Goal: Task Accomplishment & Management: Manage account settings

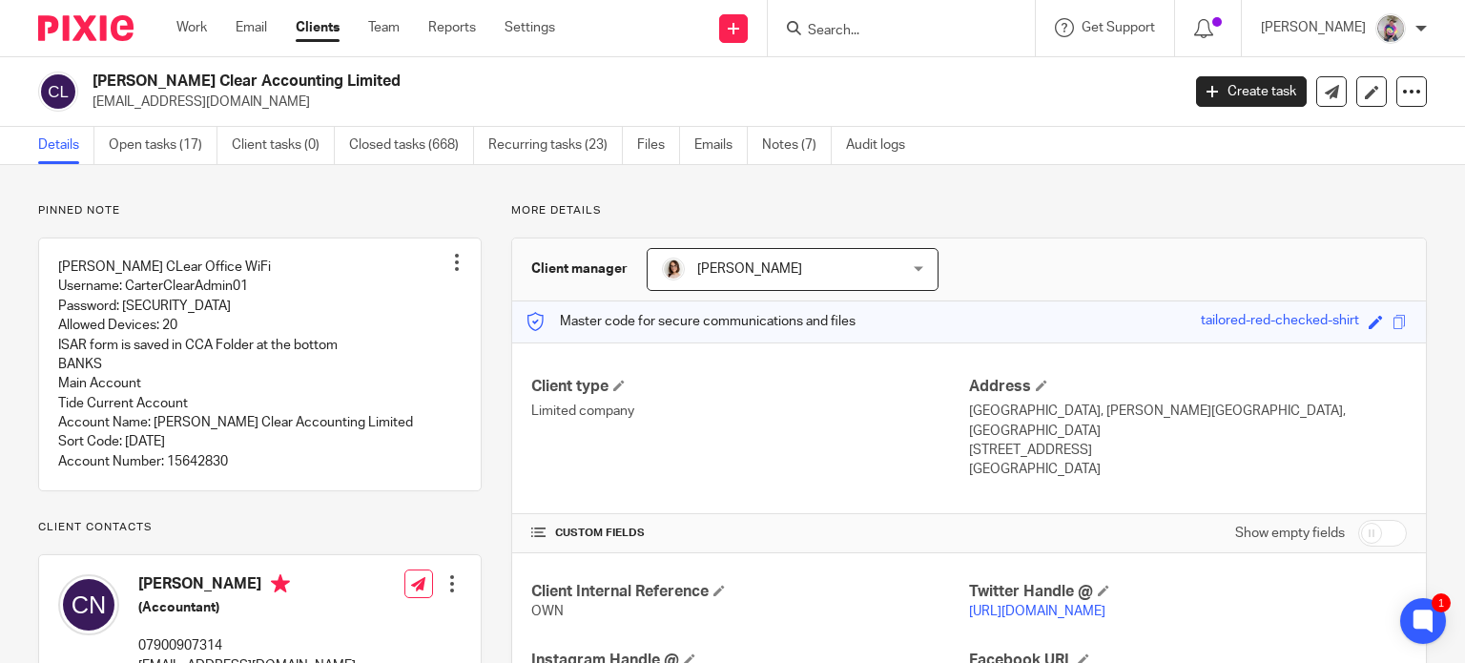
scroll to position [113, 0]
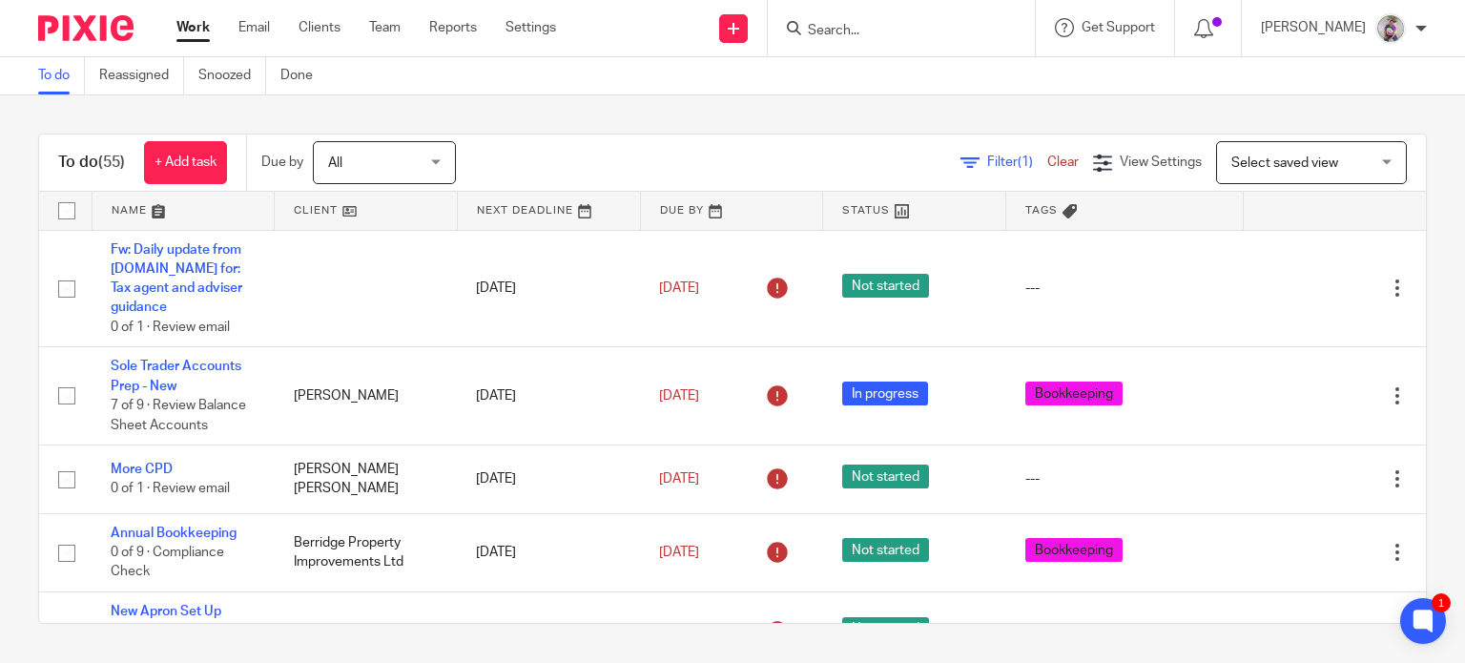
click at [884, 34] on input "Search" at bounding box center [892, 31] width 172 height 17
click at [153, 214] on link at bounding box center [184, 211] width 182 height 38
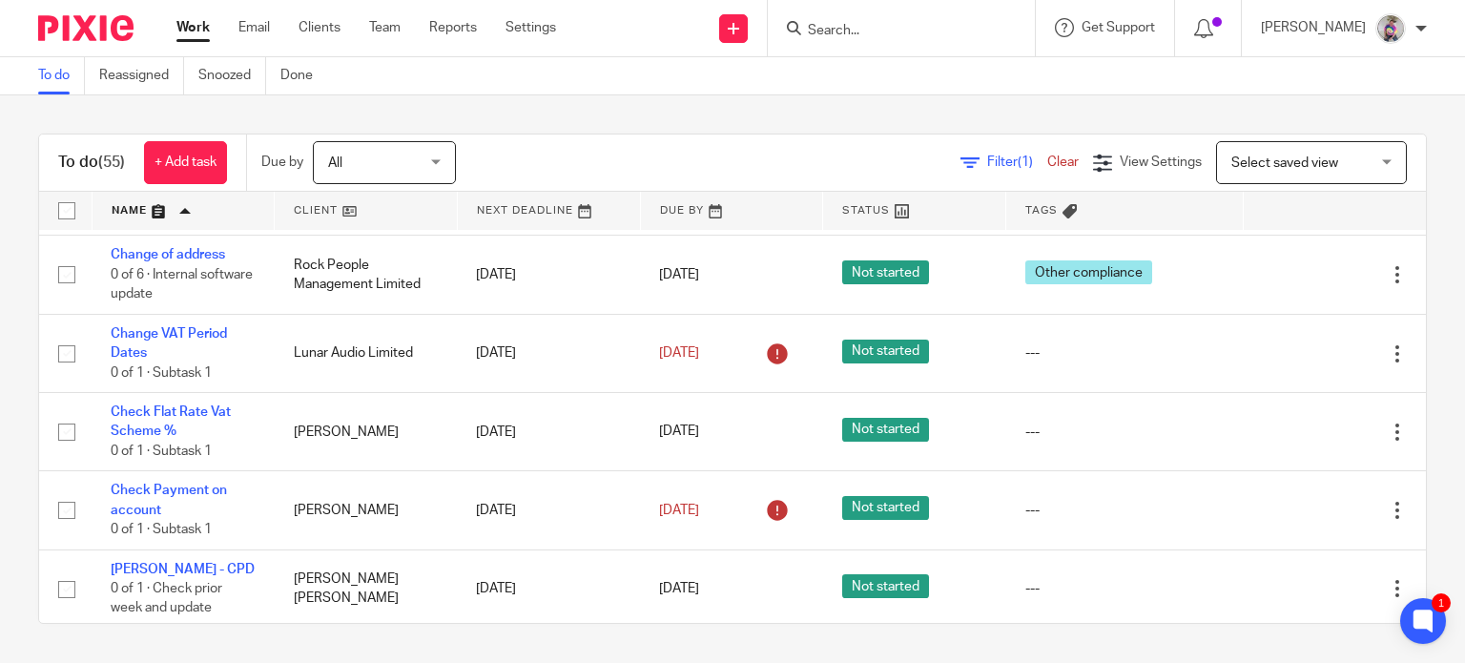
scroll to position [1310, 0]
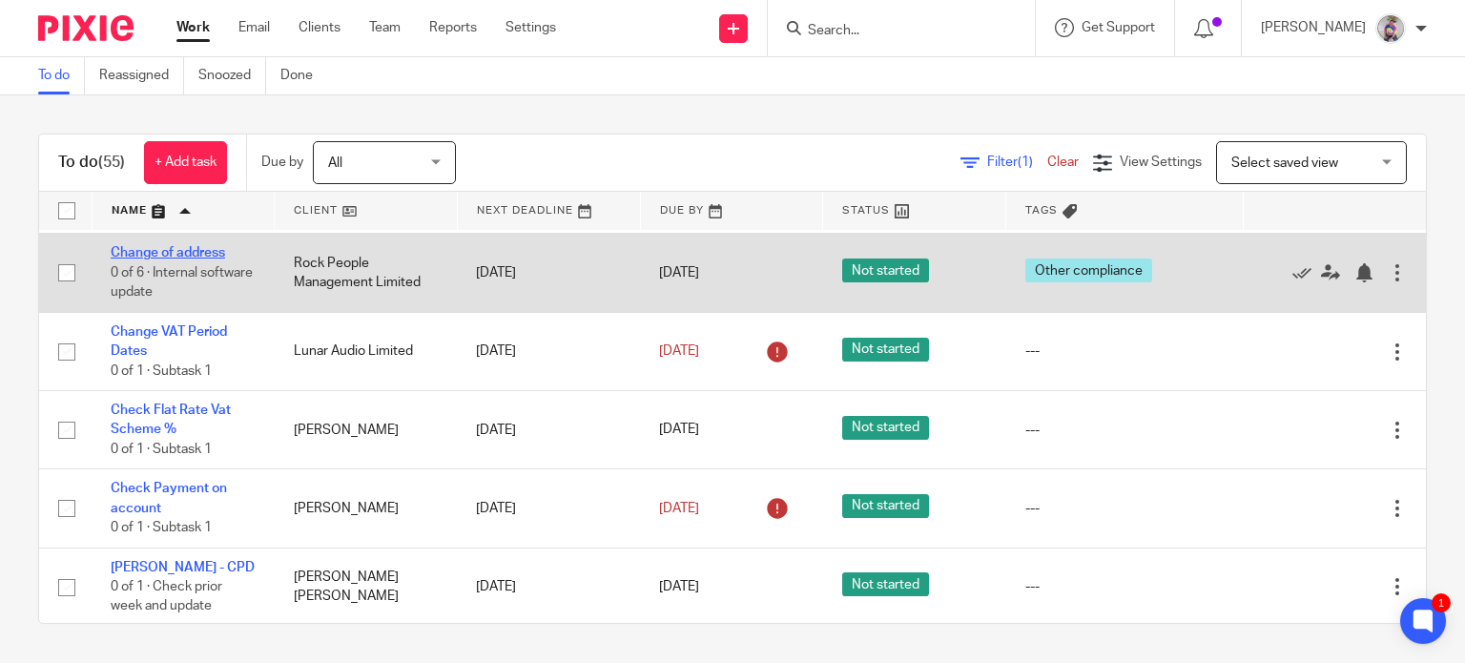
click at [181, 259] on link "Change of address" at bounding box center [168, 252] width 114 height 13
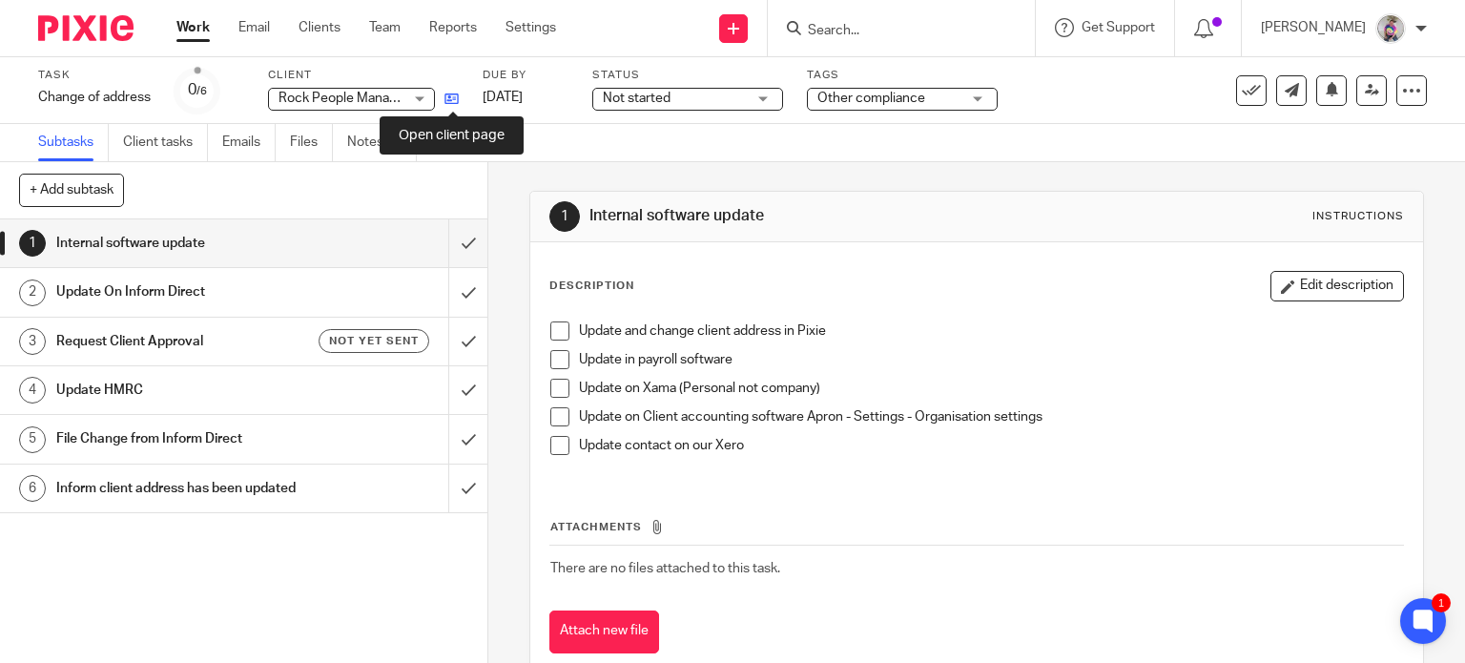
click at [457, 105] on icon at bounding box center [451, 99] width 14 height 14
click at [452, 97] on icon at bounding box center [451, 99] width 14 height 14
click at [554, 330] on span at bounding box center [559, 330] width 19 height 19
click at [557, 391] on span at bounding box center [559, 388] width 19 height 19
click at [553, 419] on span at bounding box center [559, 416] width 19 height 19
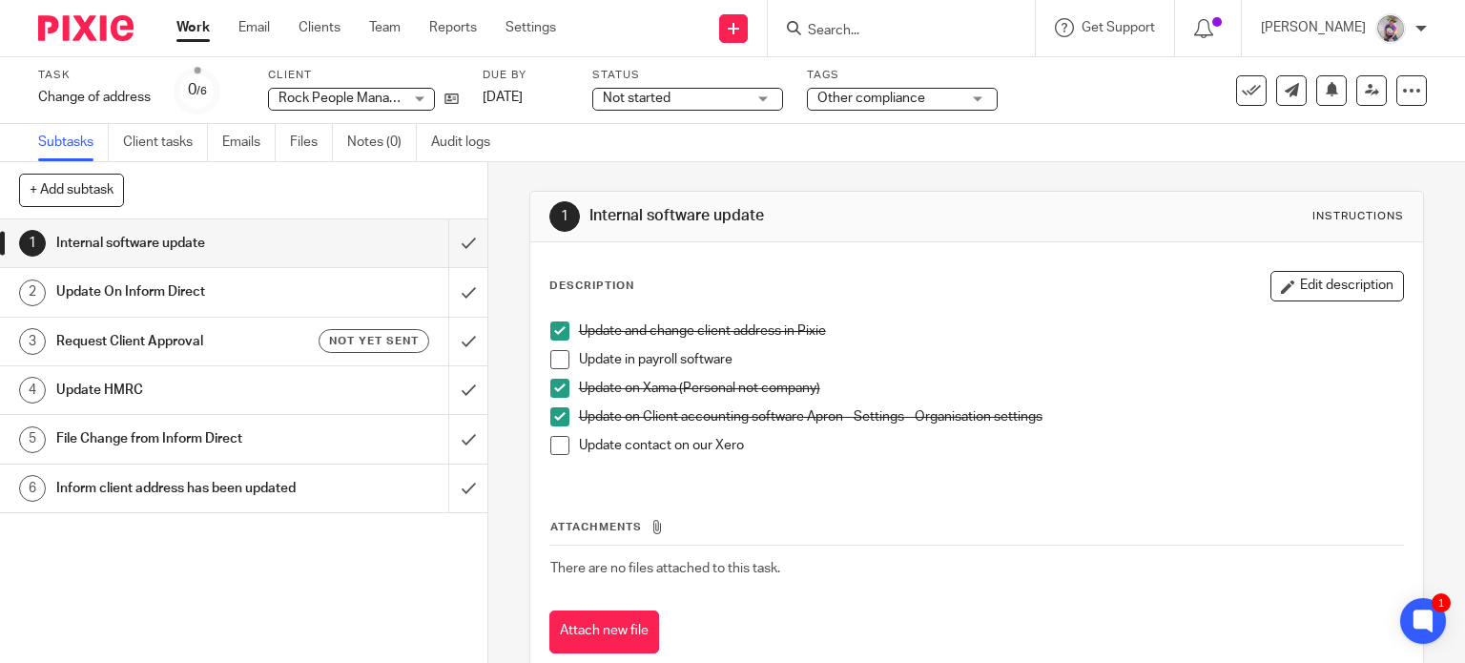
click at [552, 447] on span at bounding box center [559, 445] width 19 height 19
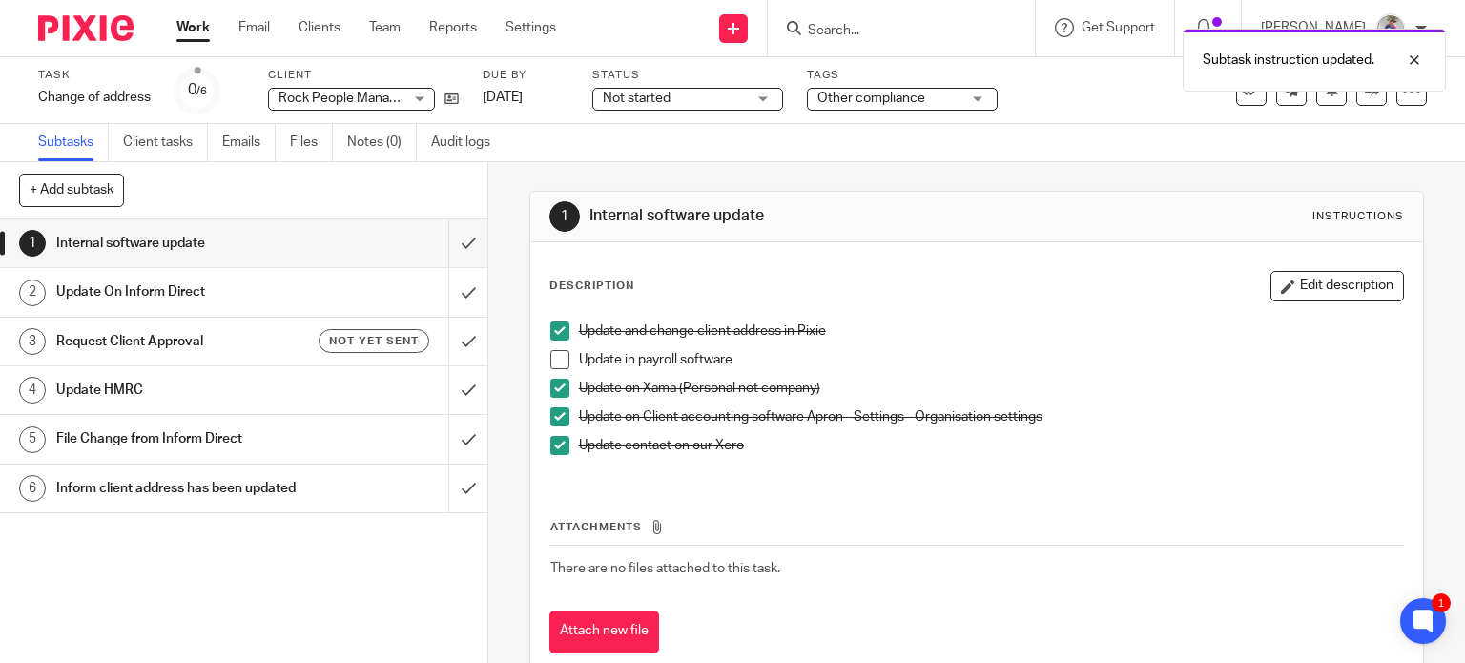
click at [159, 291] on h1 "Update On Inform Direct" at bounding box center [180, 292] width 249 height 29
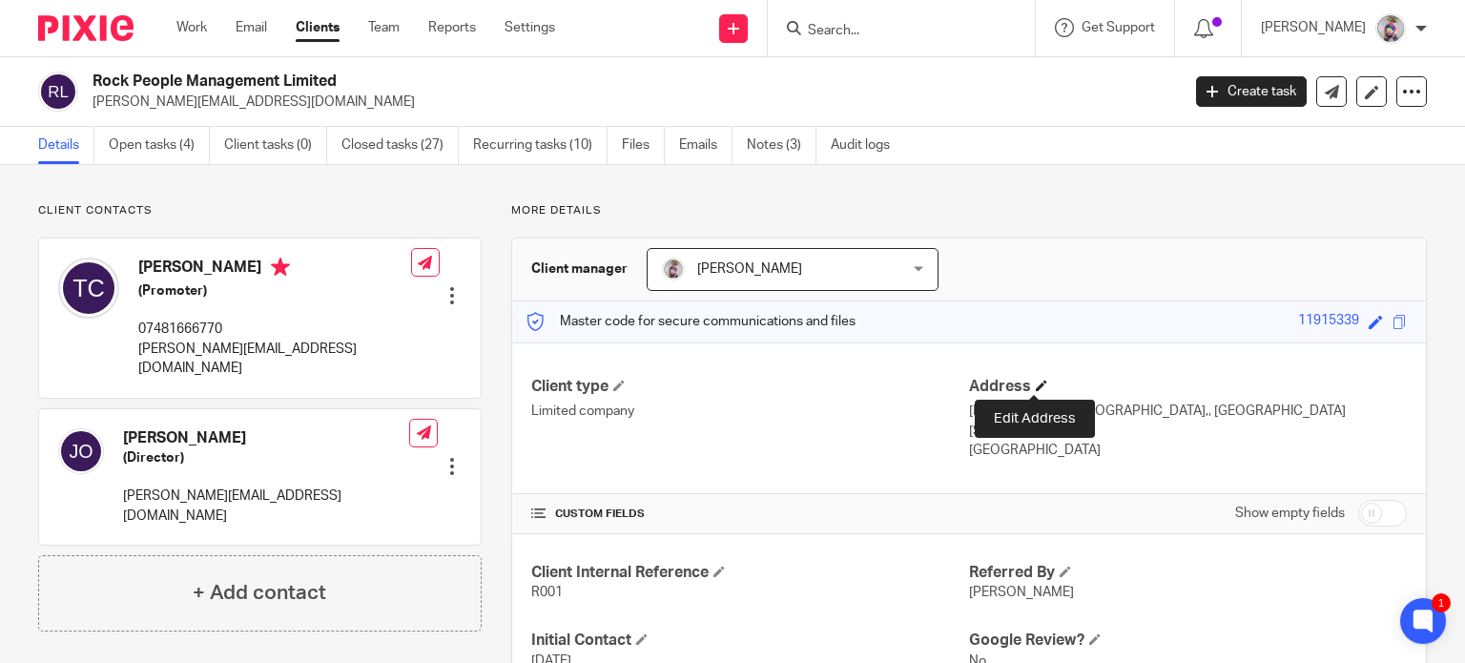
click at [1036, 386] on span at bounding box center [1041, 385] width 11 height 11
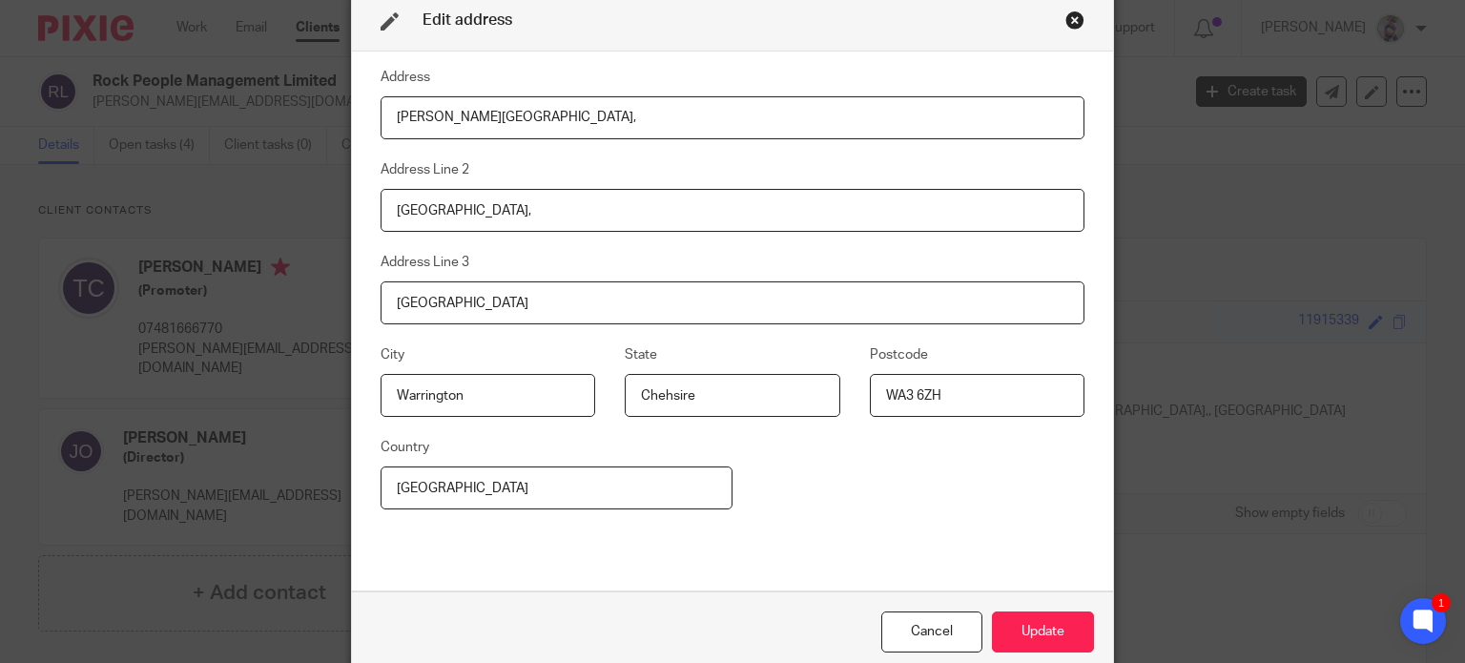
drag, startPoint x: 505, startPoint y: 120, endPoint x: 274, endPoint y: 148, distance: 232.5
click at [274, 148] on div "Edit address Address [PERSON_NAME][GEOGRAPHIC_DATA], Address Line [GEOGRAPHIC_D…" at bounding box center [732, 331] width 1465 height 663
type input "Genesis Centre"
drag, startPoint x: 506, startPoint y: 203, endPoint x: 336, endPoint y: 223, distance: 171.9
click at [336, 223] on div "Edit address Address Genesis Centre Address Line [GEOGRAPHIC_DATA], Address Lin…" at bounding box center [732, 331] width 1465 height 663
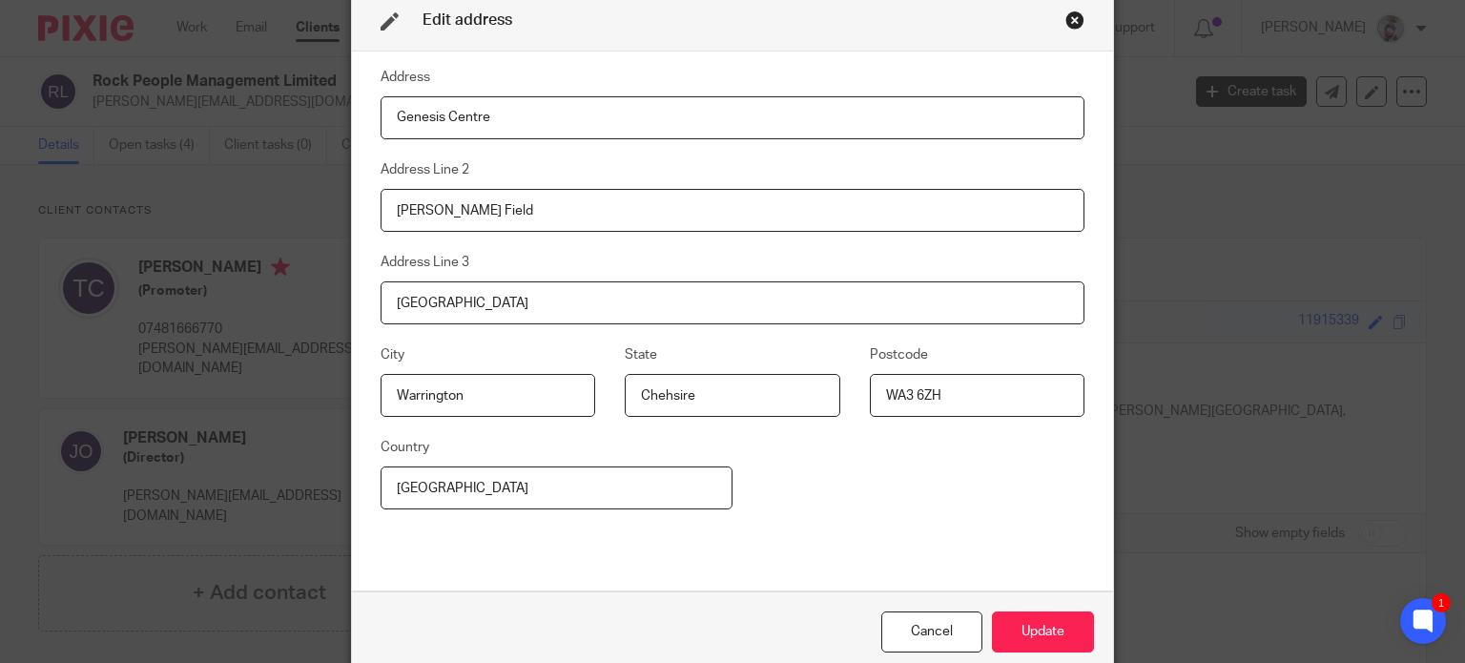
type input "[PERSON_NAME] Field"
drag, startPoint x: 505, startPoint y: 297, endPoint x: 314, endPoint y: 320, distance: 193.1
click at [314, 320] on div "Edit address Address Genesis Centre Address Line [GEOGRAPHIC_DATA][PERSON_NAME]…" at bounding box center [732, 331] width 1465 height 663
type input "Birchwood"
click at [427, 343] on fieldset "City [GEOGRAPHIC_DATA]" at bounding box center [473, 379] width 244 height 73
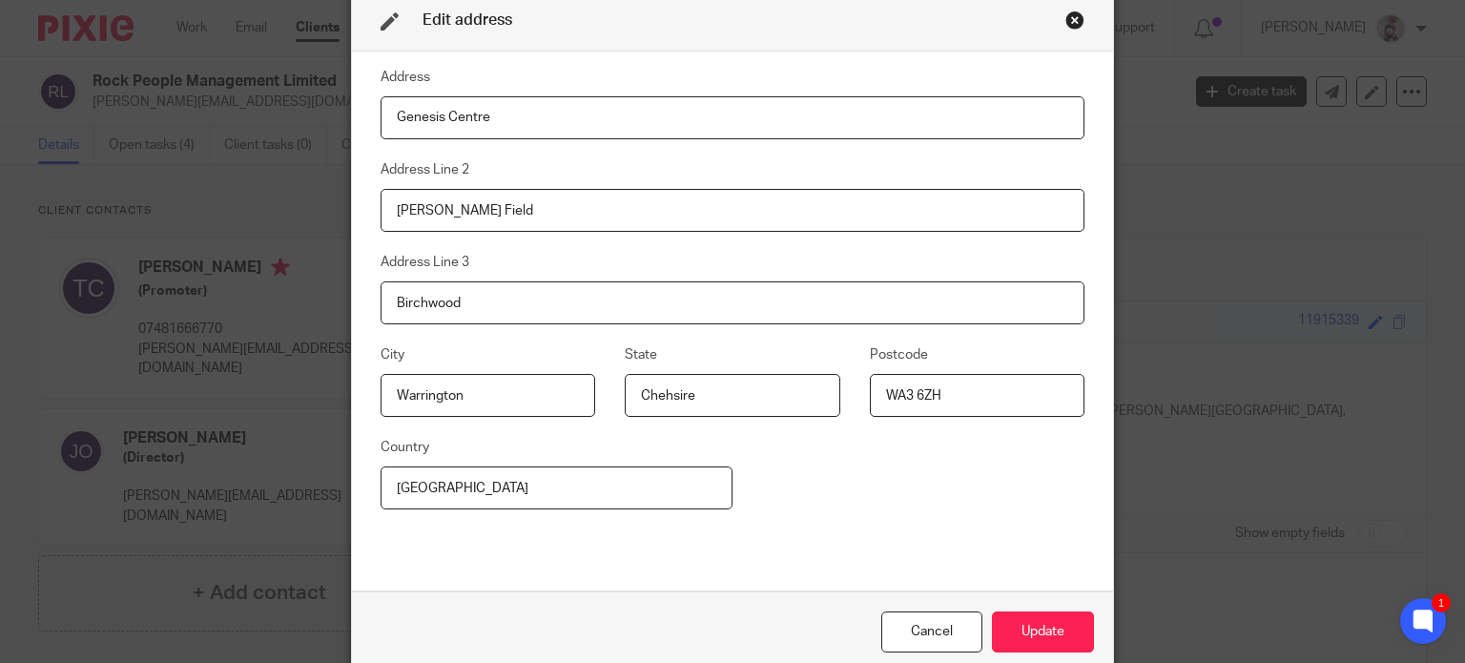
click at [974, 392] on input "WA3 6ZH" at bounding box center [977, 395] width 215 height 43
type input "WA3 7BH"
click at [1037, 633] on button "Update" at bounding box center [1043, 631] width 102 height 41
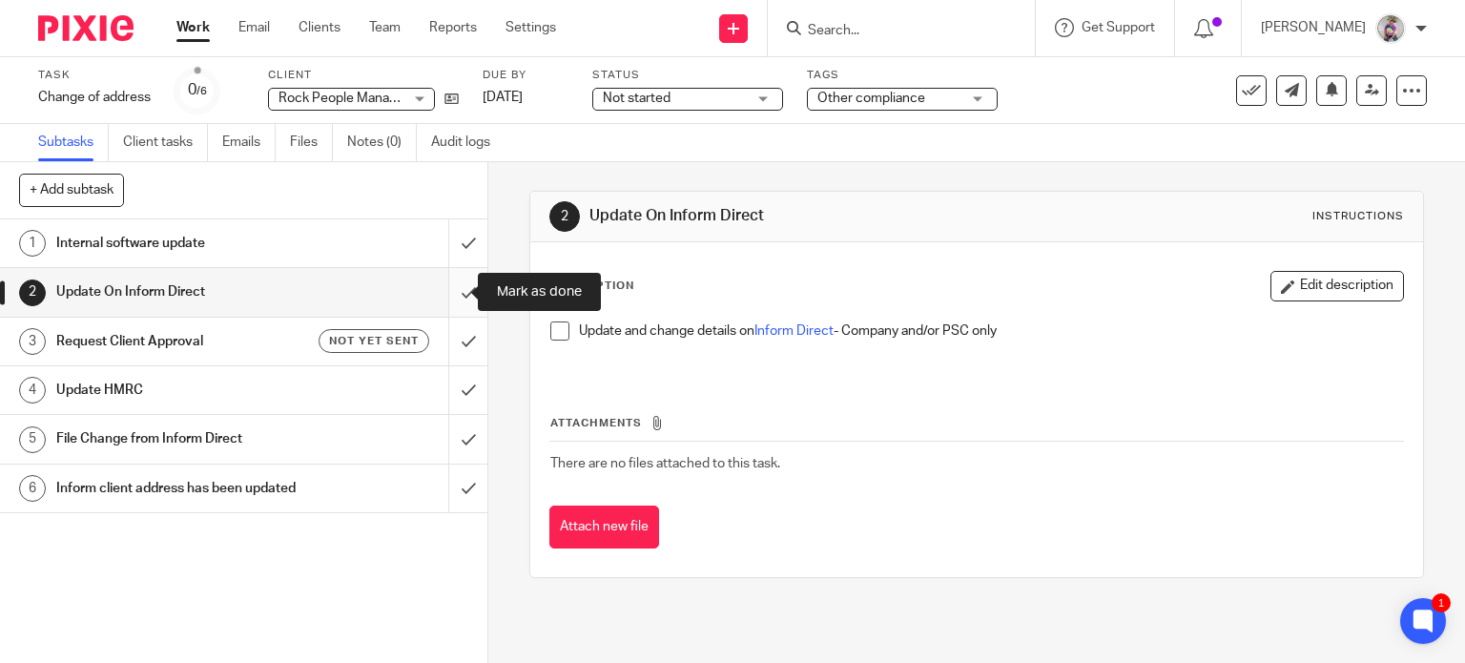
click at [446, 291] on input "submit" at bounding box center [243, 292] width 487 height 48
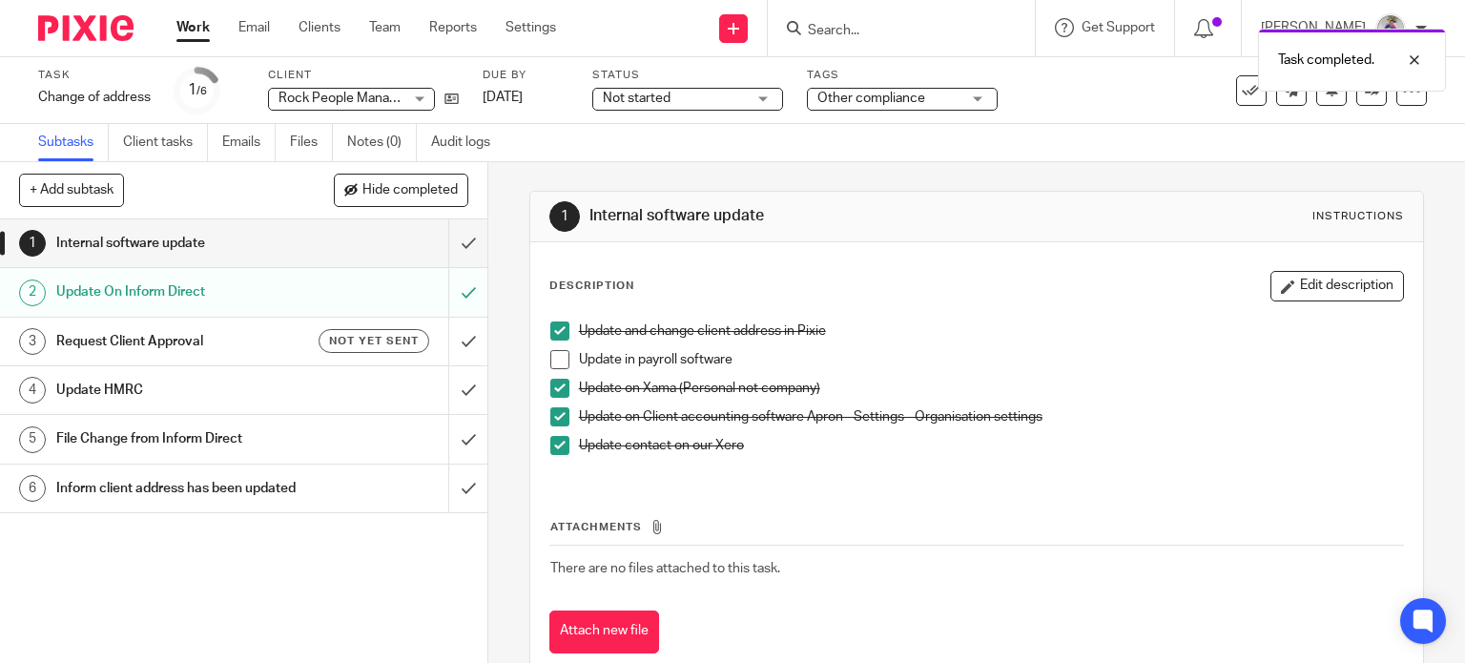
click at [134, 385] on h1 "Update HMRC" at bounding box center [180, 390] width 249 height 29
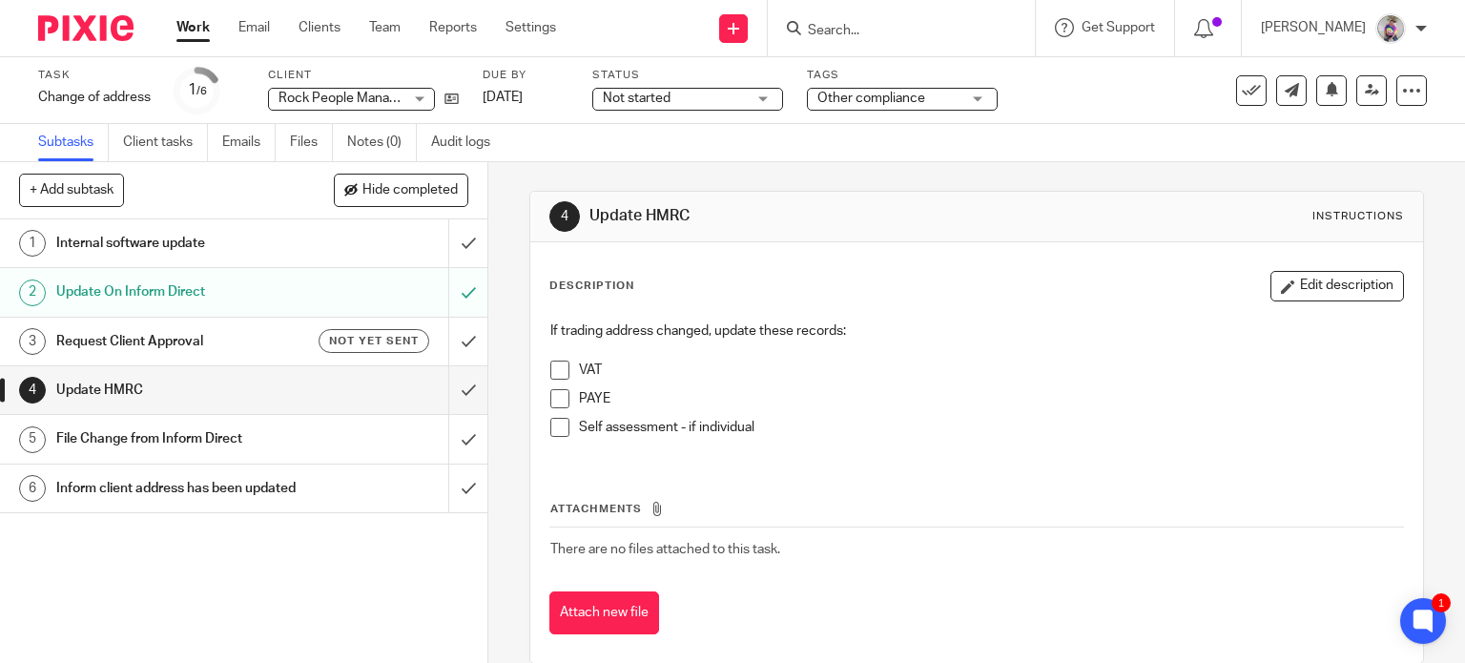
click at [557, 397] on span at bounding box center [559, 398] width 19 height 19
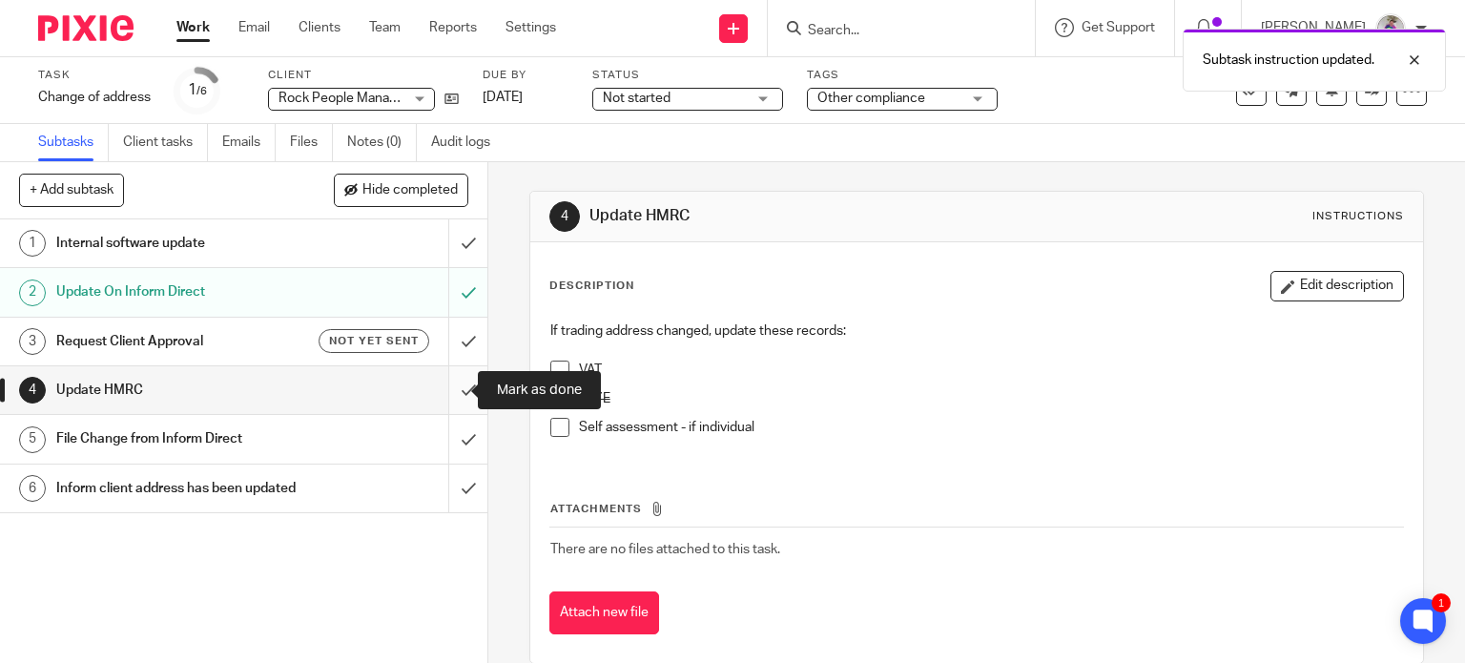
click at [446, 390] on input "submit" at bounding box center [243, 390] width 487 height 48
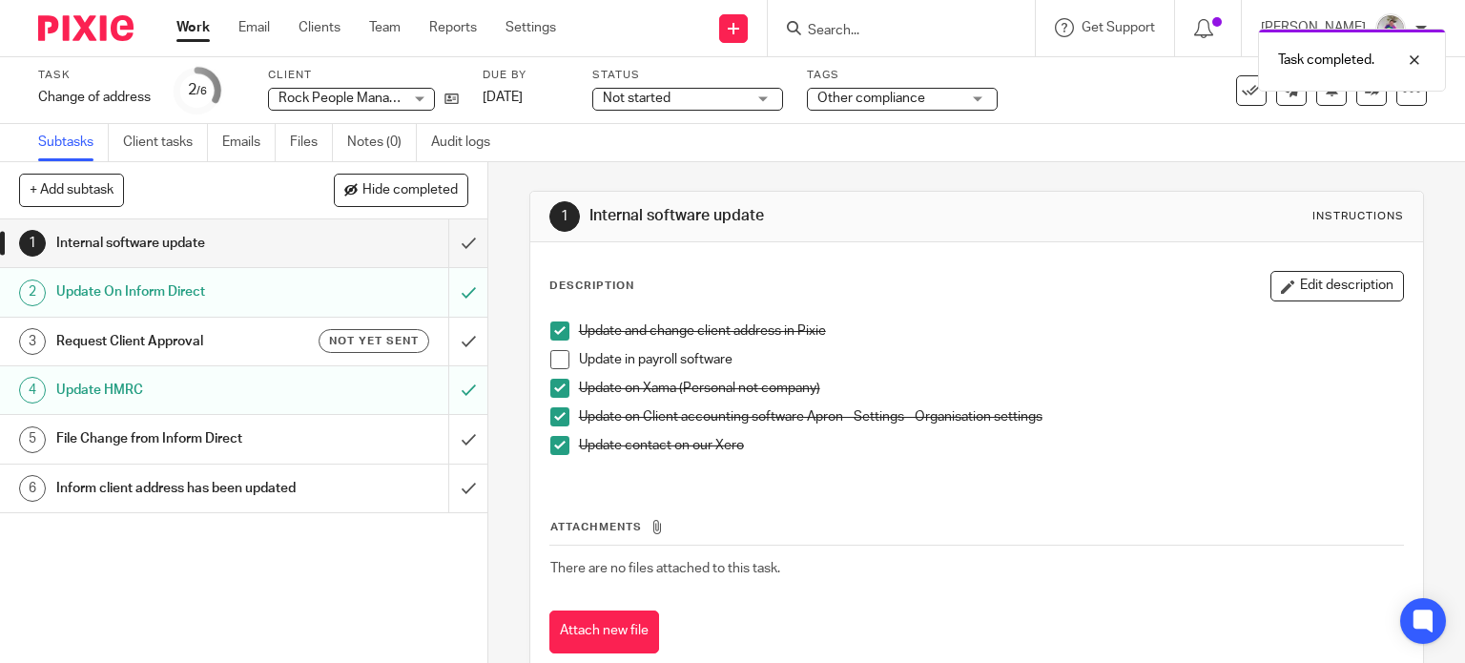
click at [357, 441] on div "File Change from Inform Direct" at bounding box center [242, 438] width 373 height 29
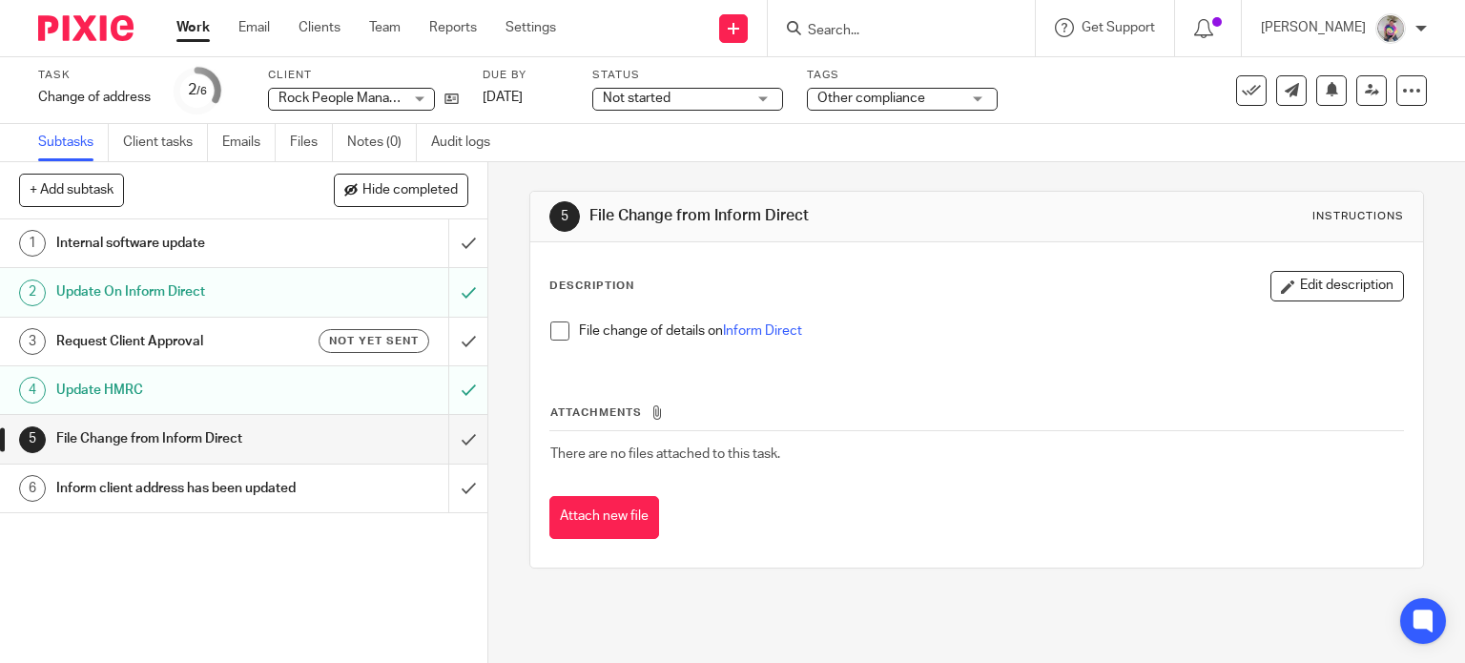
click at [552, 327] on span at bounding box center [559, 330] width 19 height 19
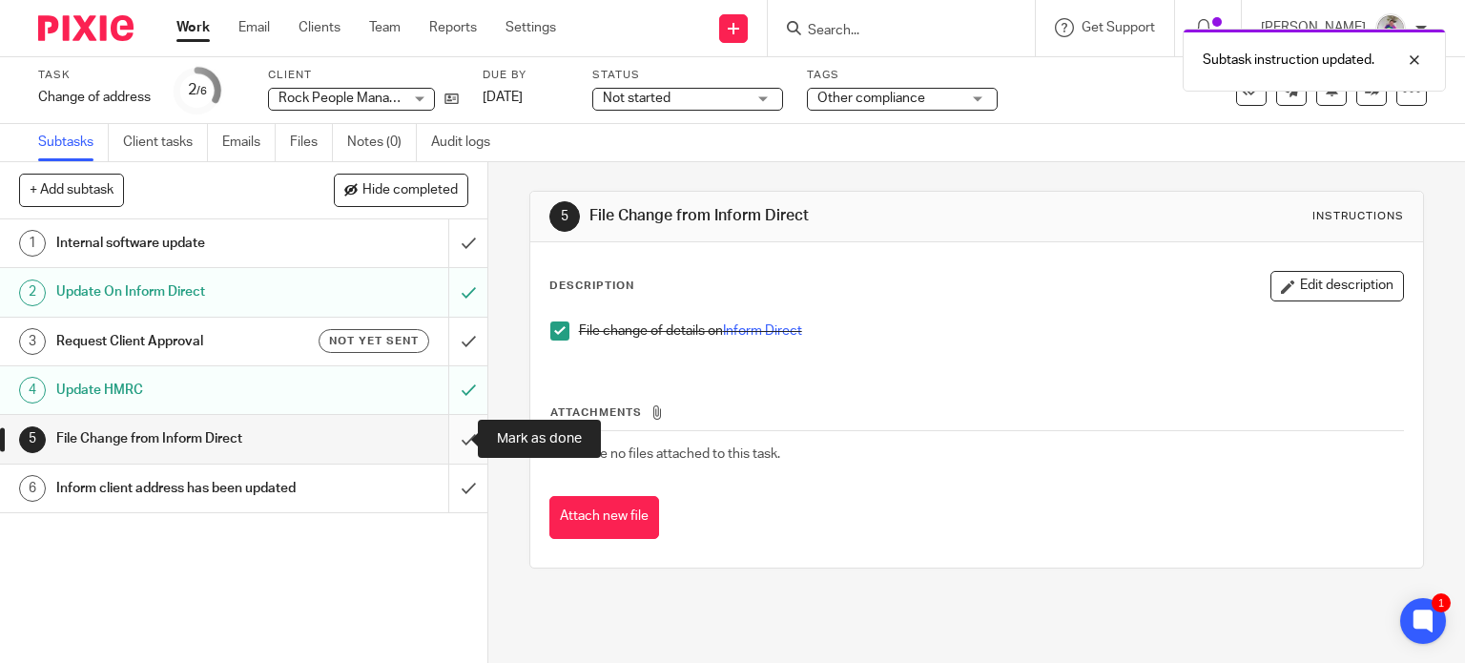
click at [448, 434] on input "submit" at bounding box center [243, 439] width 487 height 48
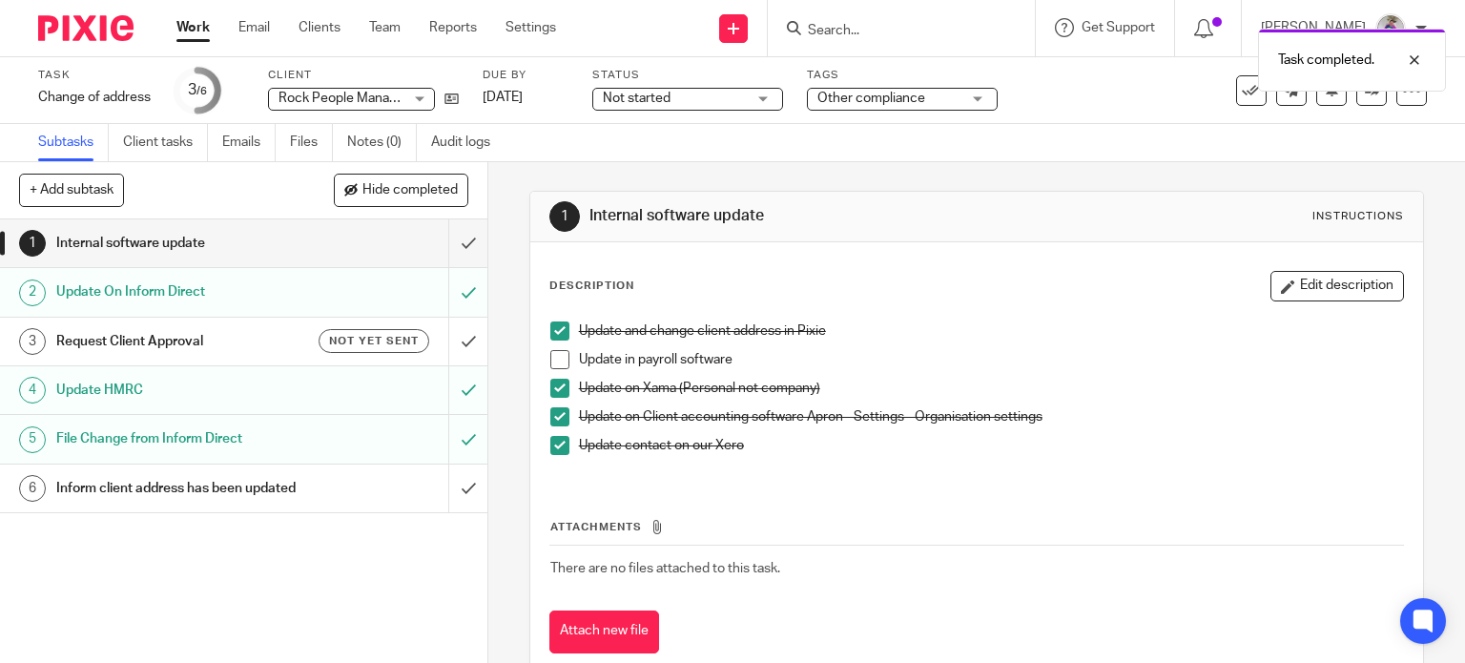
click at [230, 487] on h1 "Inform client address has been updated" at bounding box center [180, 488] width 249 height 29
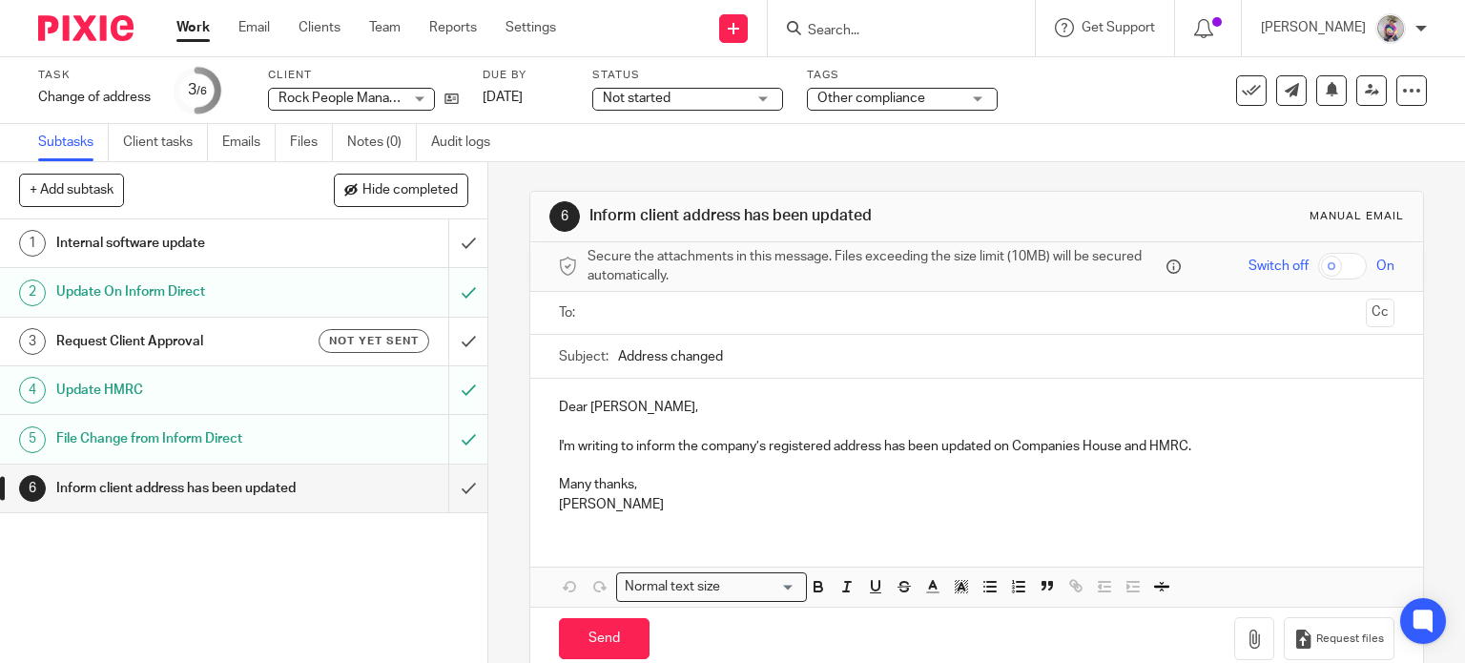
click at [629, 308] on input "text" at bounding box center [976, 313] width 764 height 22
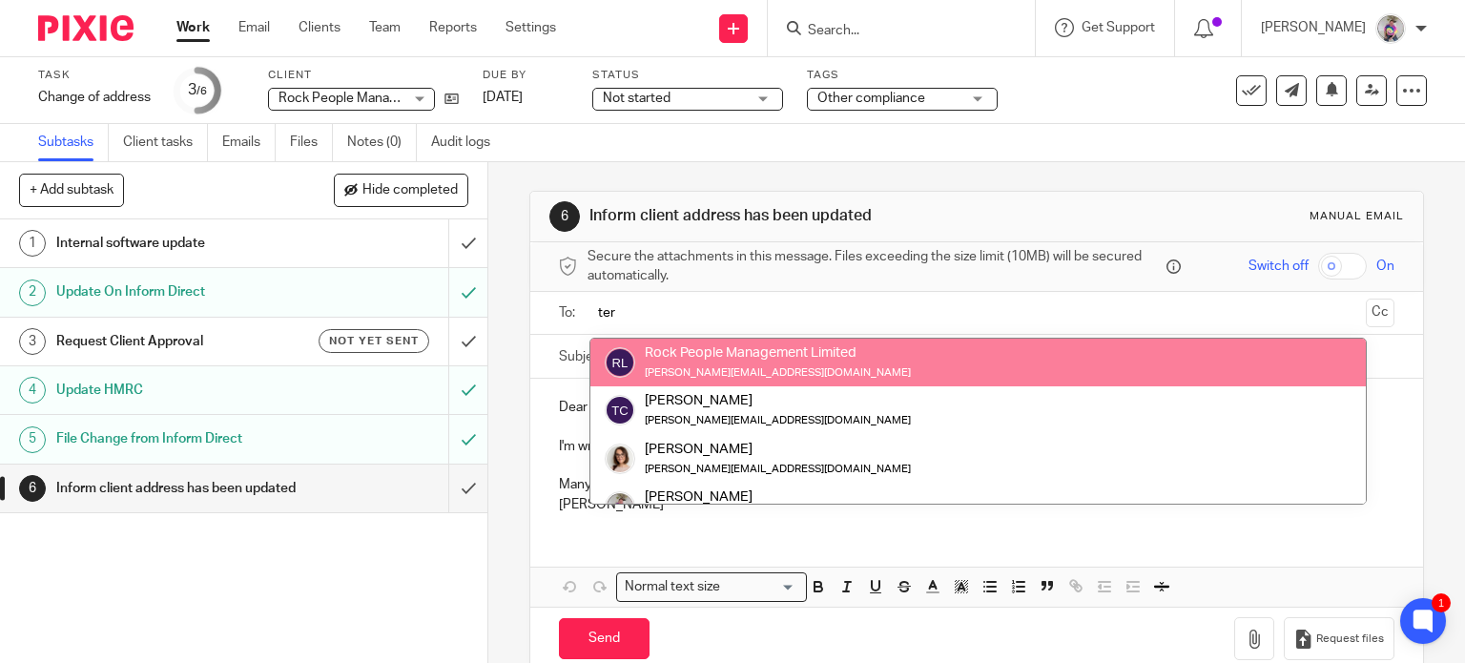
type input "ter"
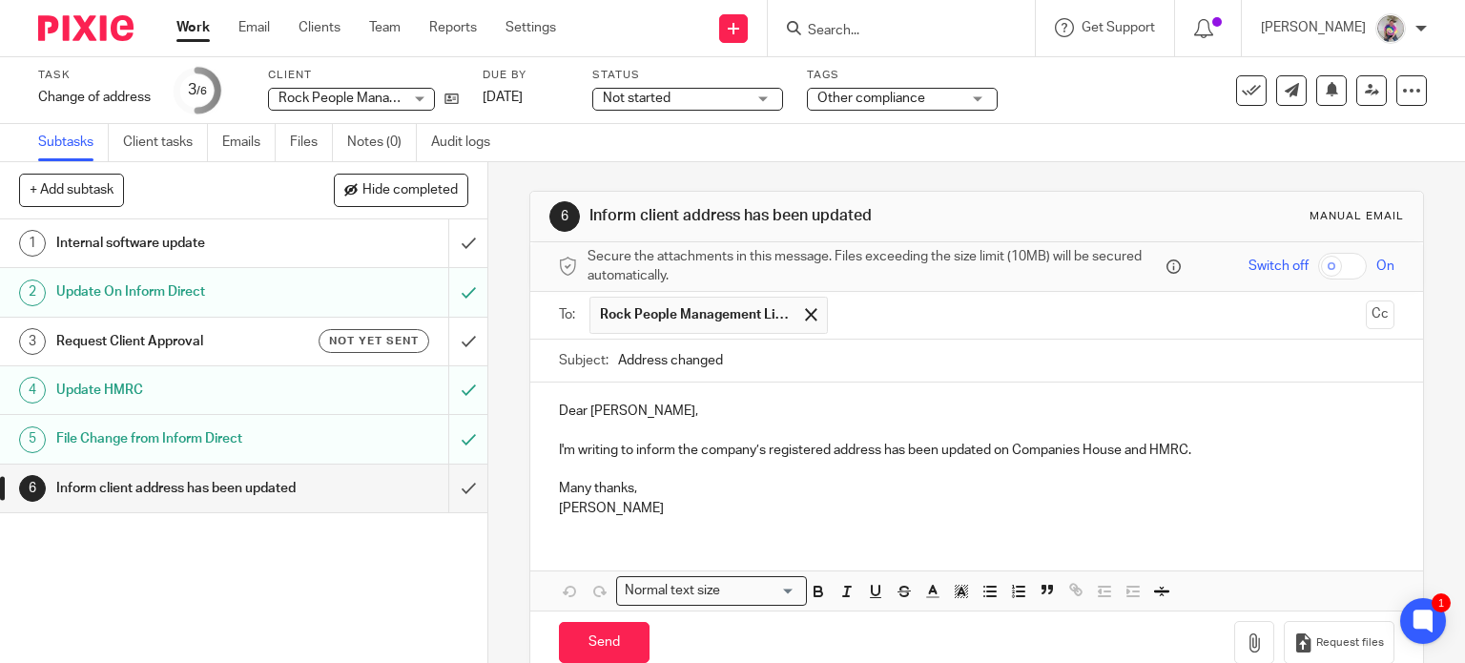
click at [878, 311] on input "text" at bounding box center [1097, 315] width 521 height 37
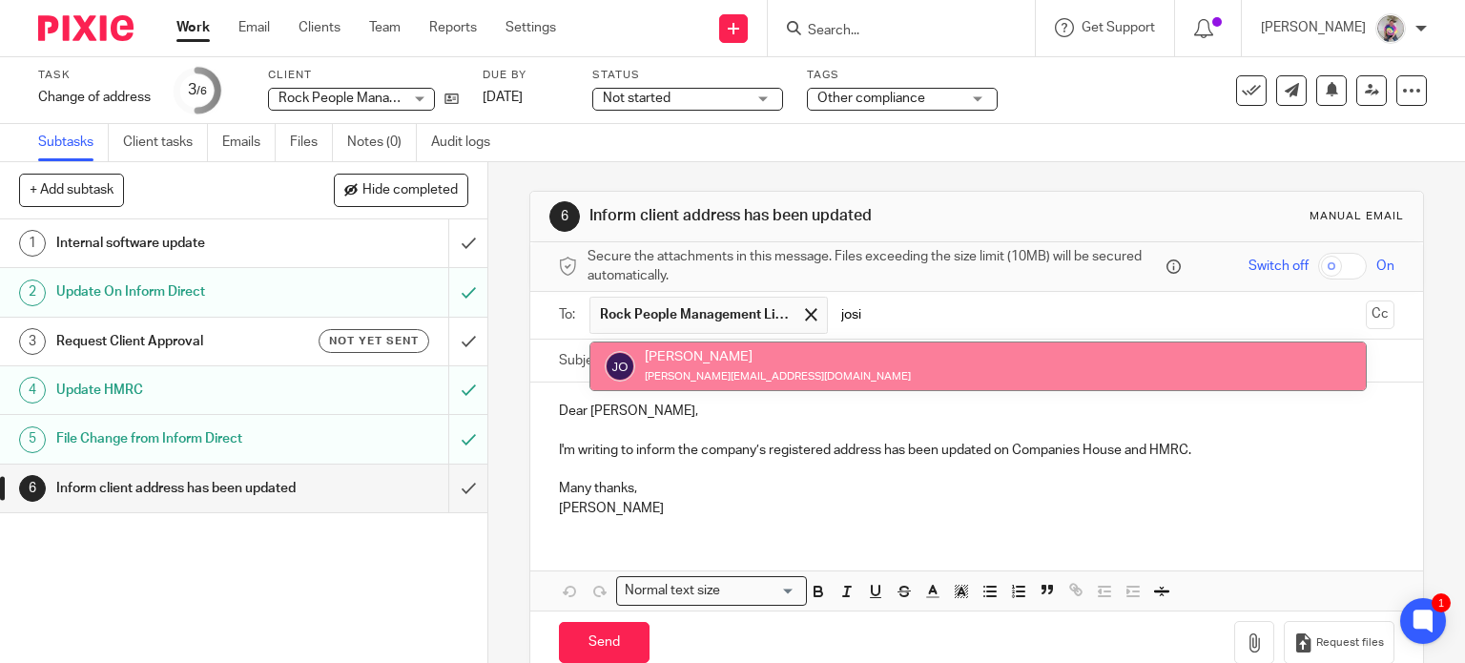
type input "josi"
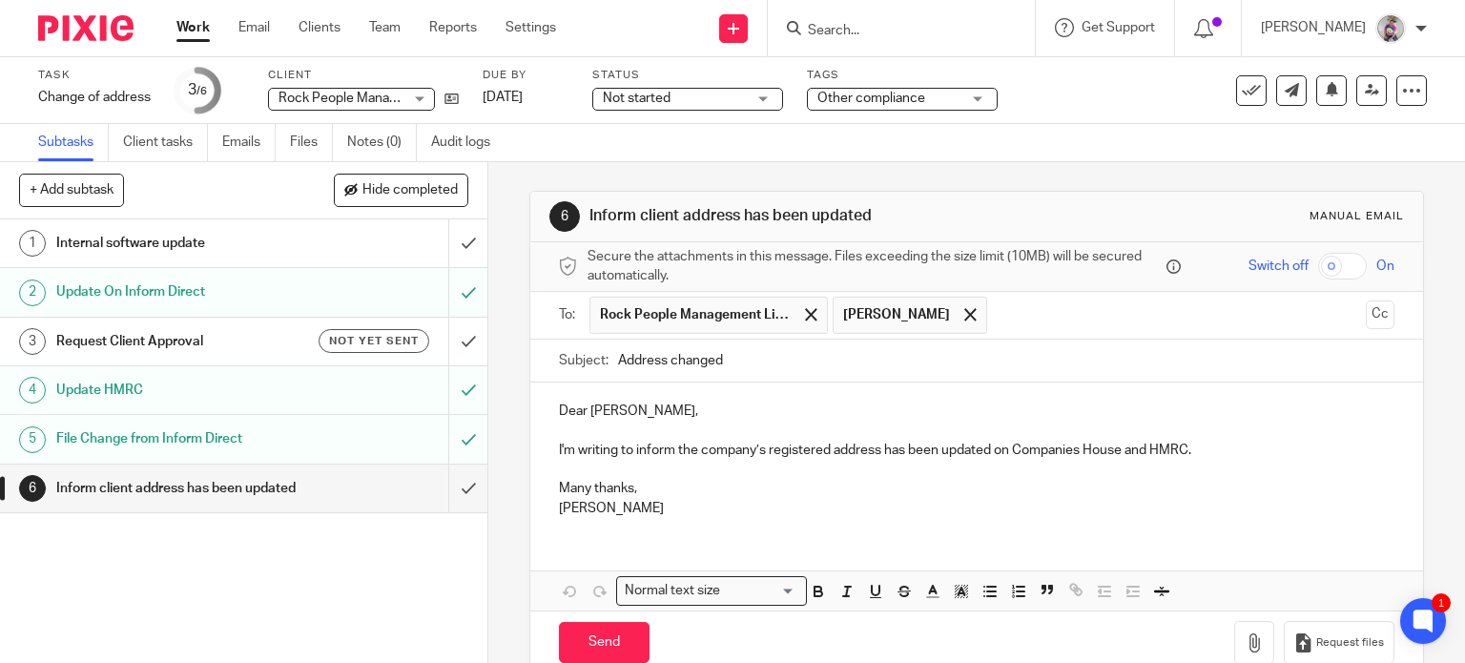
click at [663, 357] on input "Address changed" at bounding box center [1006, 361] width 777 height 43
type input "Addresses changed"
click at [664, 422] on p at bounding box center [977, 431] width 836 height 19
click at [641, 411] on p "Dear Terri," at bounding box center [977, 411] width 836 height 19
click at [695, 448] on p "I'm writing to inform the company’s registered address has been updated on Comp…" at bounding box center [977, 450] width 836 height 19
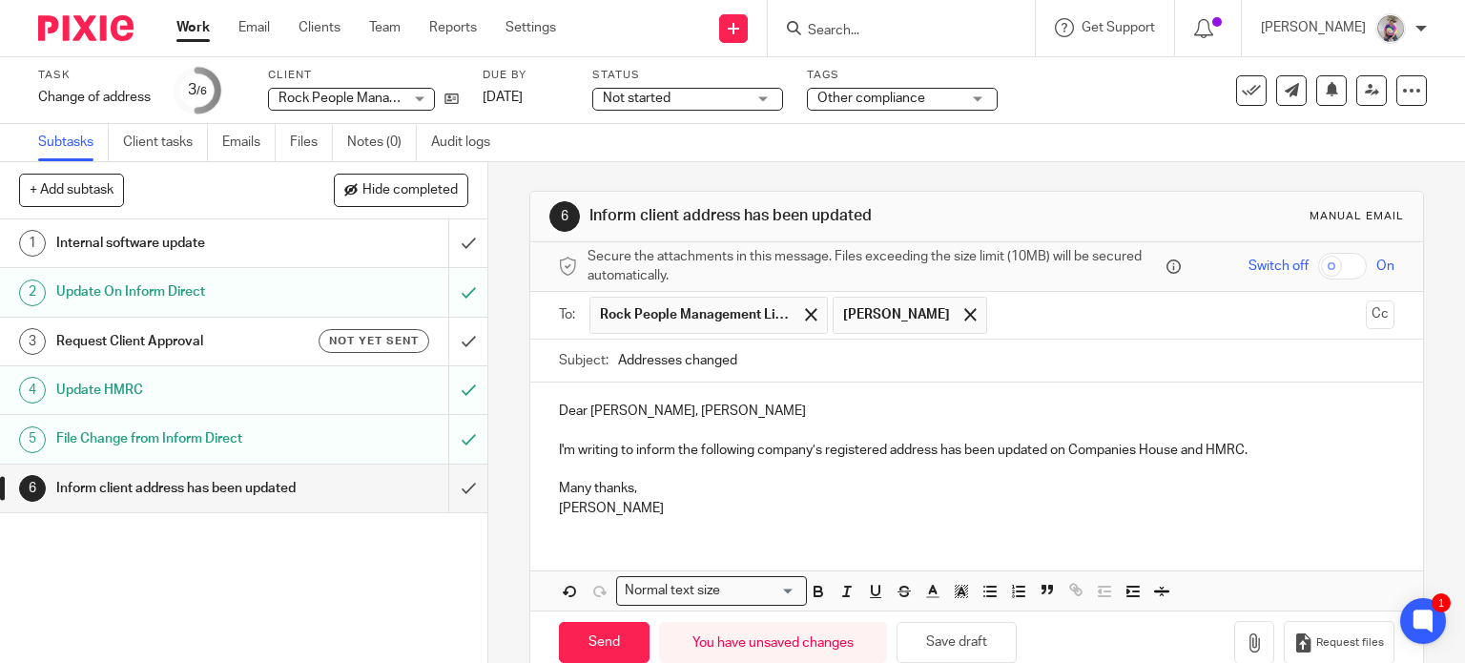
click at [931, 450] on p "I'm writing to inform the following company’s registered address has been updat…" at bounding box center [977, 450] width 836 height 19
click at [972, 445] on p "I'm writing to inform the following company’s registered addresses has been upd…" at bounding box center [977, 450] width 836 height 19
click at [1286, 448] on p "I'm writing to inform the following company’s registered addresses have been up…" at bounding box center [977, 450] width 836 height 19
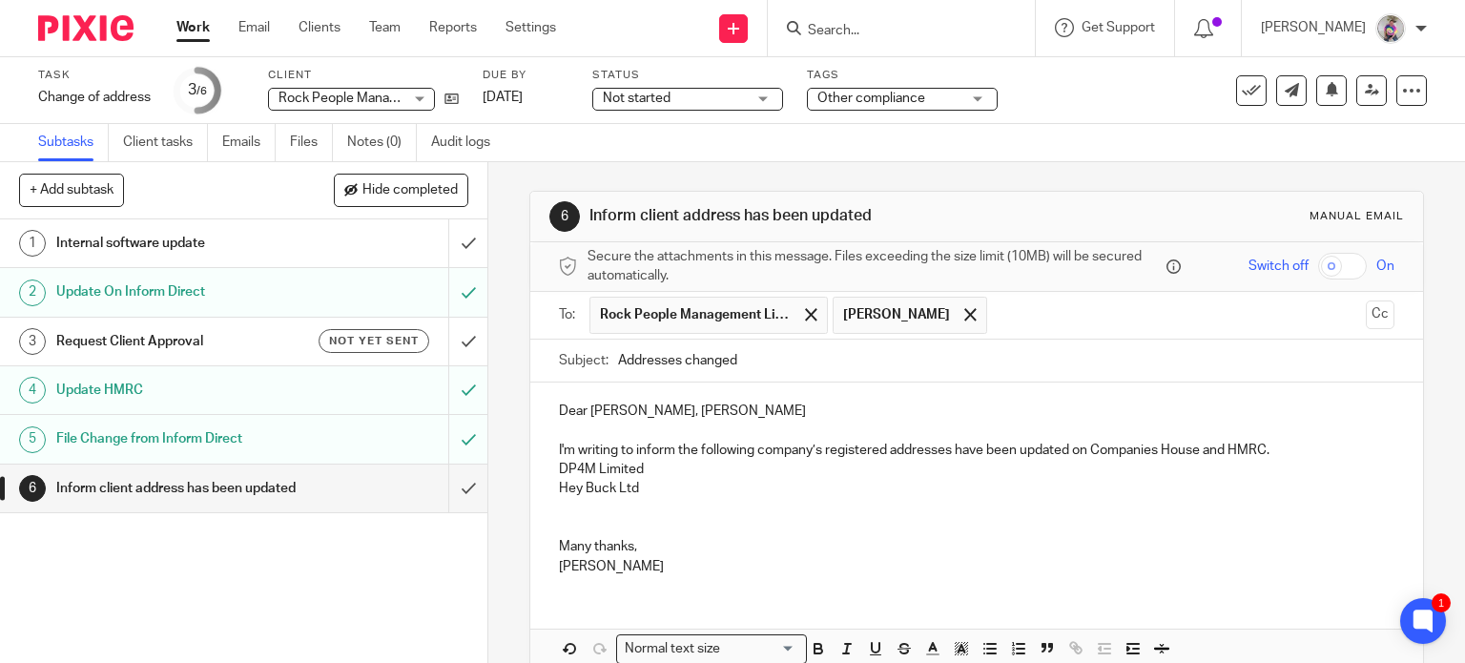
click at [643, 468] on p "DP4M Limited" at bounding box center [977, 469] width 836 height 19
click at [640, 490] on p "Hey Buck Ltd" at bounding box center [977, 488] width 836 height 19
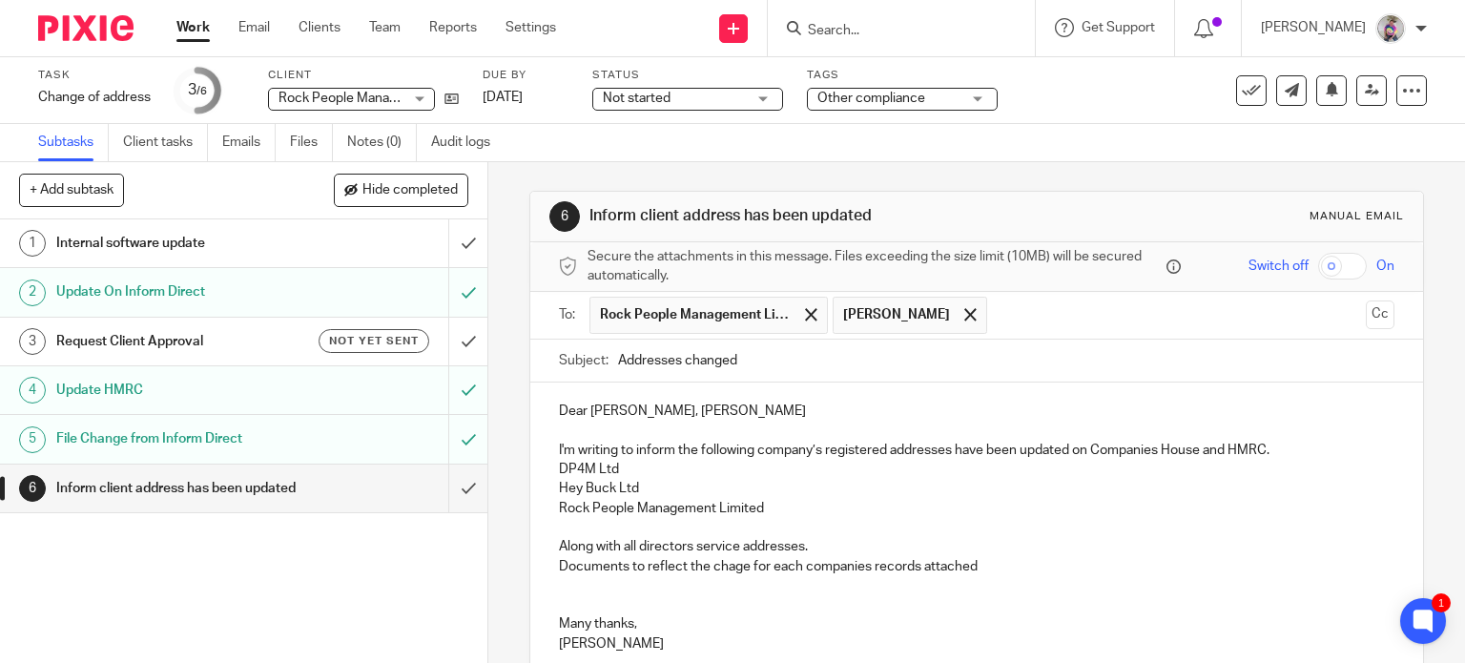
click at [728, 568] on p "Documents to reflect the chage for each companies records attached" at bounding box center [977, 566] width 836 height 19
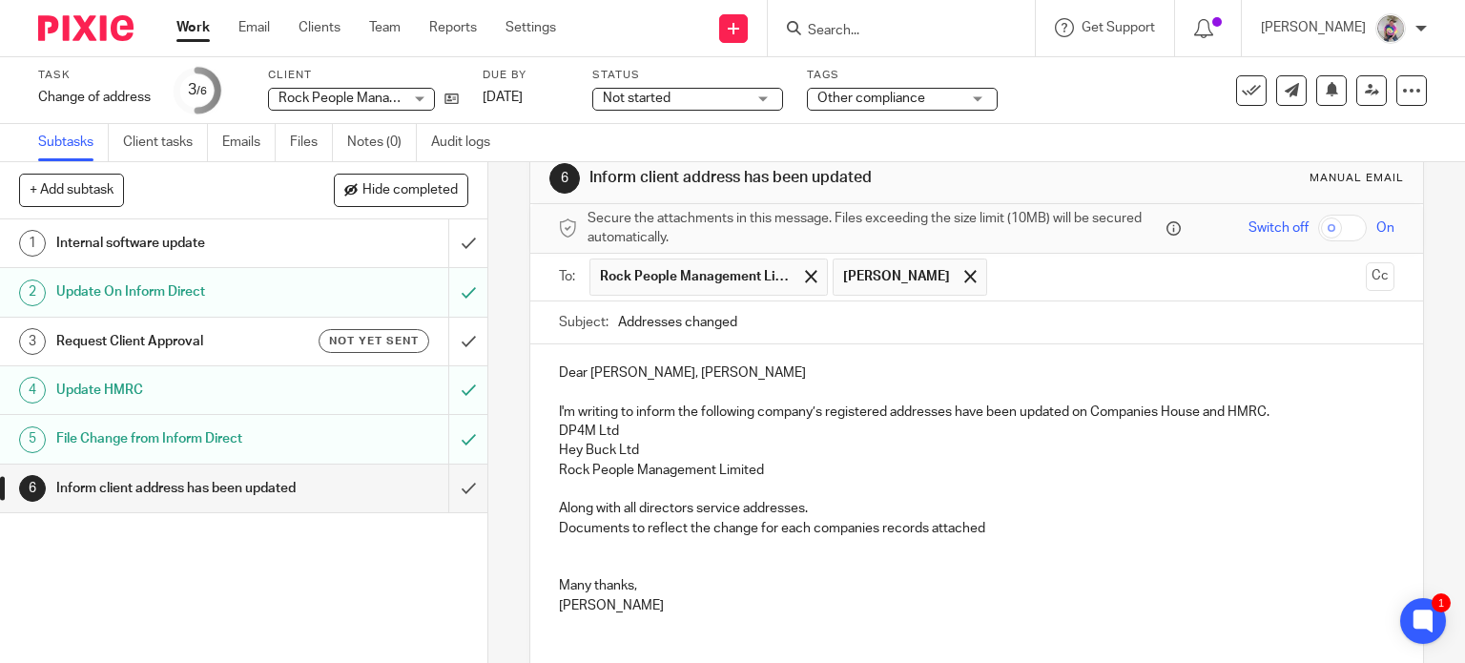
scroll to position [38, 0]
click at [772, 527] on p "Documents to reflect the change for each companies records attached" at bounding box center [977, 528] width 836 height 19
click at [877, 533] on p "Documents to reflect the change for RPM attached" at bounding box center [977, 528] width 836 height 19
click at [764, 547] on p "Other documents for other compaines sent seperately" at bounding box center [977, 547] width 836 height 19
click at [764, 547] on p "Other documents for other companes sent seperately" at bounding box center [977, 547] width 836 height 19
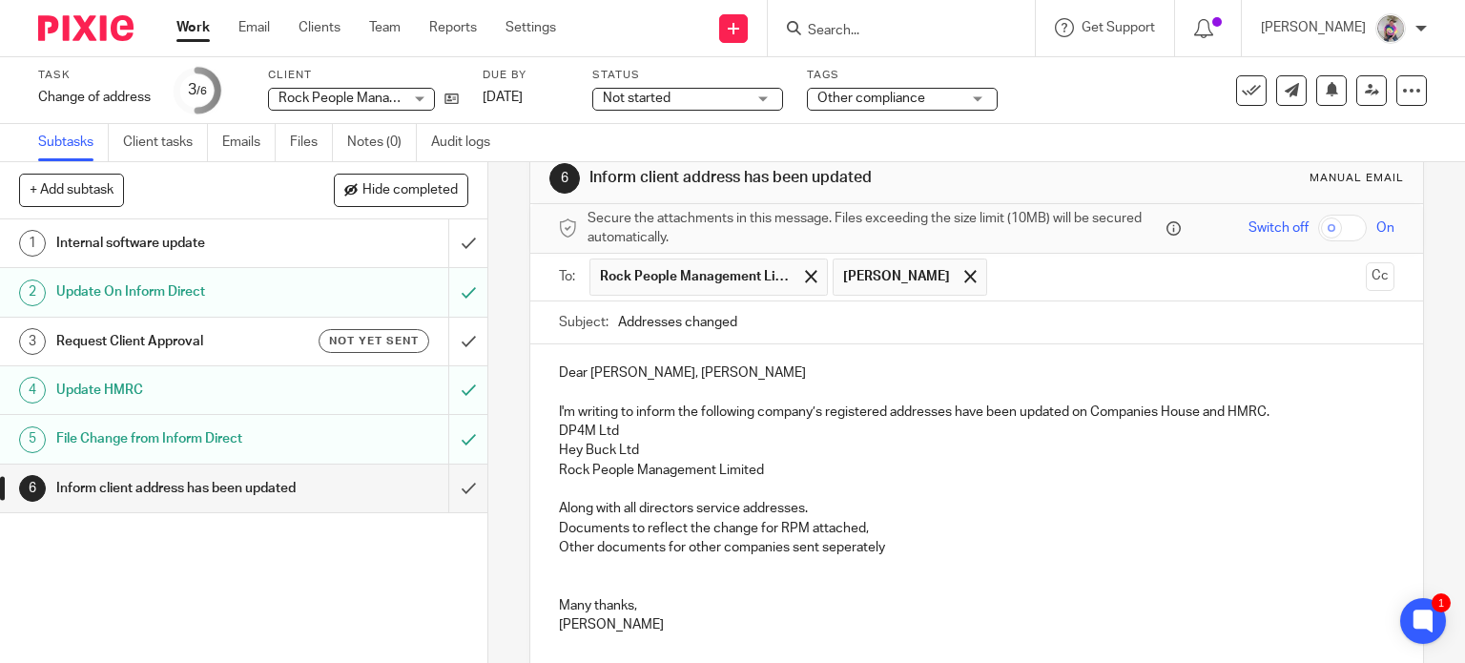
click at [843, 541] on p "Other documents for other companies sent seperately" at bounding box center [977, 547] width 836 height 19
click at [908, 549] on p "Other documents for other companies sent separately" at bounding box center [977, 547] width 836 height 19
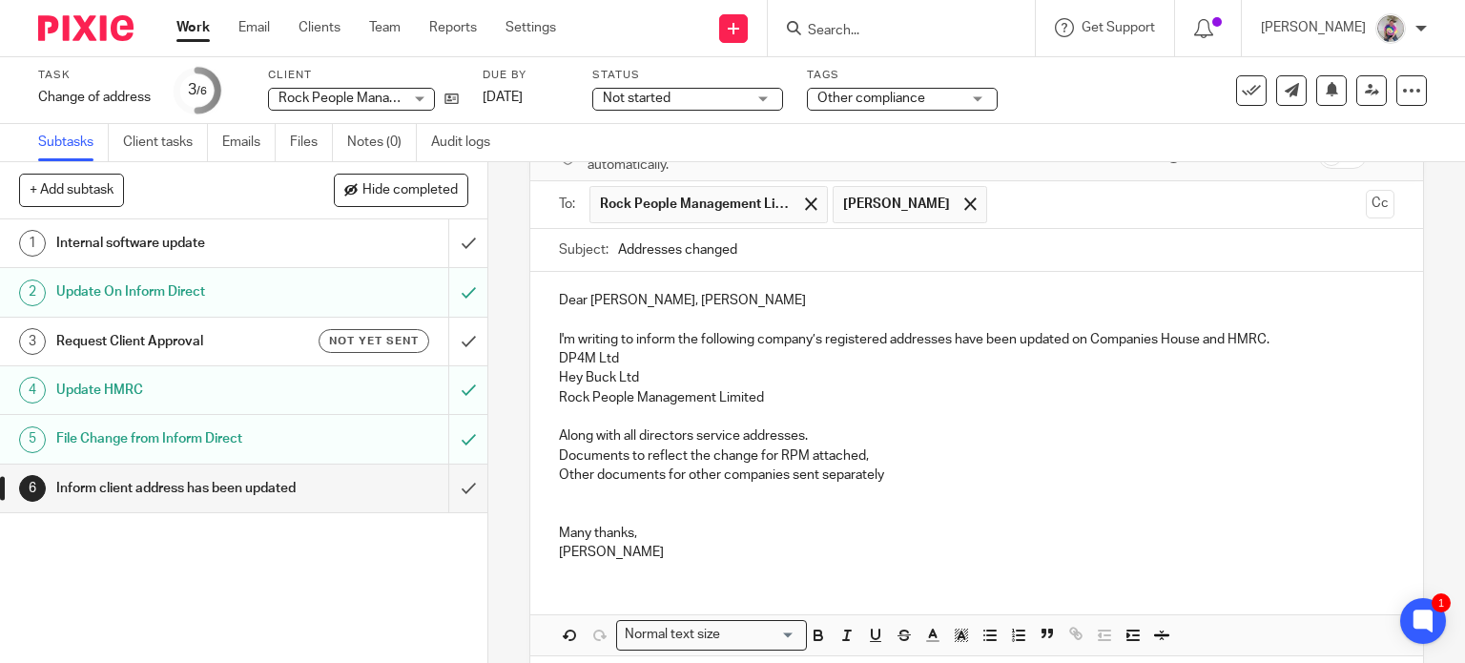
scroll to position [107, 0]
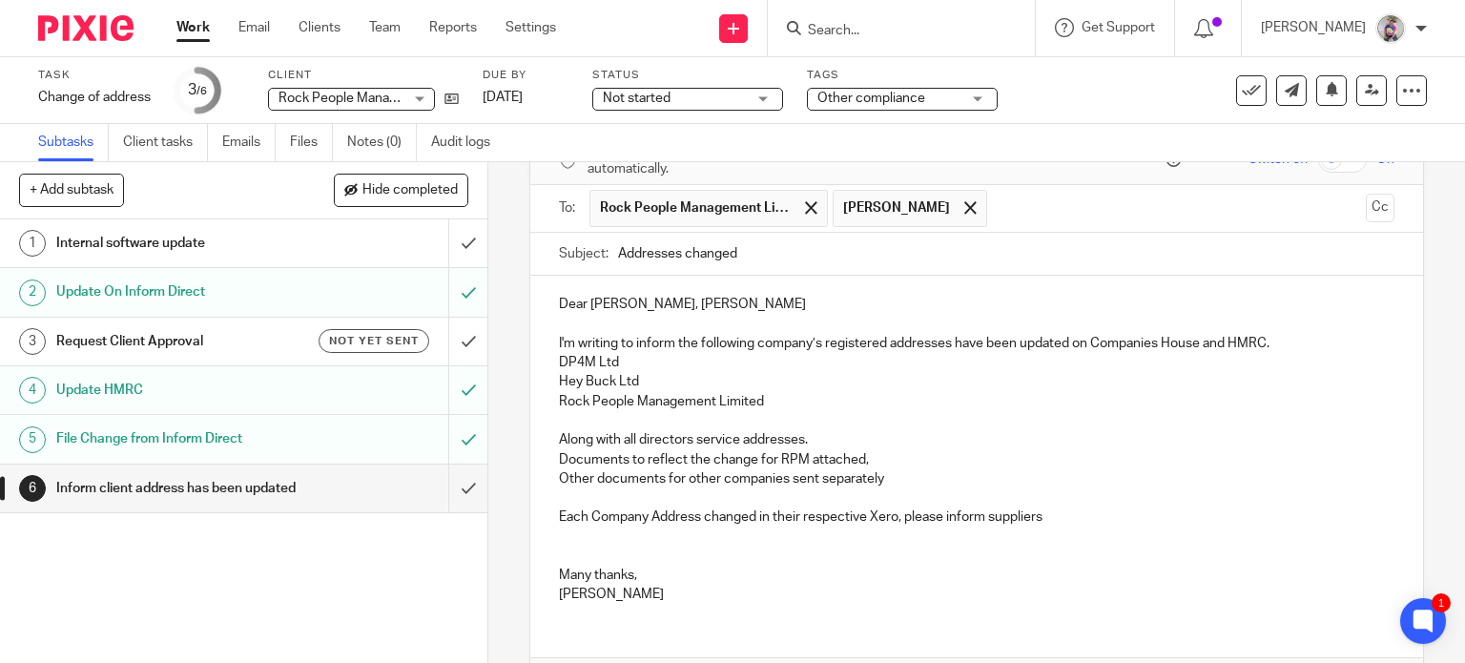
click at [981, 516] on p "Each Company Address changed in their respective Xero, please inform suppliers" at bounding box center [977, 516] width 836 height 19
click at [1074, 514] on p "Each Company Address changed in their respective Xero, please inform your suppl…" at bounding box center [977, 516] width 836 height 19
click at [1157, 520] on p "Each Company Address changed in their respective Xero, please inform your suppl…" at bounding box center [977, 516] width 836 height 19
click at [1209, 516] on p "Each Company Address changed in their respective Xero, please inform your suppl…" at bounding box center [977, 516] width 836 height 19
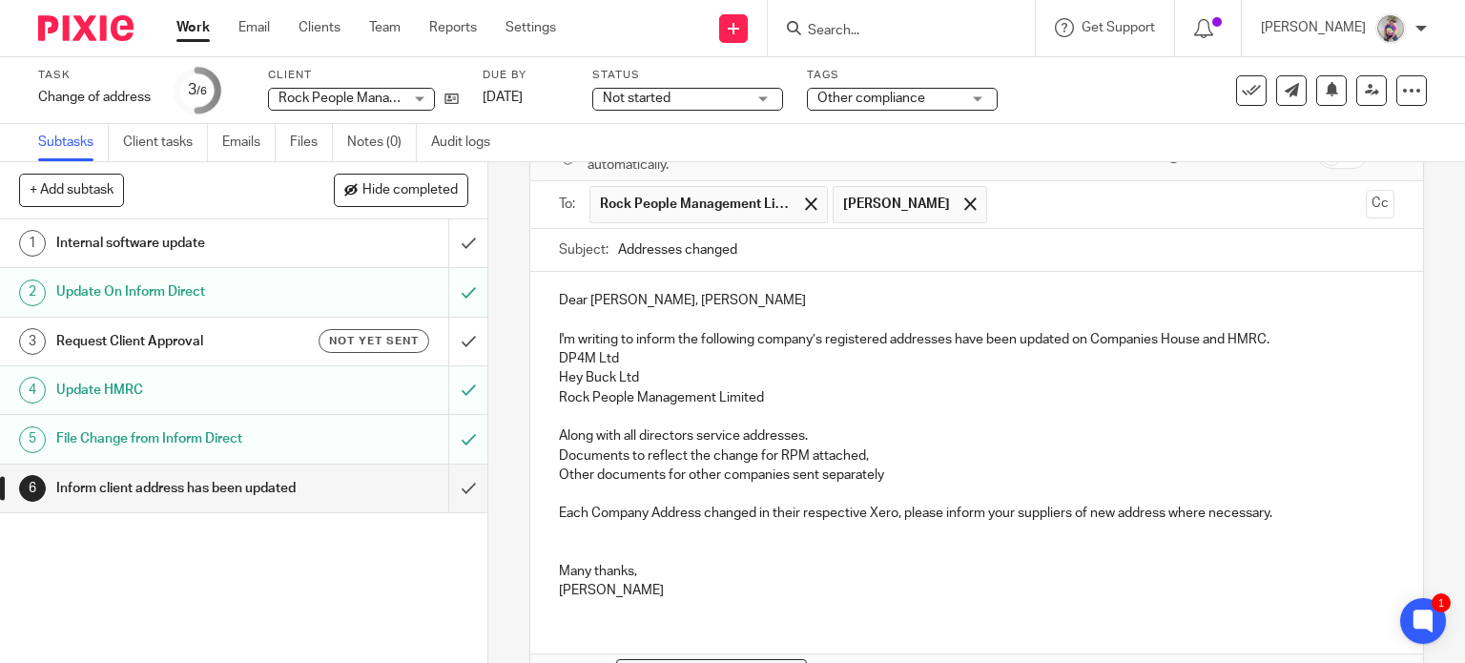
click at [815, 435] on p "Along with all directors service addresses." at bounding box center [977, 435] width 836 height 19
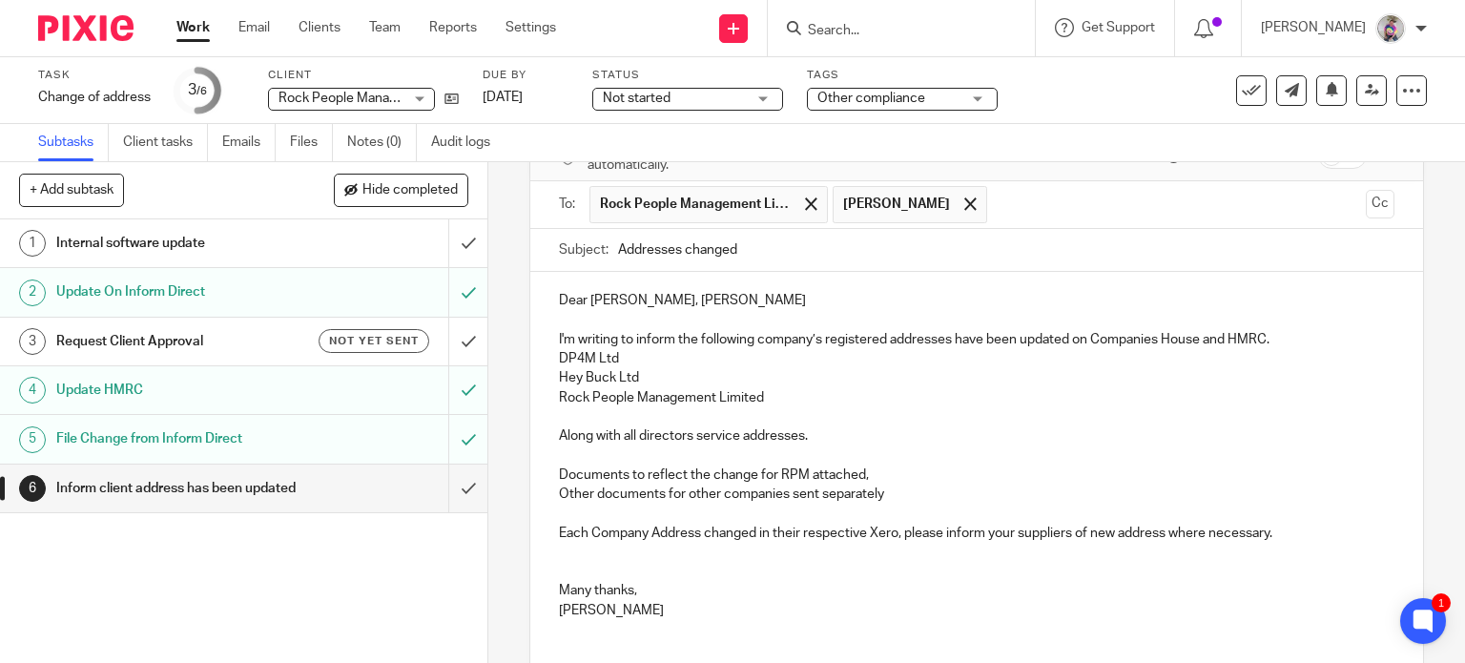
click at [904, 491] on p "Other documents for other companies sent separately" at bounding box center [977, 494] width 836 height 19
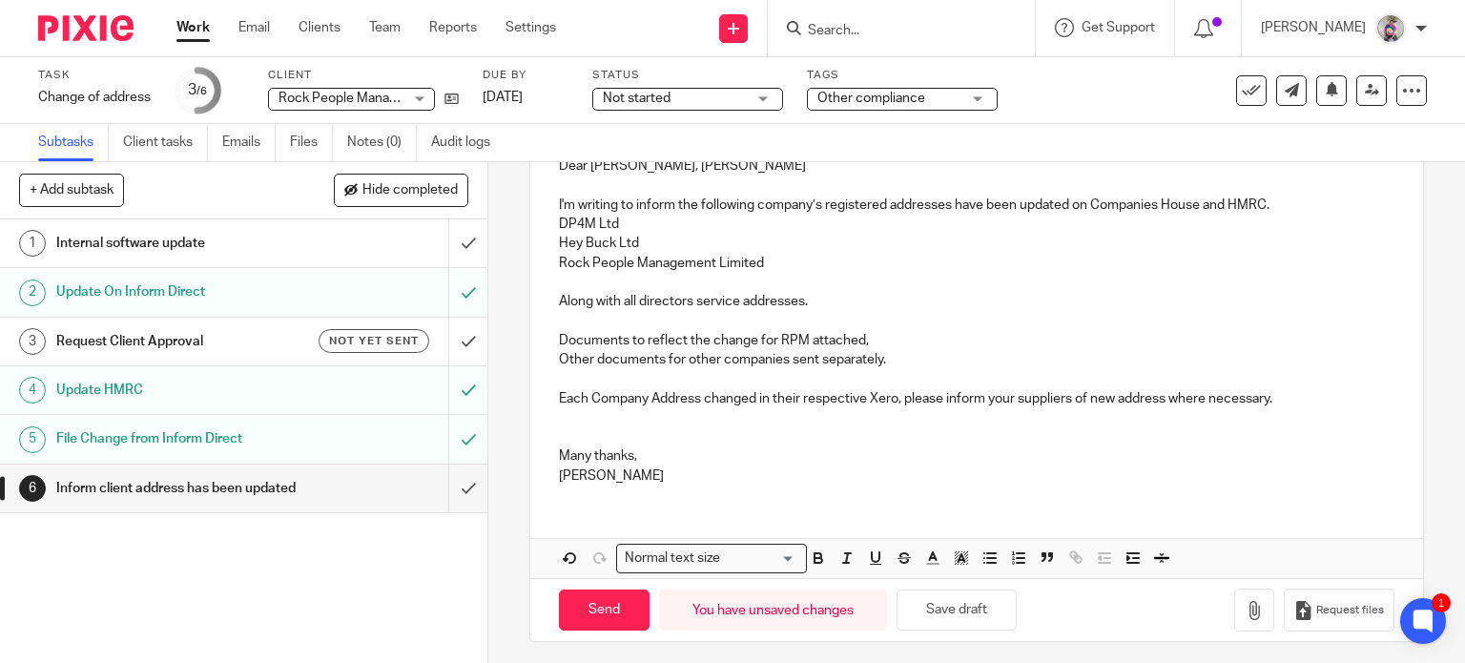
scroll to position [249, 0]
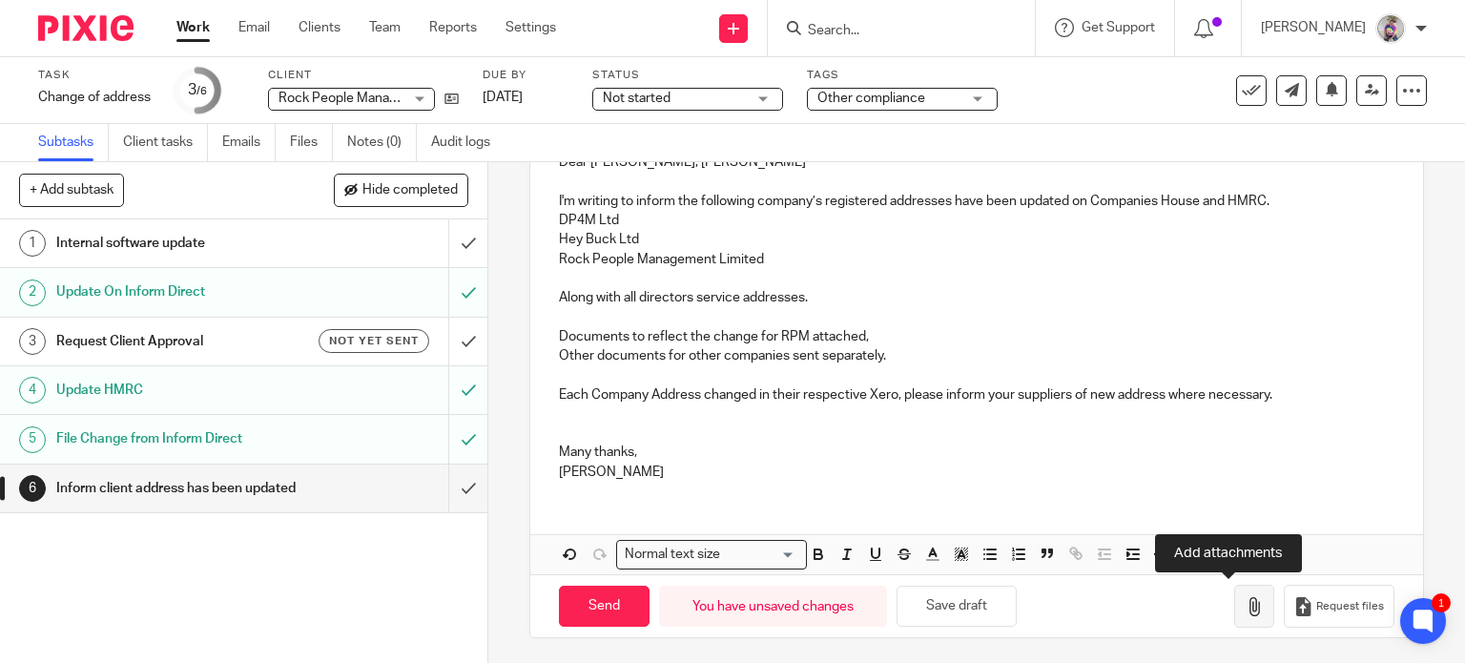
click at [1245, 611] on icon "button" at bounding box center [1254, 606] width 19 height 19
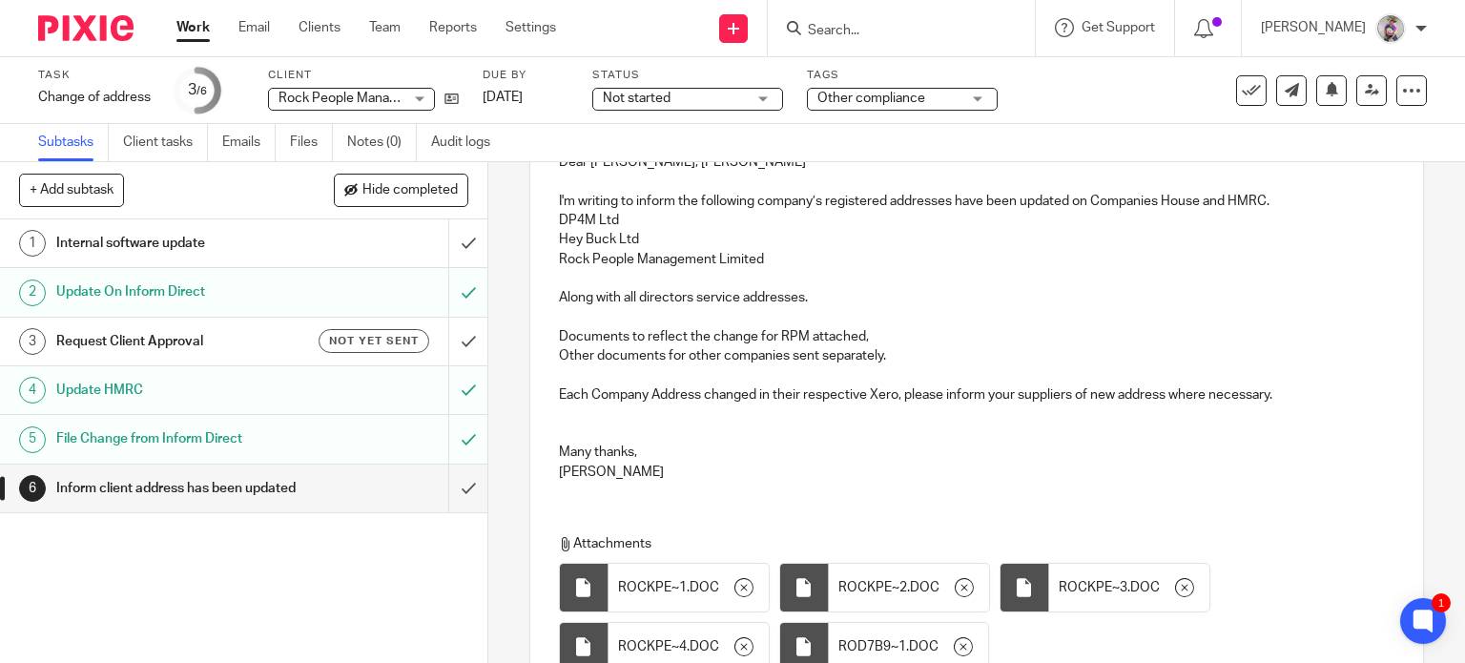
scroll to position [415, 0]
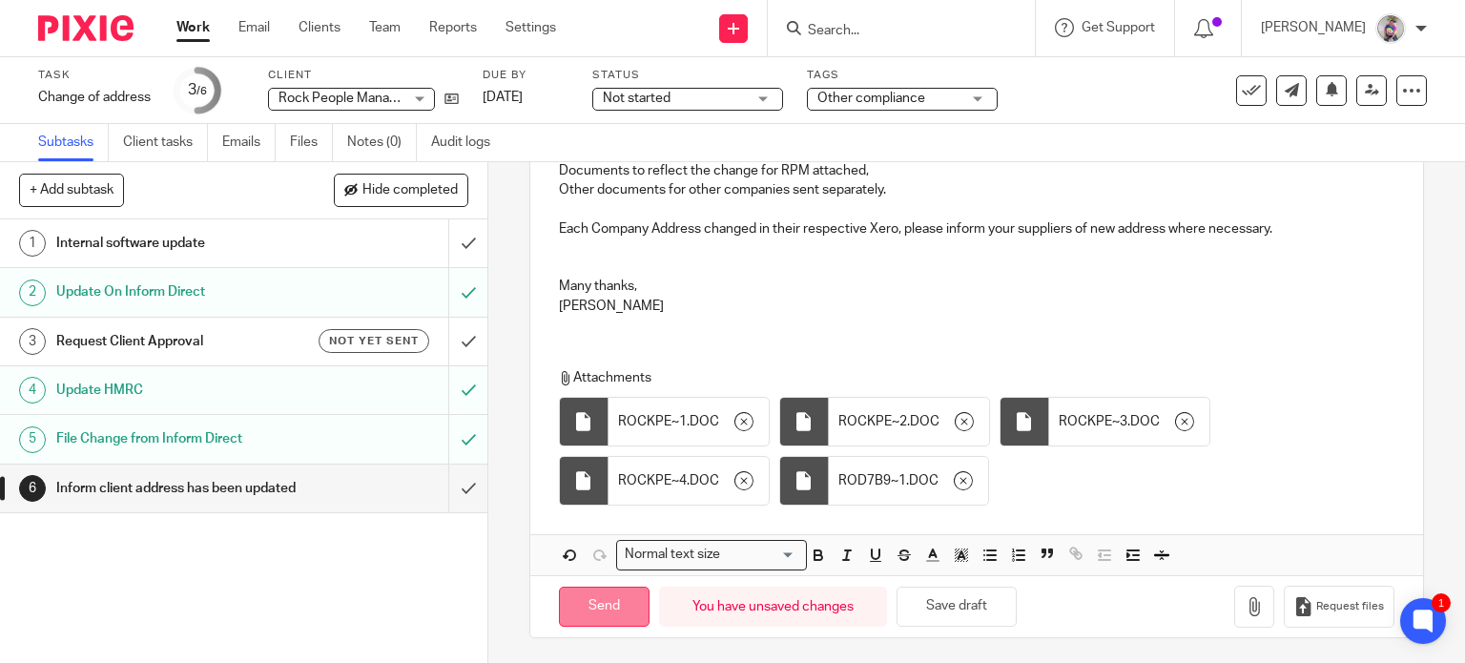
click at [614, 601] on input "Send" at bounding box center [604, 607] width 91 height 41
type input "Sent"
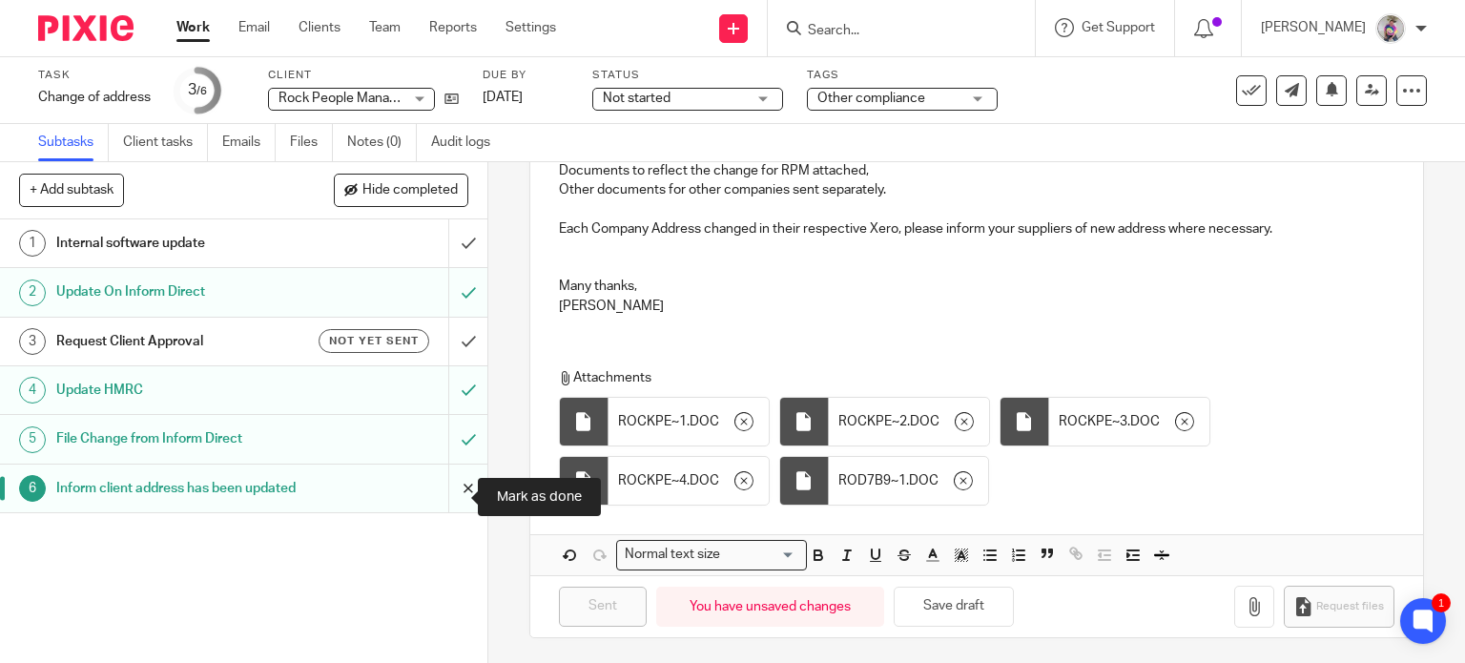
click at [444, 495] on input "submit" at bounding box center [243, 488] width 487 height 48
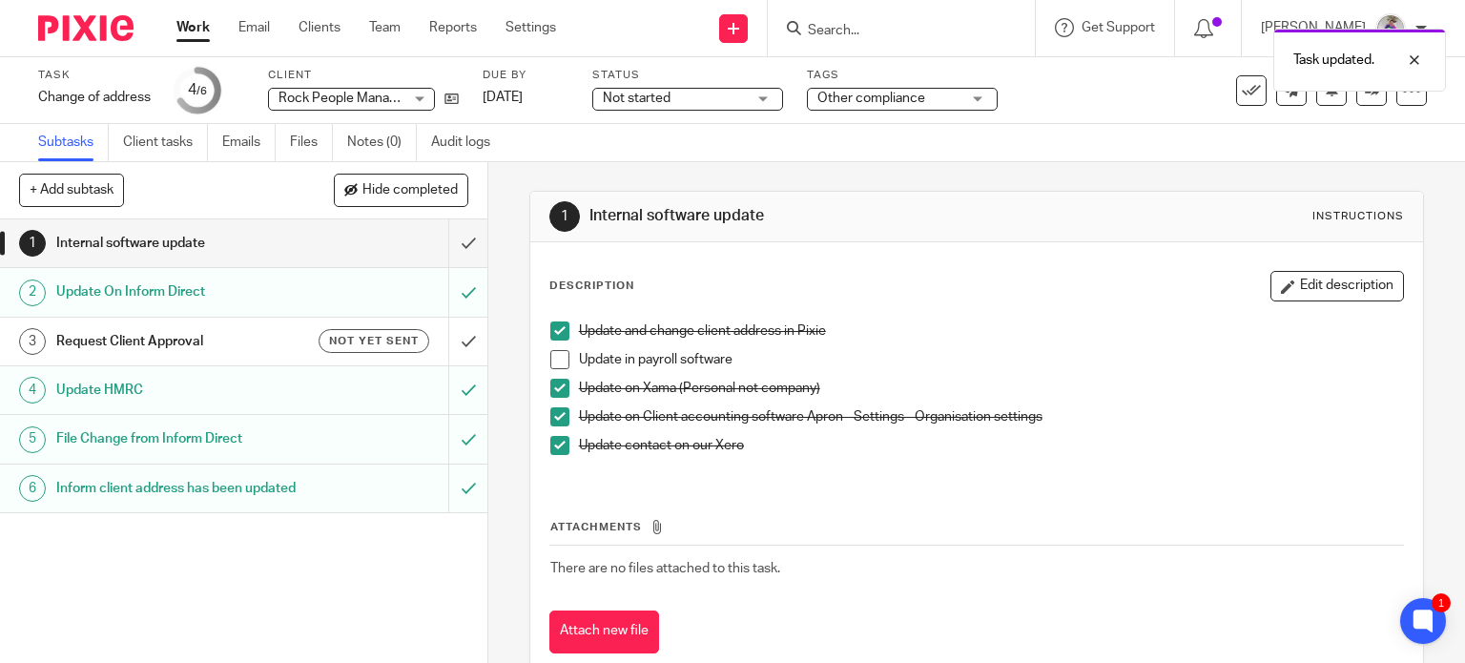
click at [347, 237] on div "Internal software update" at bounding box center [242, 243] width 373 height 29
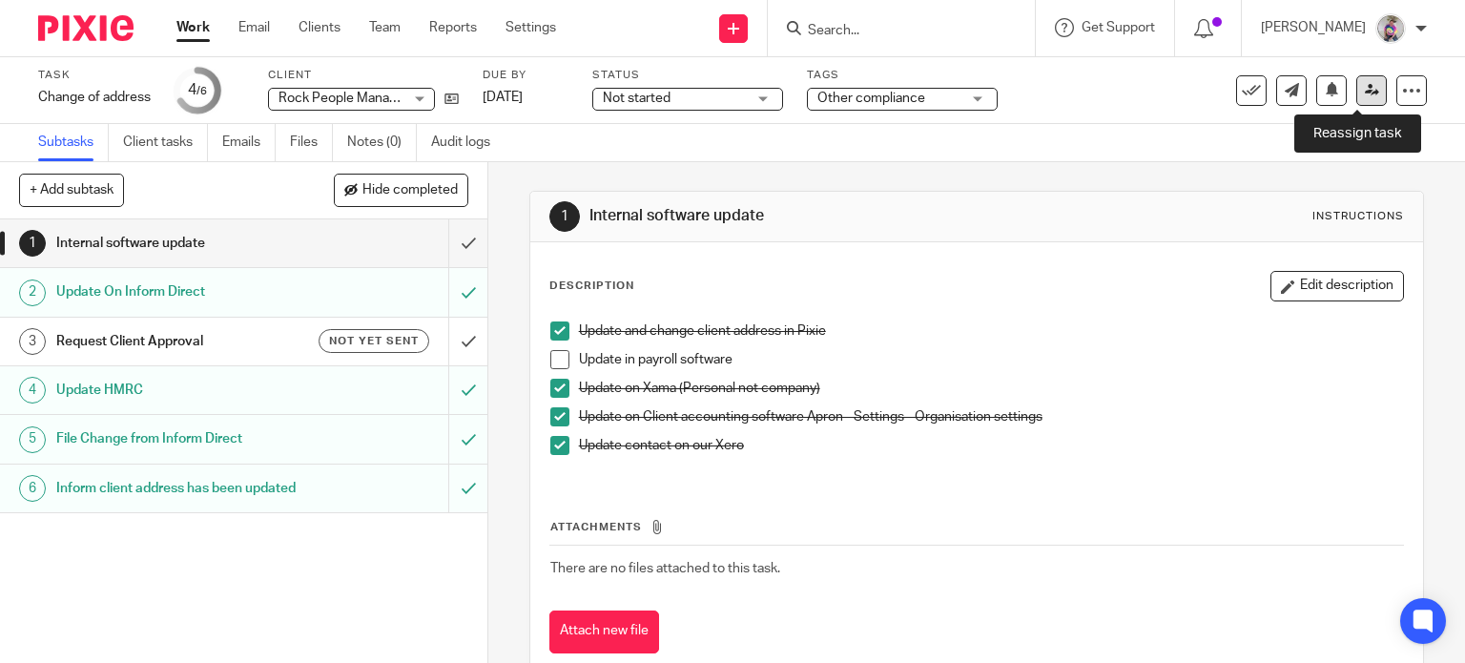
click at [1365, 92] on icon at bounding box center [1372, 90] width 14 height 14
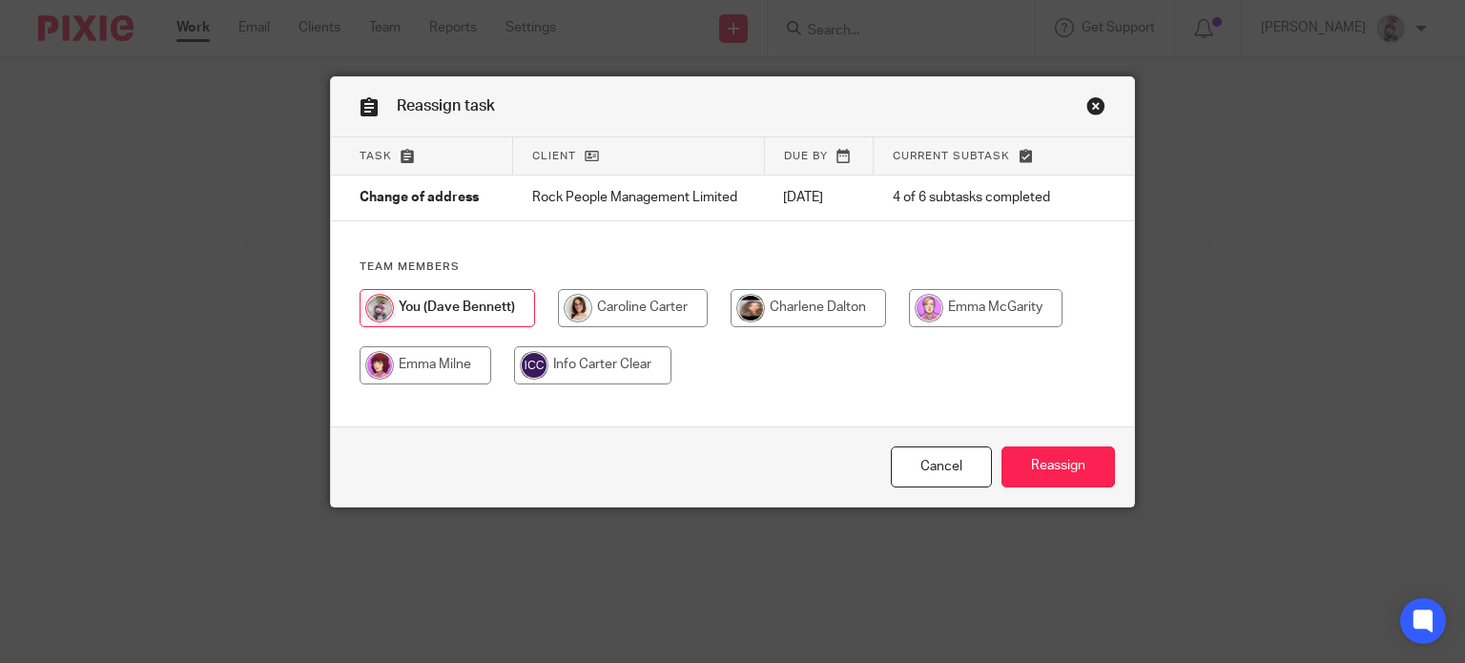
click at [632, 312] on input "radio" at bounding box center [633, 308] width 150 height 38
radio input "true"
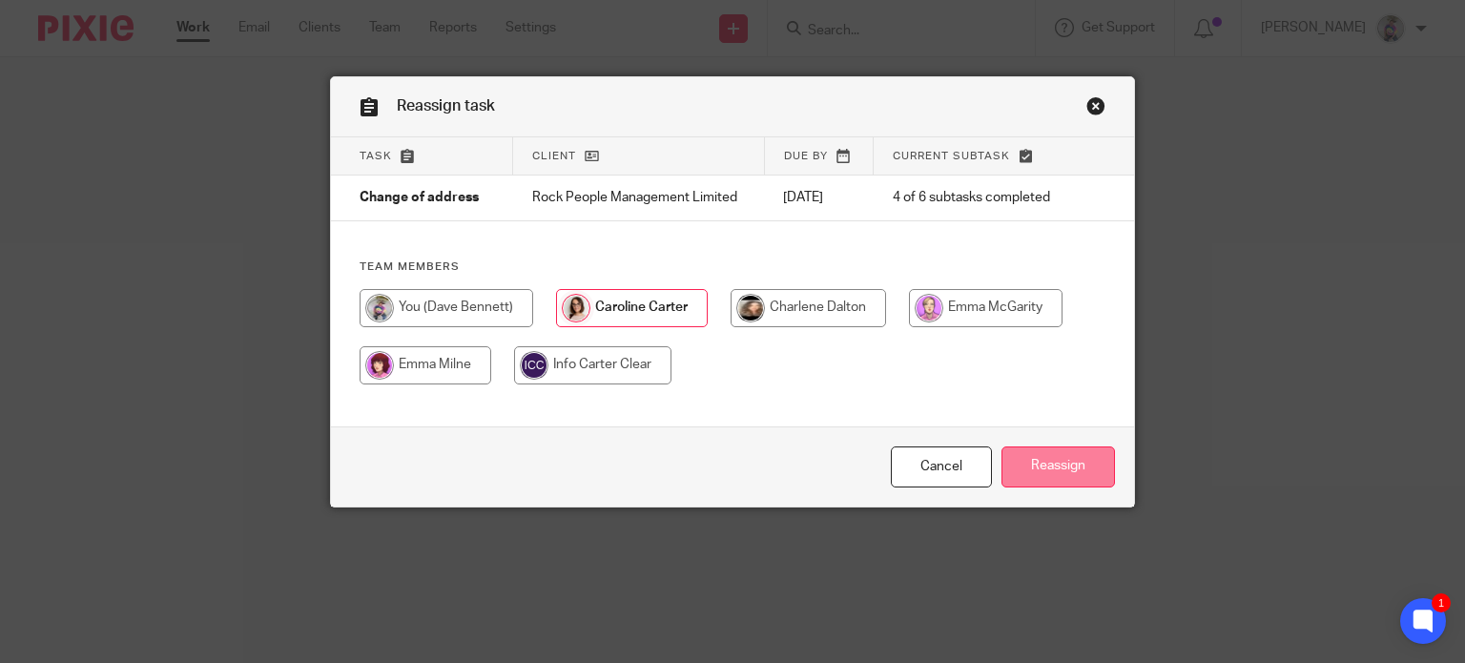
click at [1072, 467] on input "Reassign" at bounding box center [1057, 466] width 113 height 41
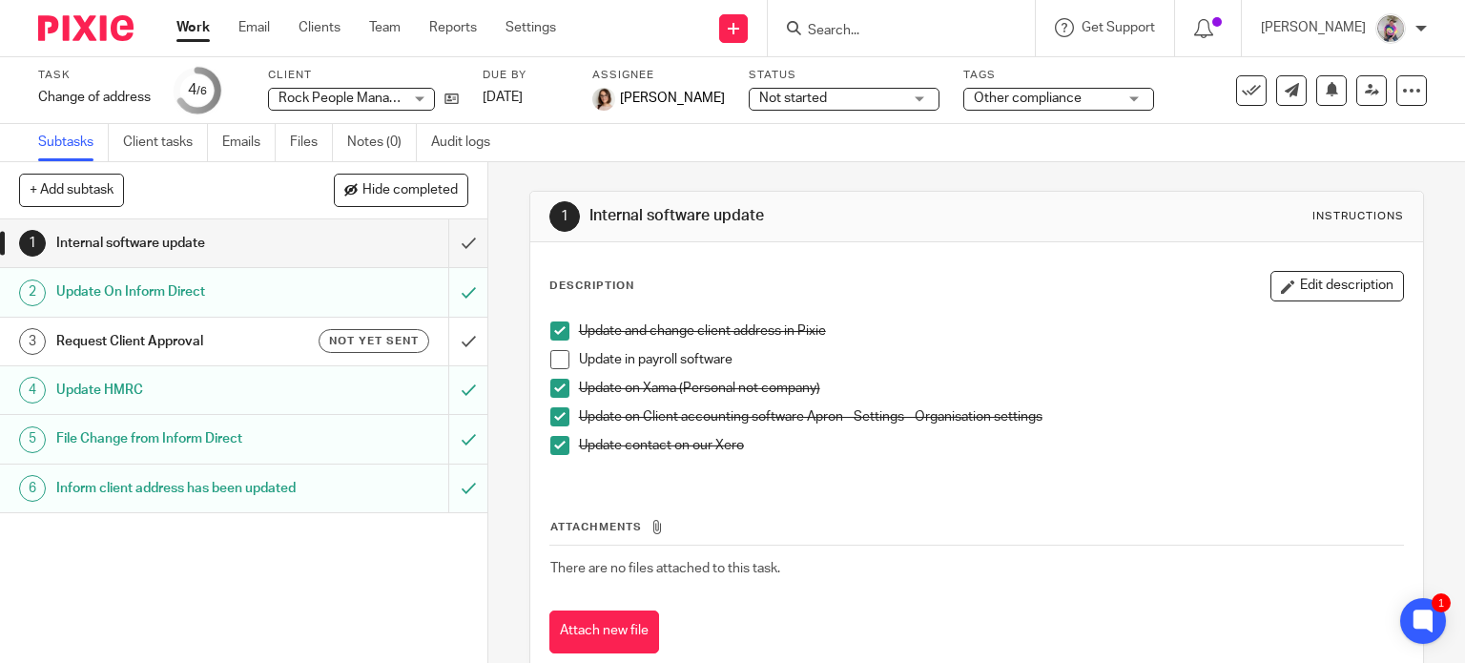
click at [196, 24] on link "Work" at bounding box center [192, 27] width 33 height 19
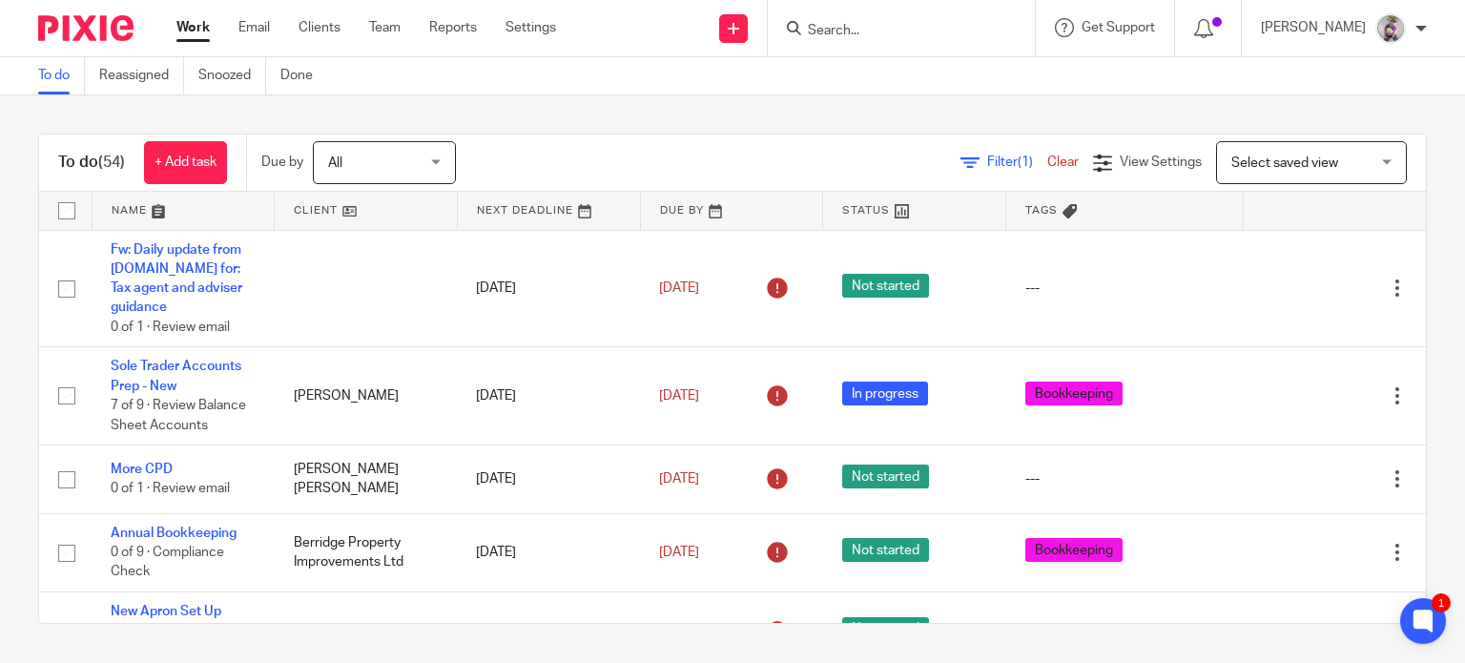
click at [134, 207] on link at bounding box center [184, 211] width 182 height 38
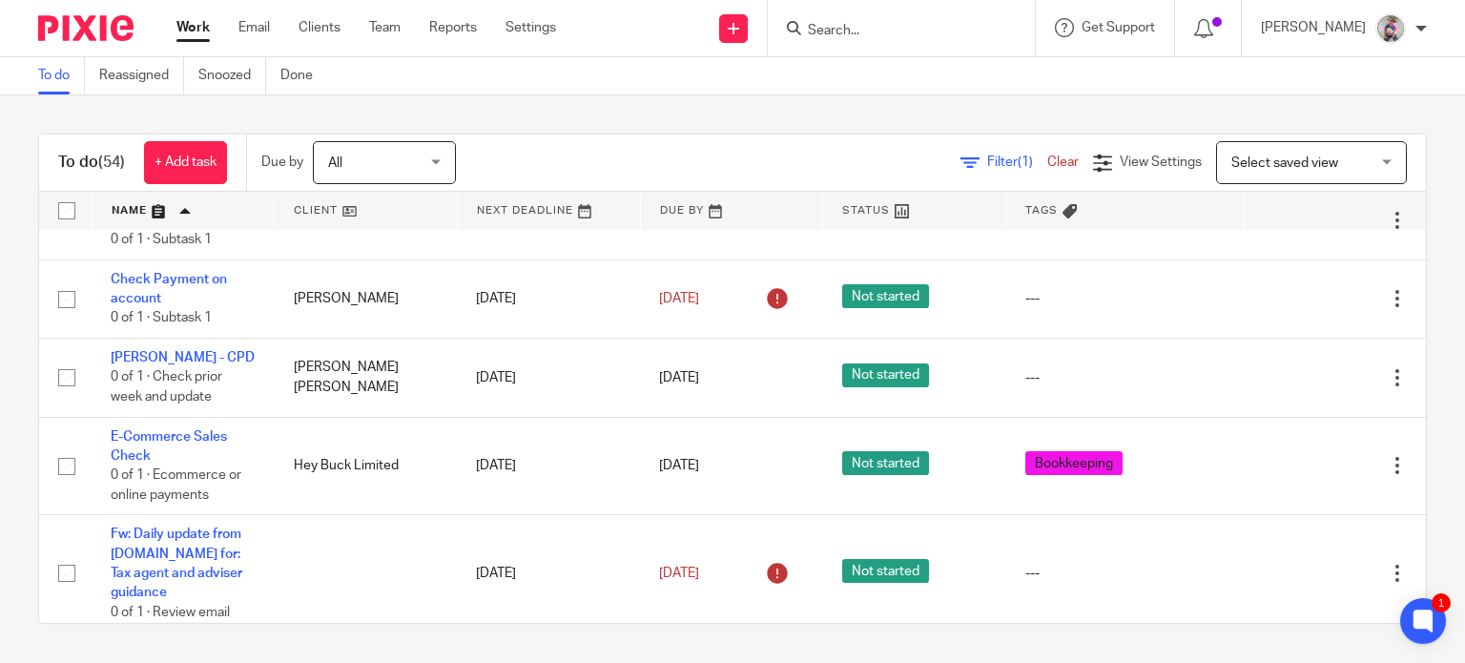
scroll to position [1450, 0]
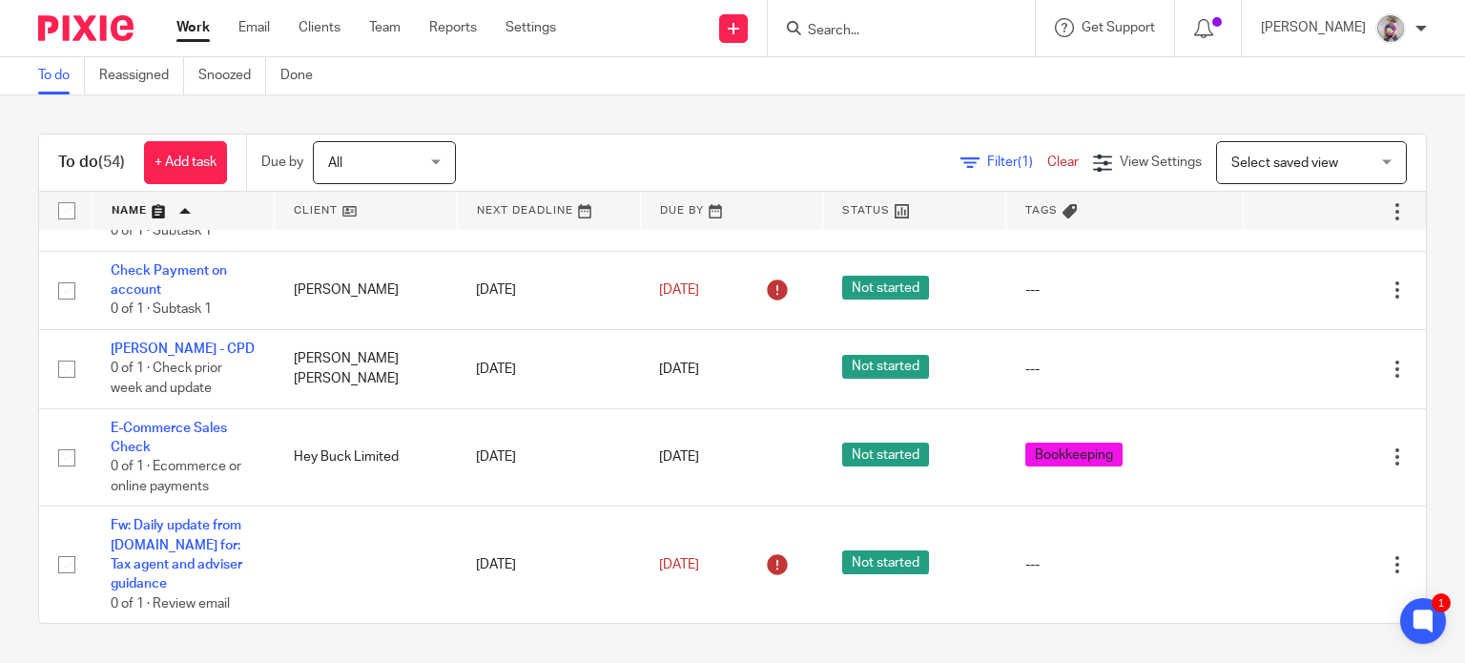
click at [859, 26] on input "Search" at bounding box center [892, 31] width 172 height 17
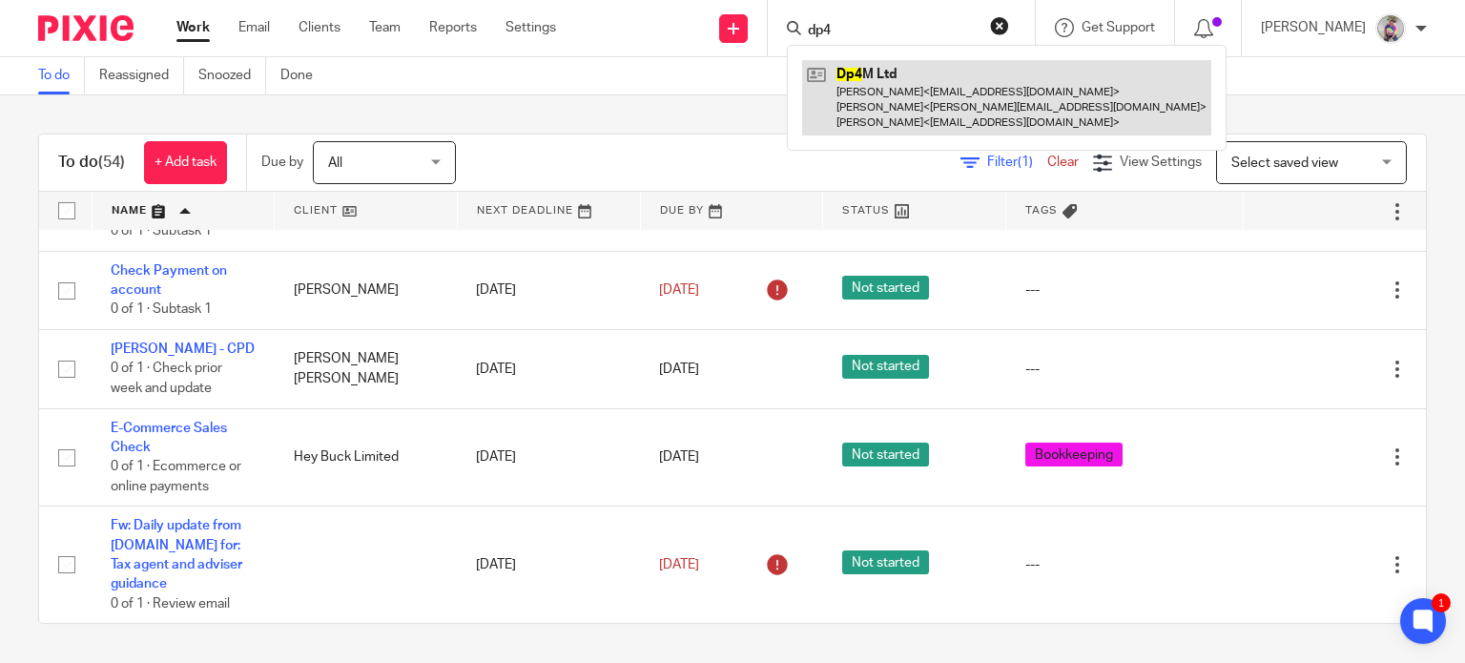
type input "dp4"
click at [890, 77] on link at bounding box center [1006, 97] width 409 height 75
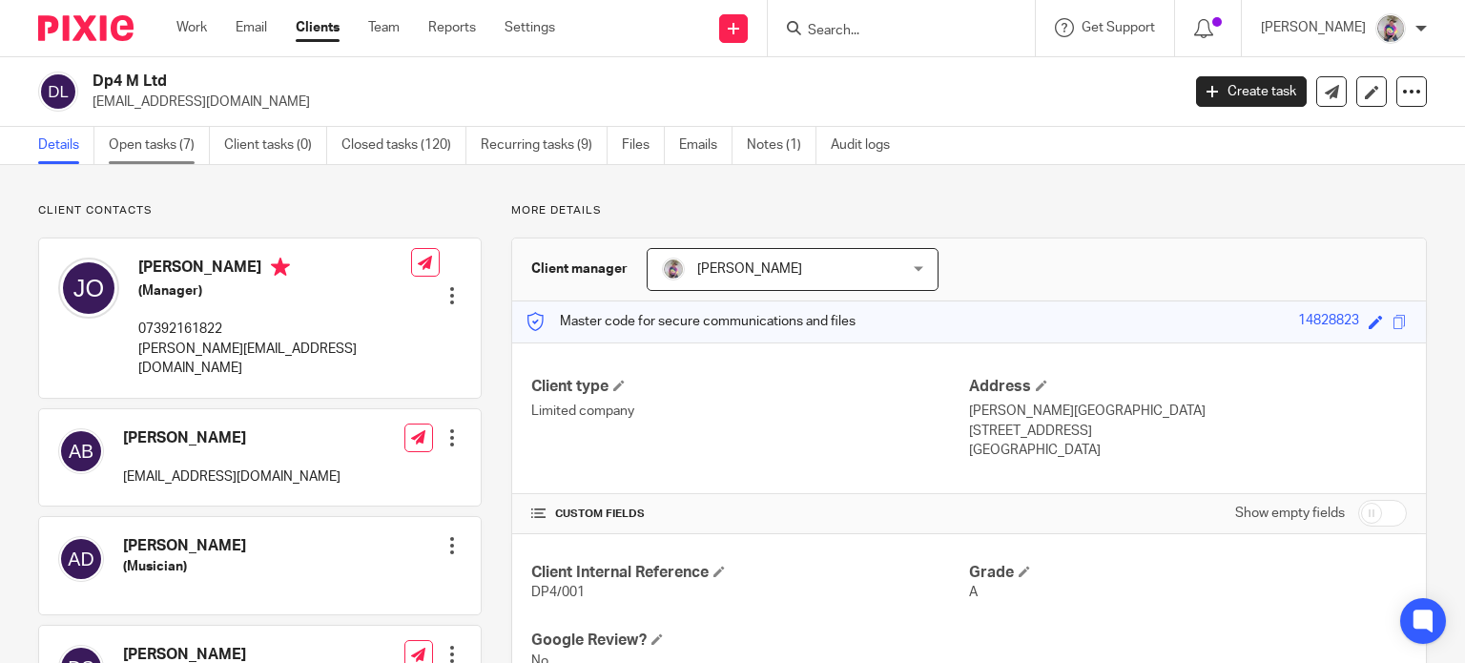
click at [136, 135] on link "Open tasks (7)" at bounding box center [159, 145] width 101 height 37
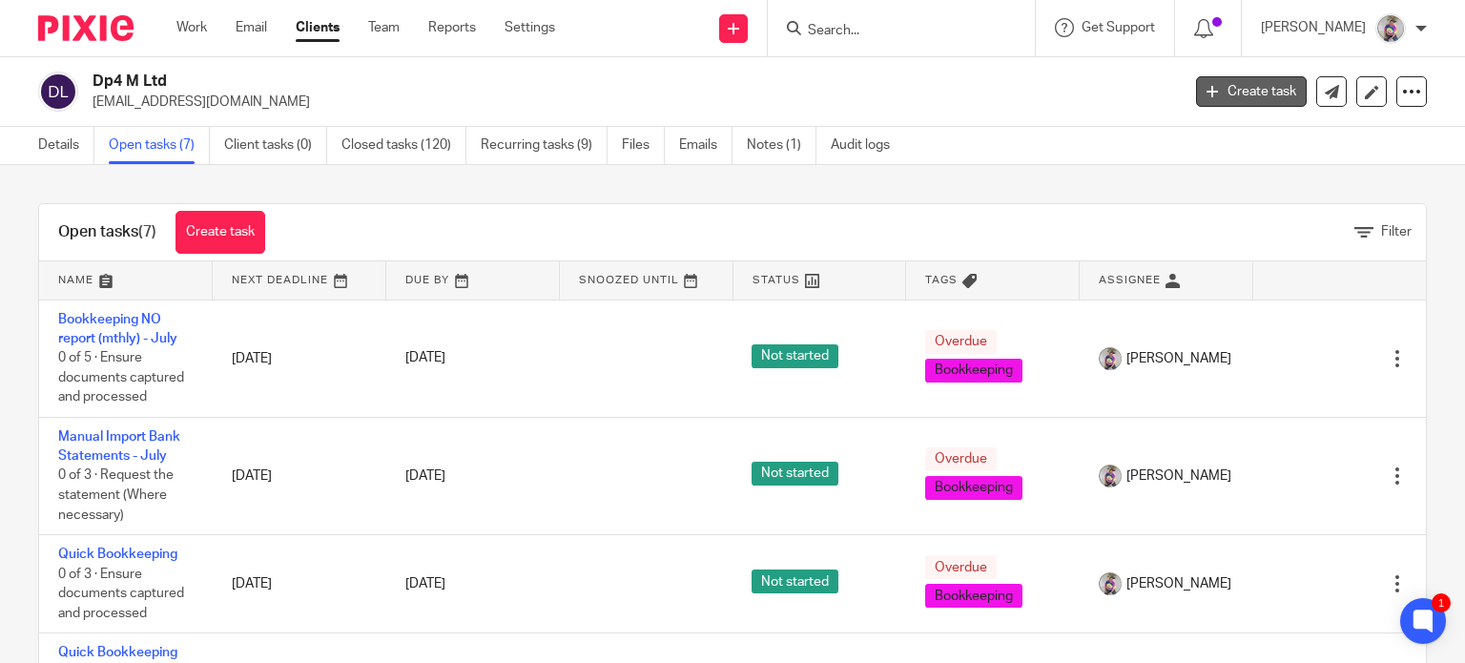
click at [1198, 83] on link "Create task" at bounding box center [1251, 91] width 111 height 31
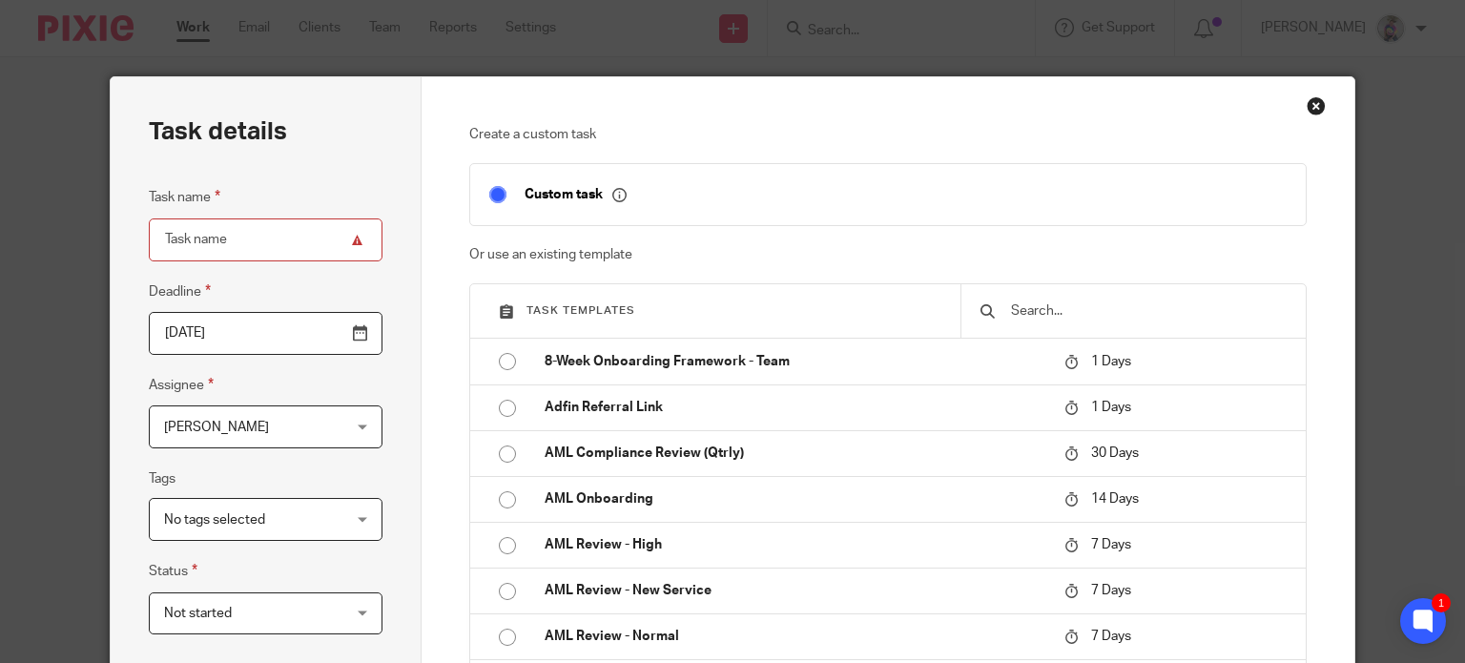
click at [1070, 311] on input "text" at bounding box center [1148, 310] width 278 height 21
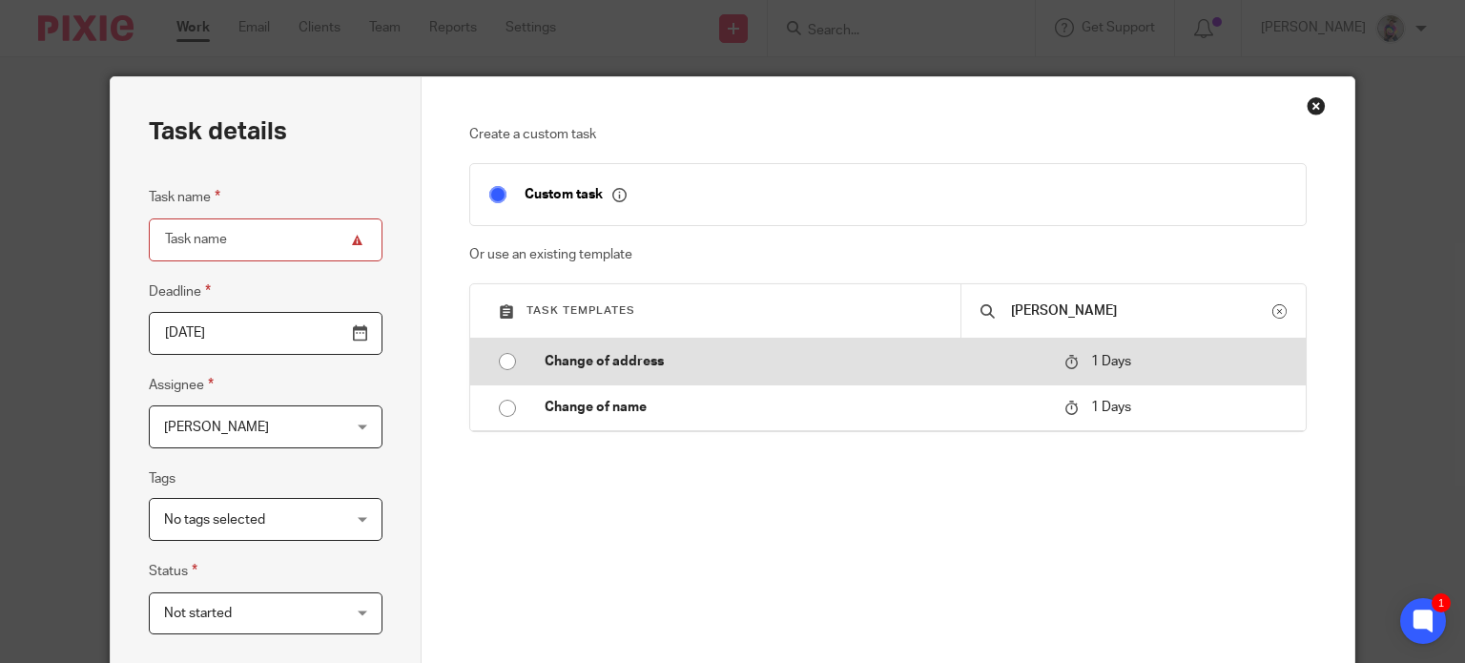
type input "[PERSON_NAME]"
click at [497, 362] on input "radio" at bounding box center [507, 361] width 36 height 36
type input "[DATE]"
type input "Change of address"
checkbox input "false"
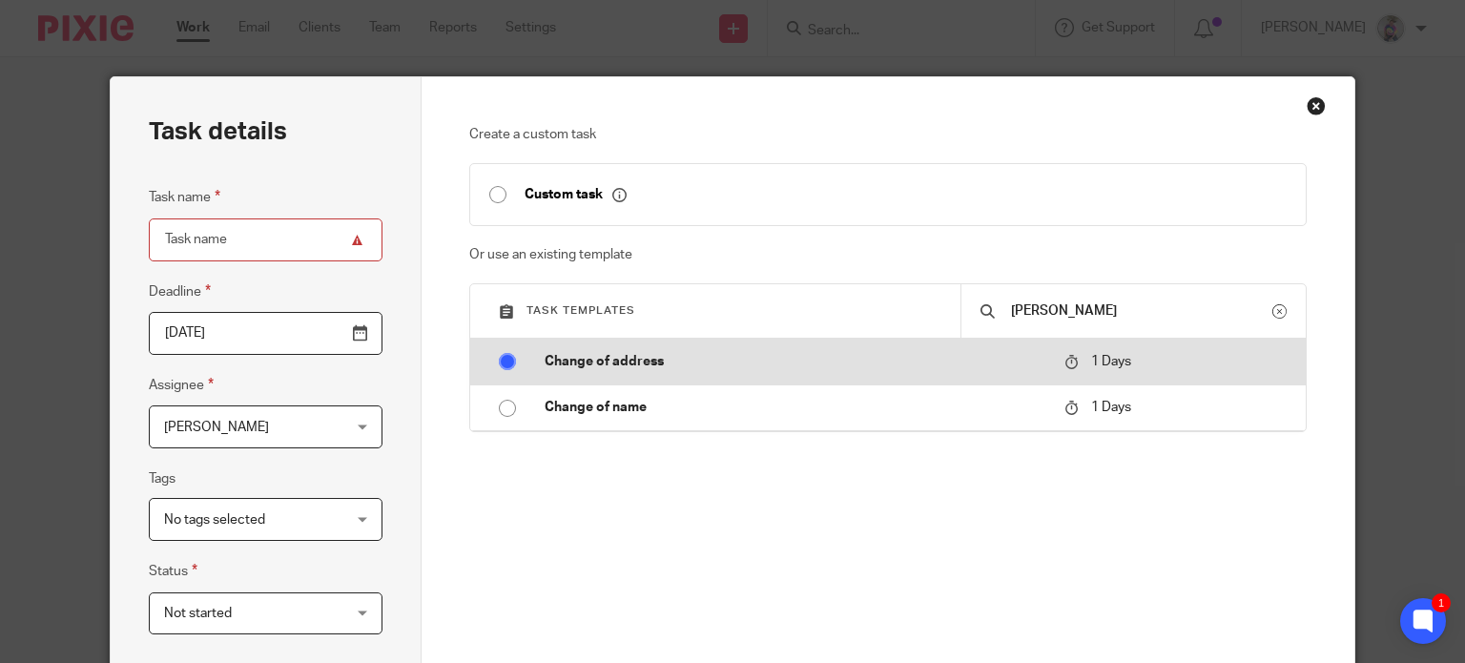
radio input "false"
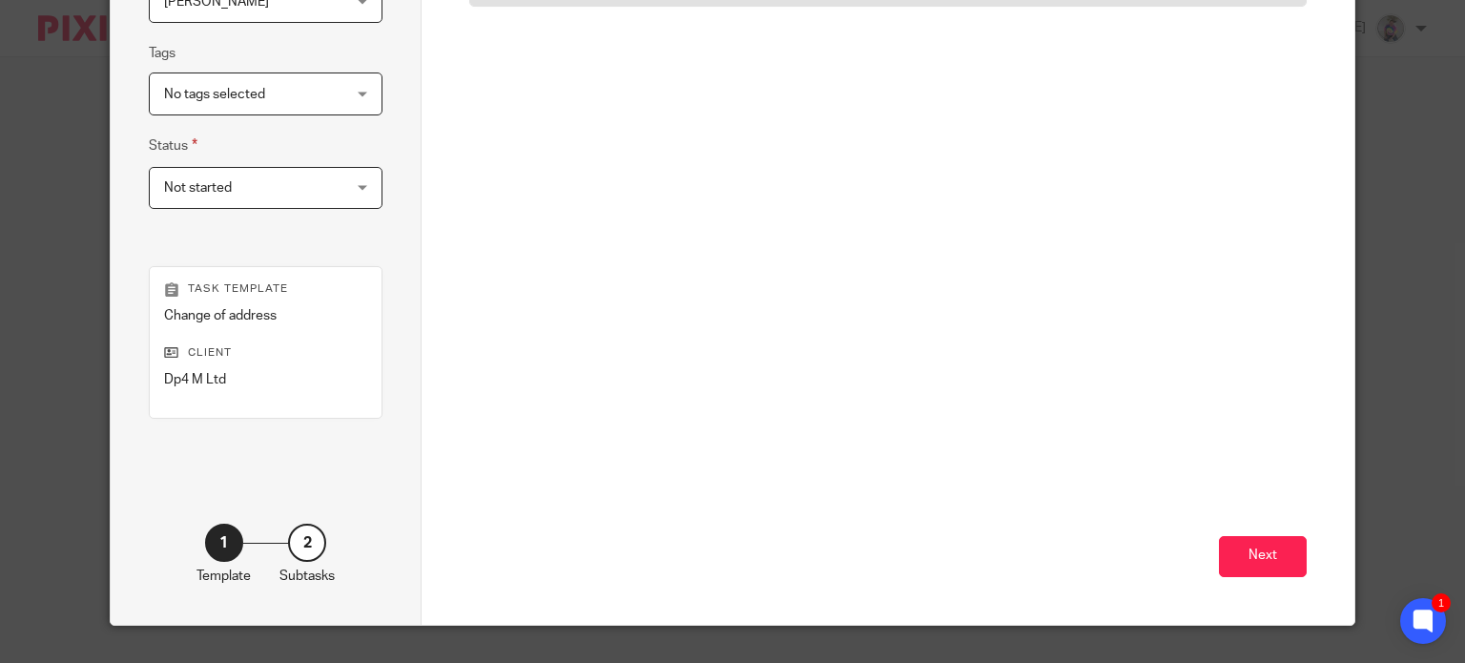
scroll to position [463, 0]
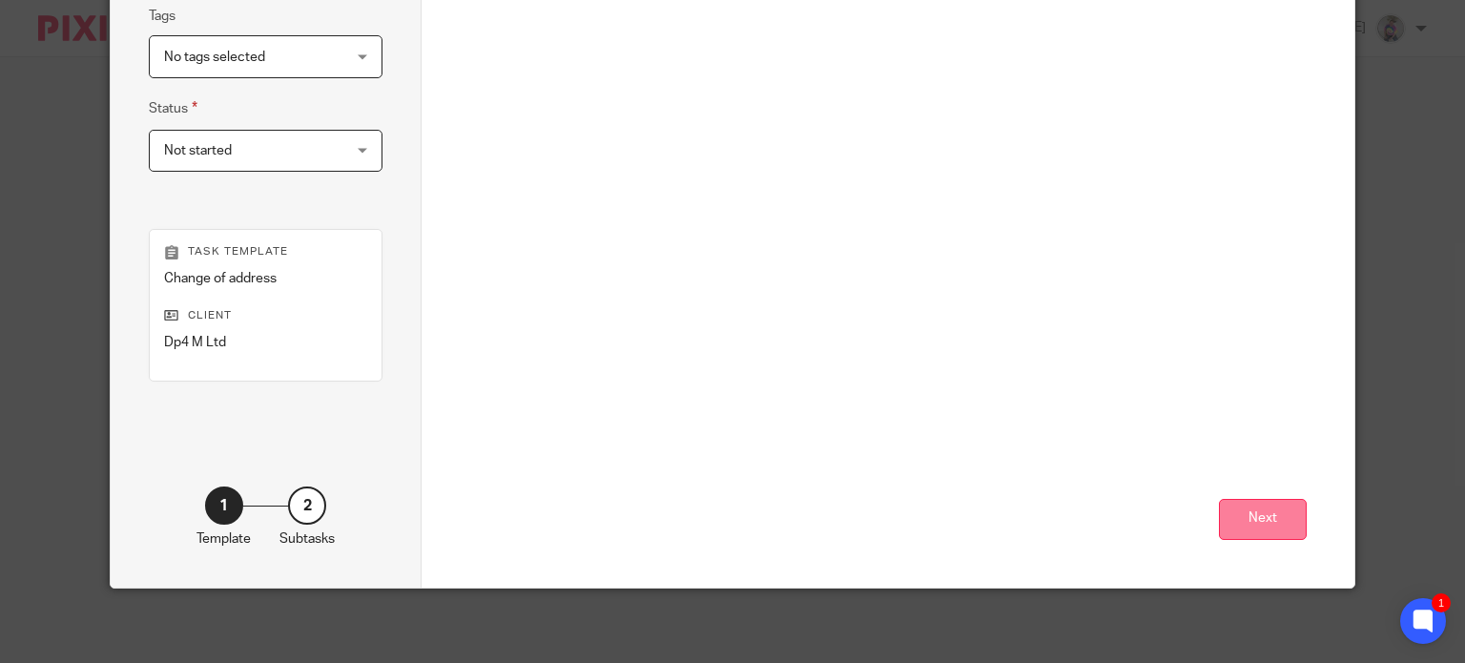
click at [1260, 524] on button "Next" at bounding box center [1263, 519] width 88 height 41
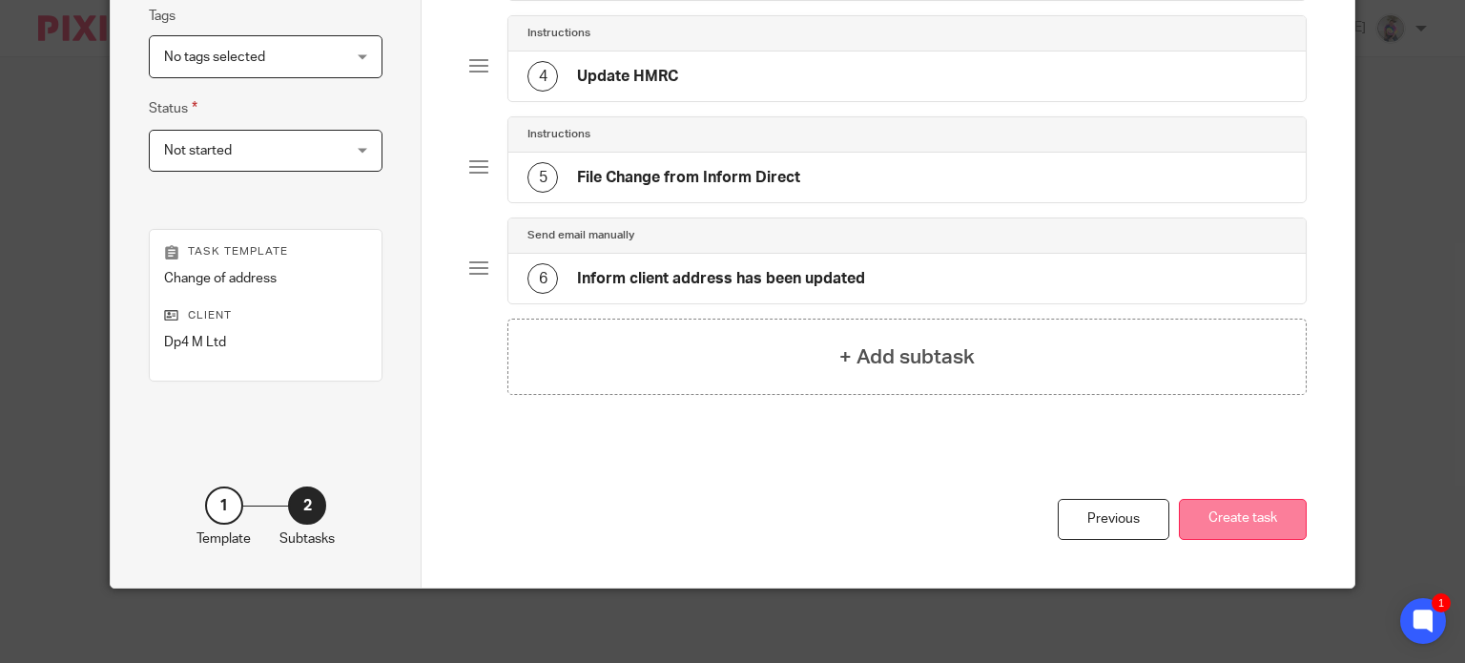
click at [1230, 514] on button "Create task" at bounding box center [1243, 519] width 128 height 41
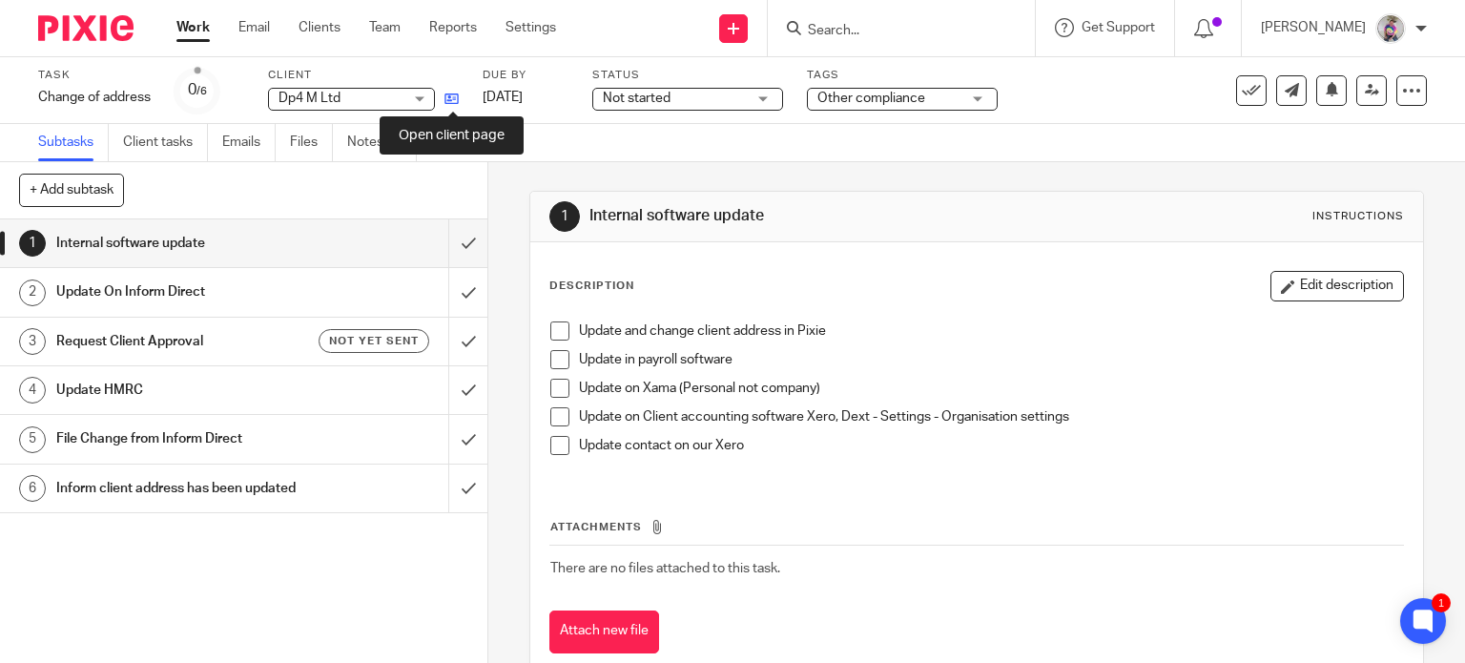
click at [458, 94] on icon at bounding box center [451, 99] width 14 height 14
click at [550, 329] on span at bounding box center [559, 330] width 19 height 19
click at [550, 418] on span at bounding box center [559, 416] width 19 height 19
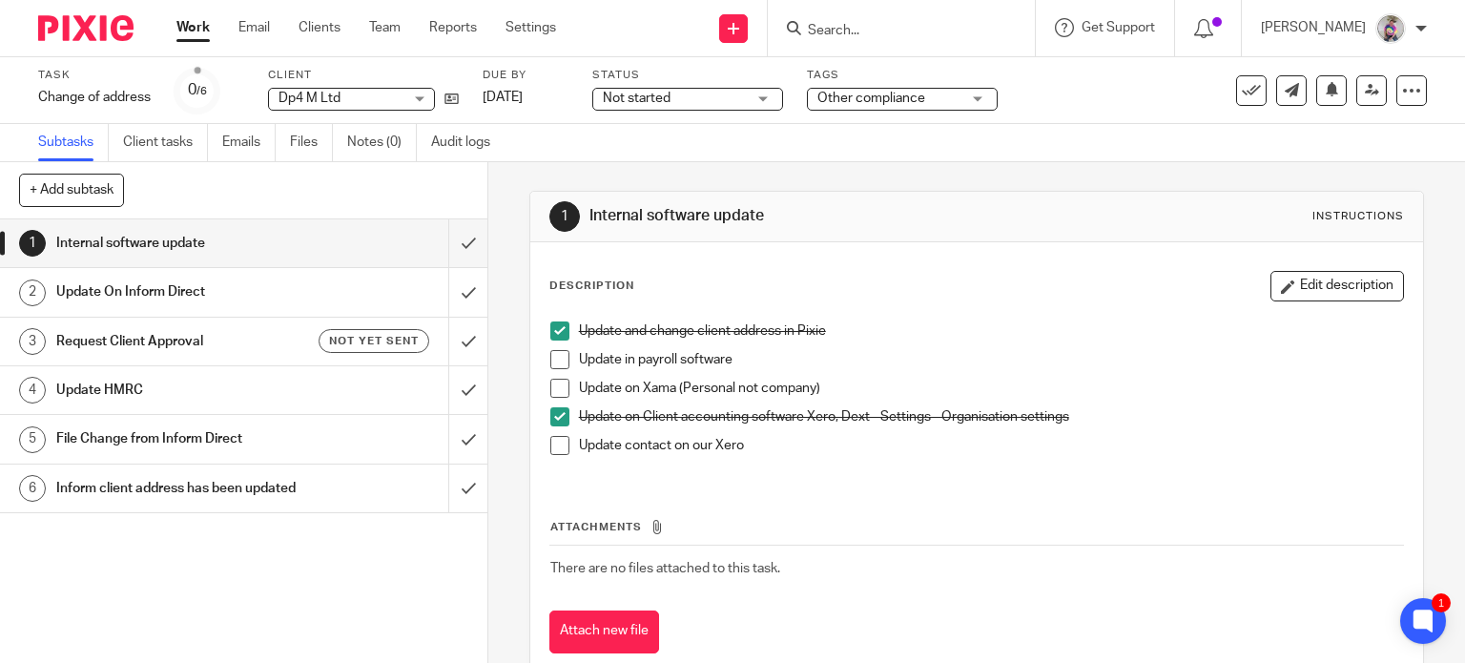
click at [556, 445] on span at bounding box center [559, 445] width 19 height 19
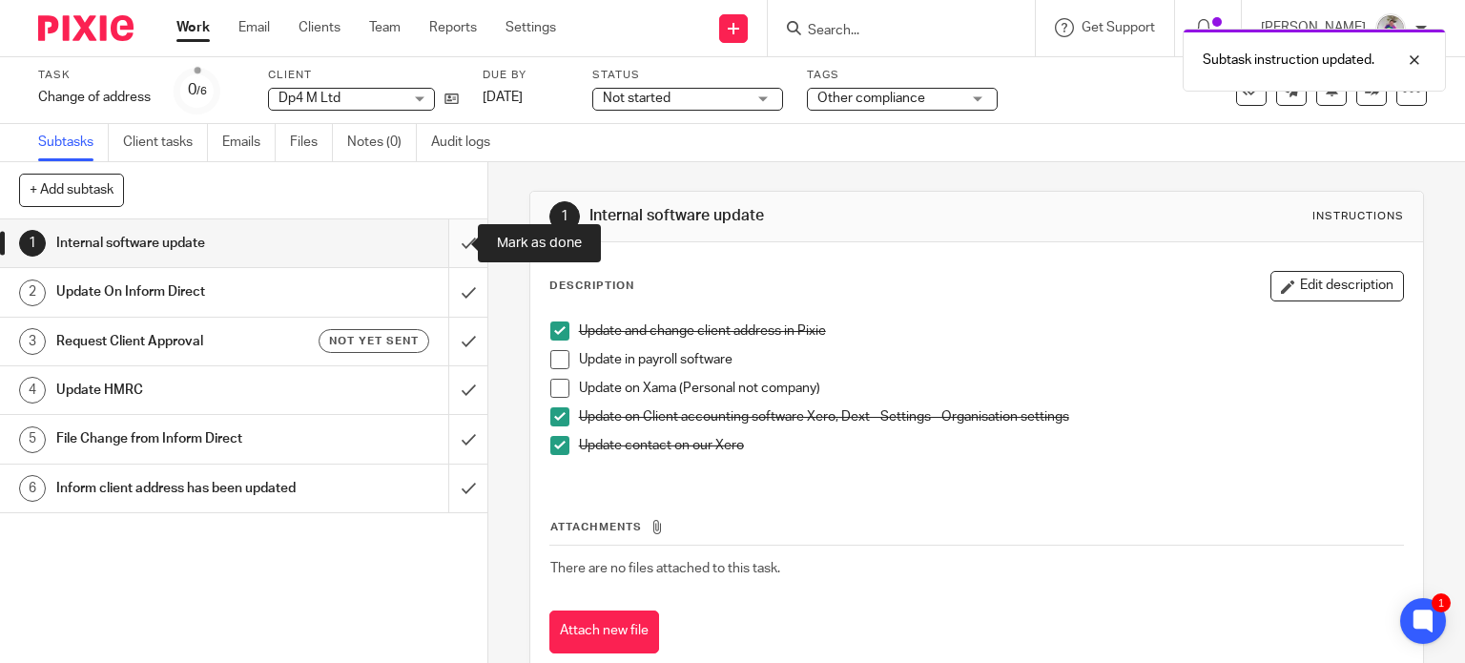
click at [446, 239] on input "submit" at bounding box center [243, 243] width 487 height 48
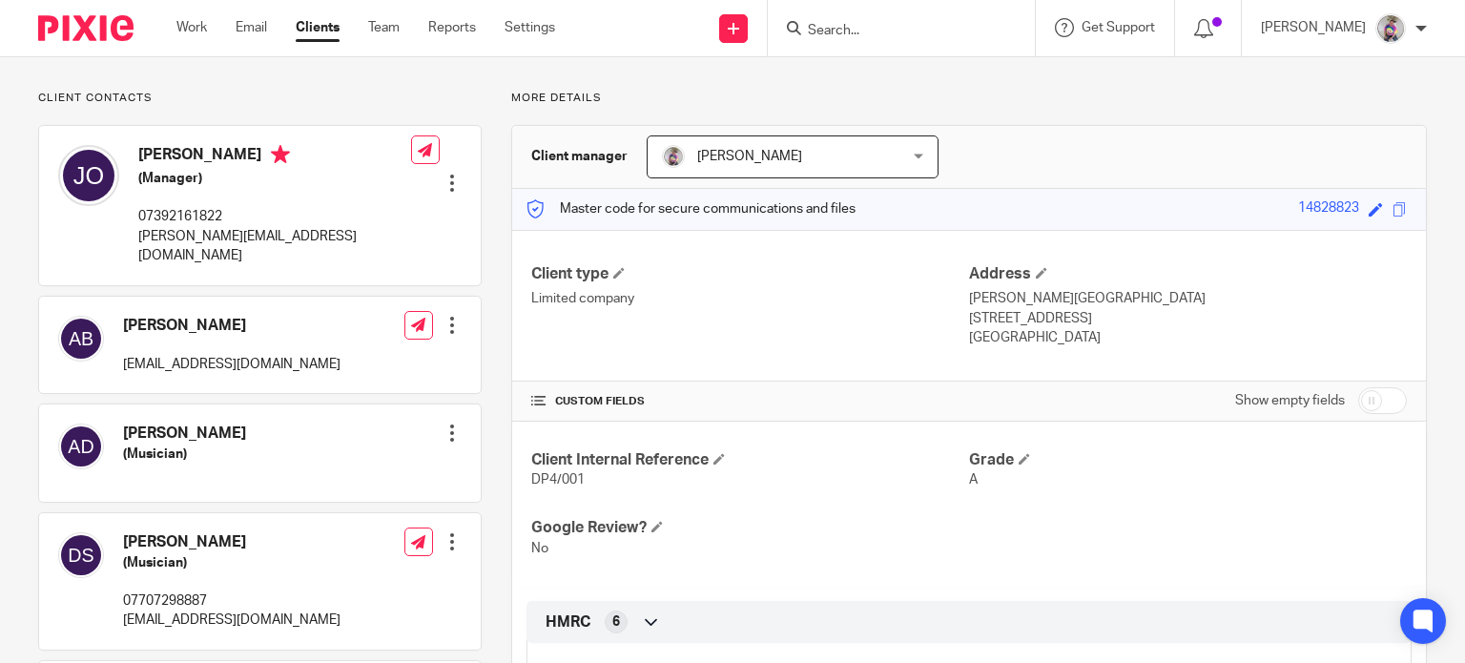
scroll to position [114, 0]
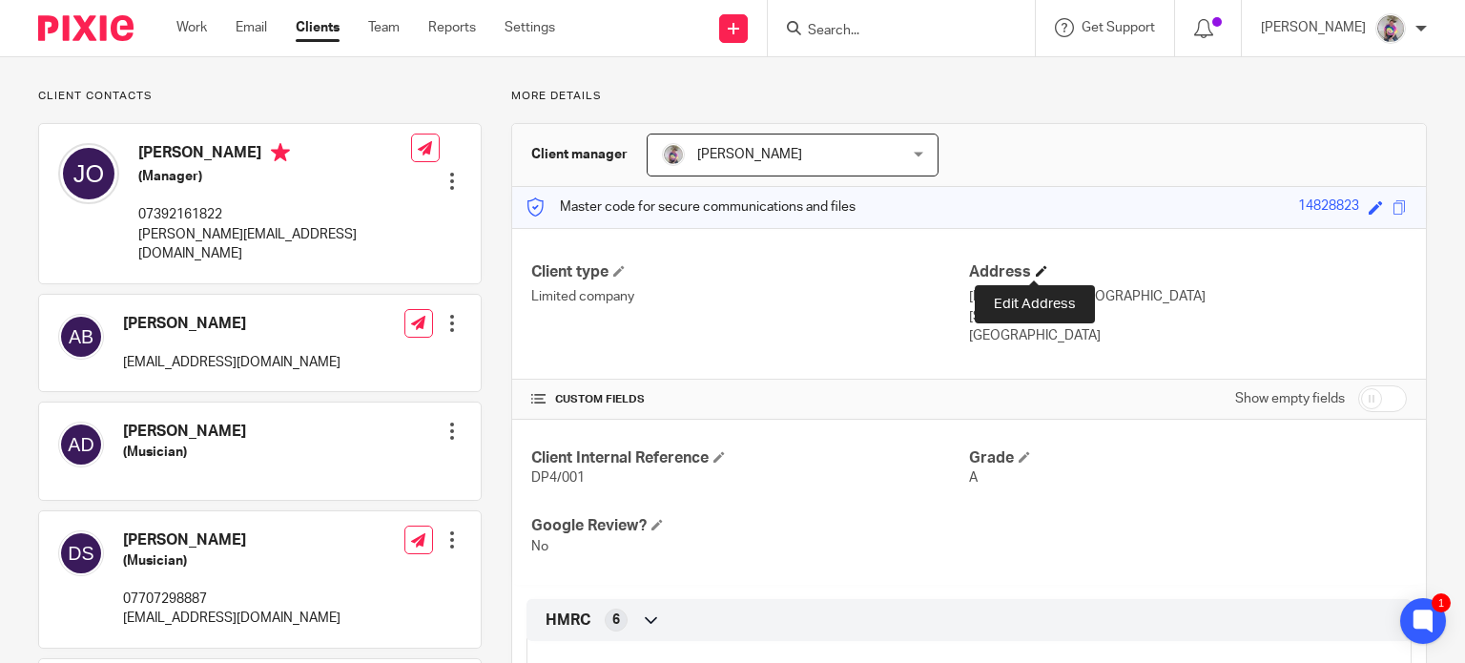
click at [1036, 269] on span at bounding box center [1041, 270] width 11 height 11
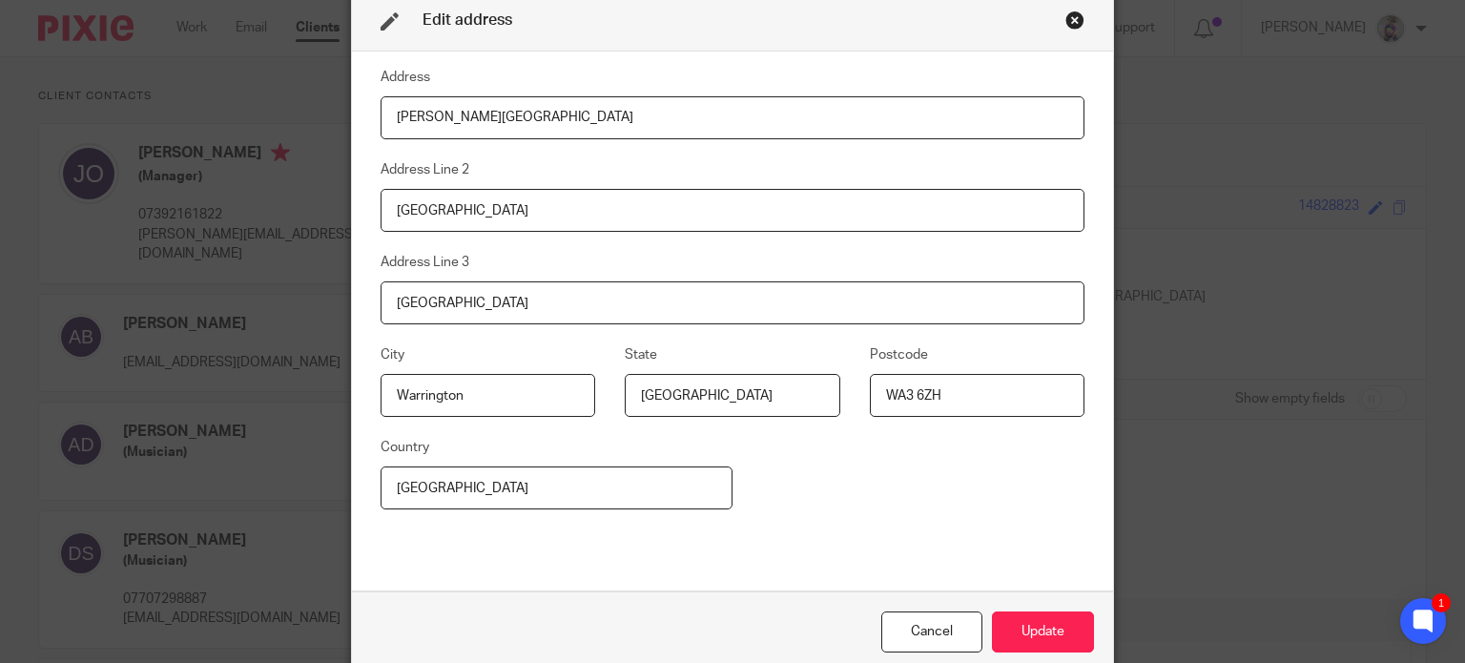
drag, startPoint x: 549, startPoint y: 123, endPoint x: 317, endPoint y: 134, distance: 233.0
click at [317, 134] on div "Edit address Address Rutherford House Address Line 2 Warrington Road Address Li…" at bounding box center [732, 331] width 1465 height 663
type input "Genesis Centre"
type input "Garrett Field"
type input "Birchwood"
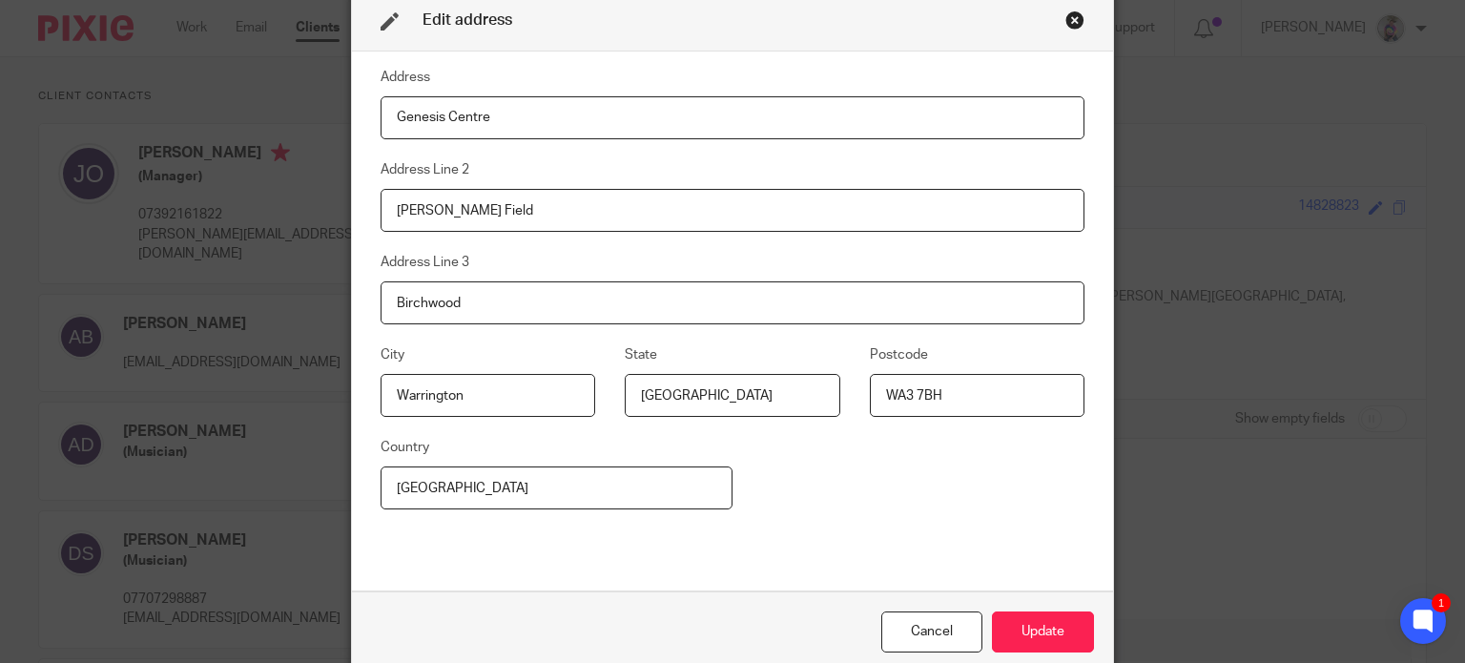
scroll to position [8, 0]
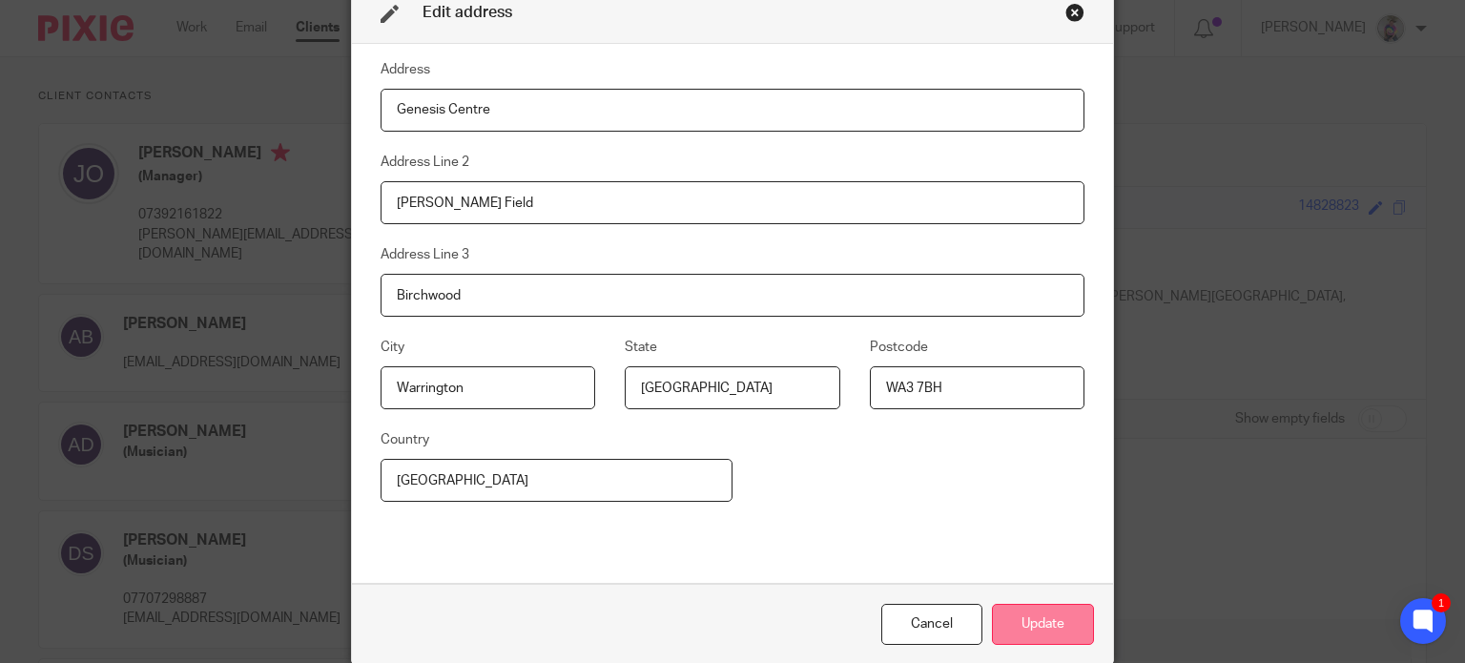
type input "WA3 7BH"
click at [1034, 630] on button "Update" at bounding box center [1043, 624] width 102 height 41
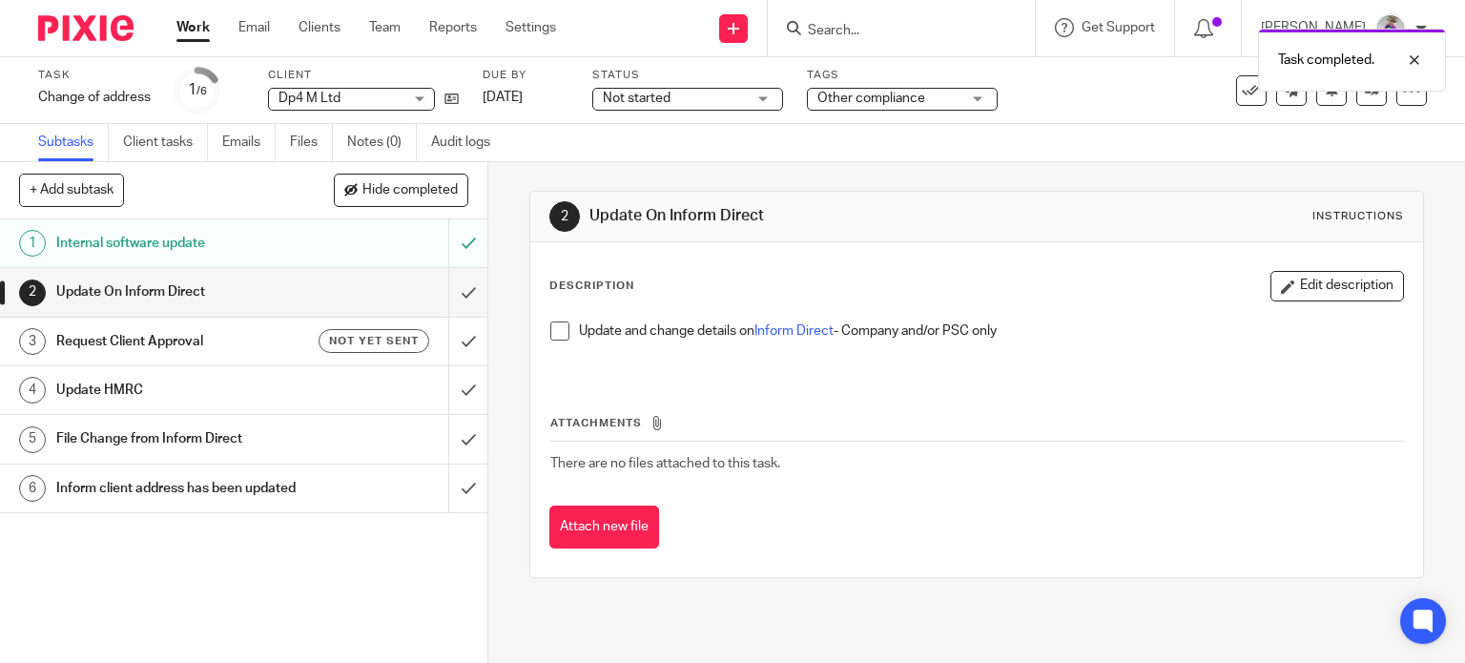
click at [553, 325] on span at bounding box center [559, 330] width 19 height 19
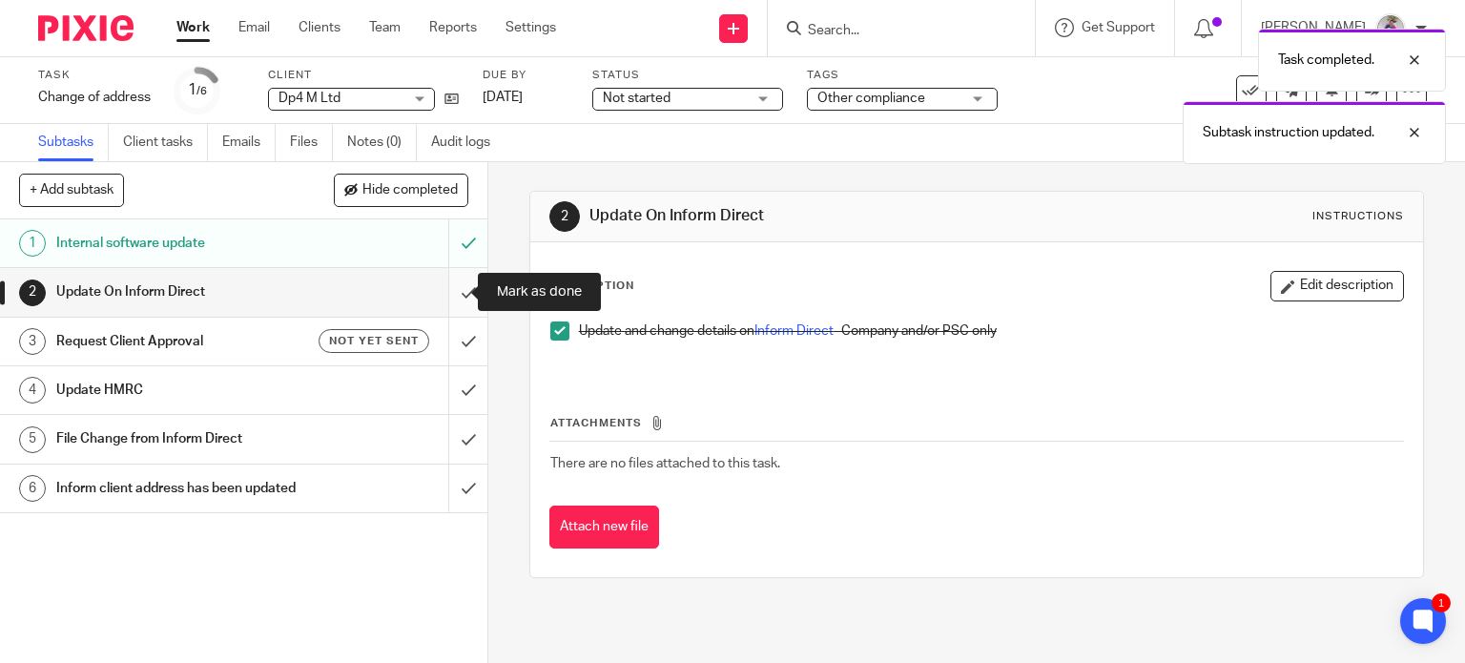
click at [450, 289] on input "submit" at bounding box center [243, 292] width 487 height 48
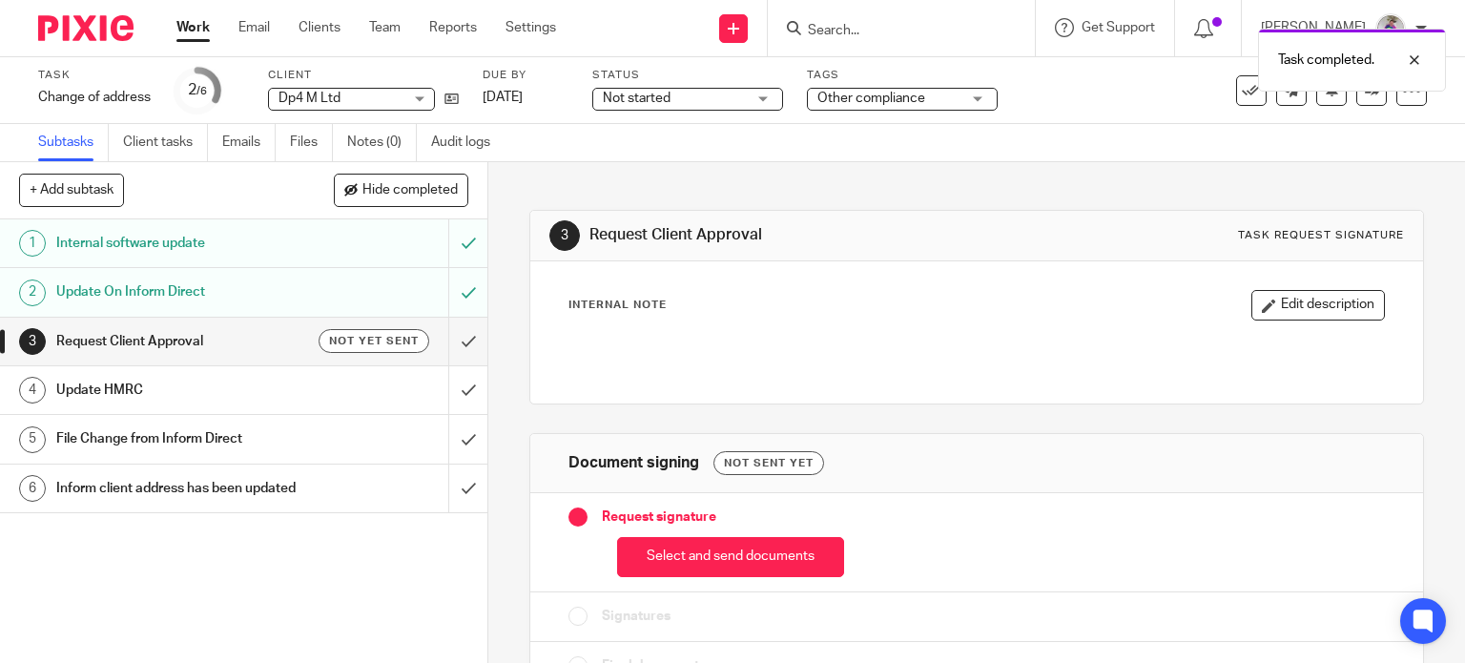
click at [120, 385] on h1 "Update HMRC" at bounding box center [180, 390] width 249 height 29
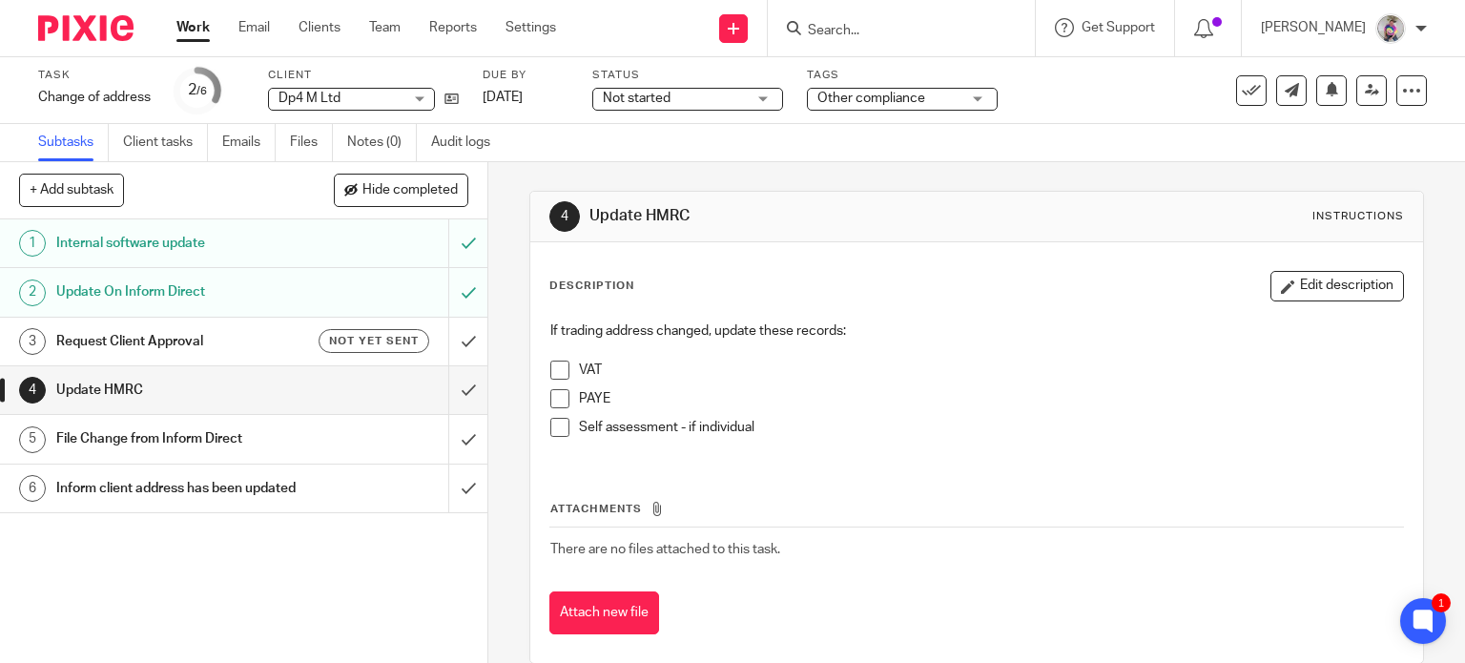
click at [557, 370] on span at bounding box center [559, 370] width 19 height 19
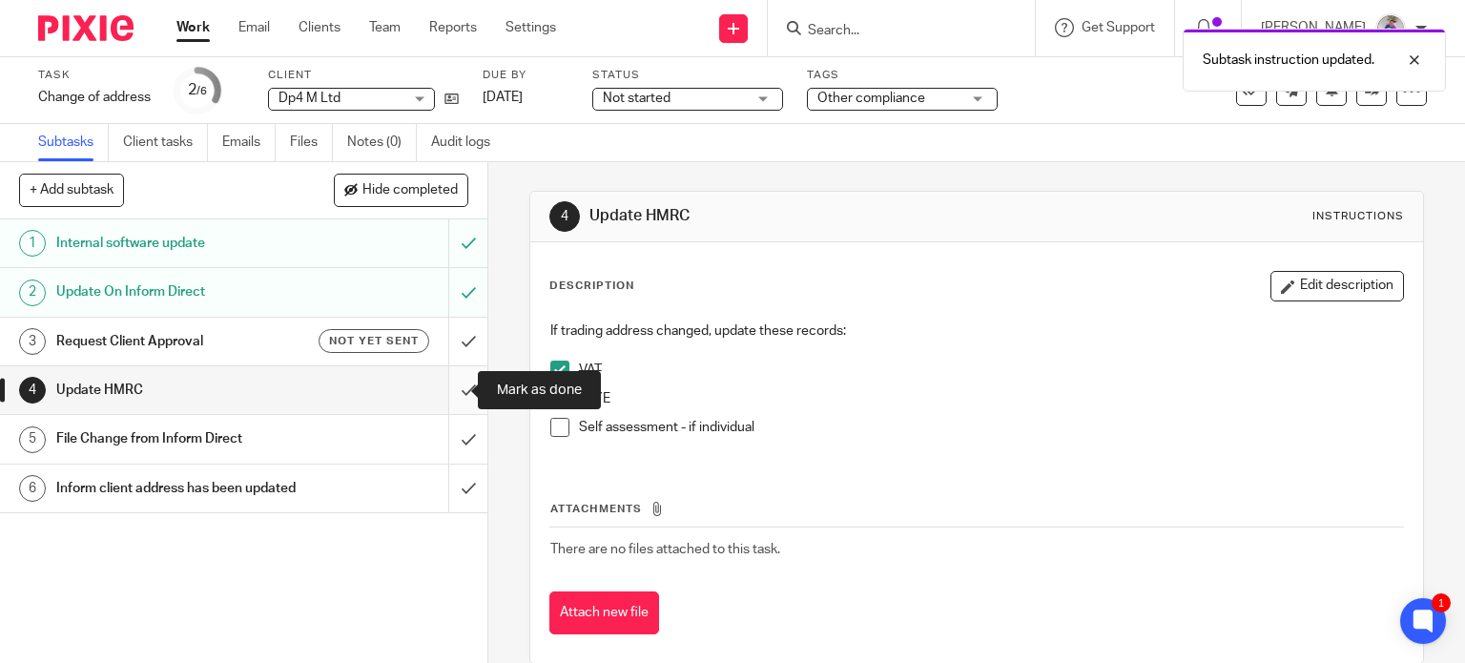
click at [447, 385] on input "submit" at bounding box center [243, 390] width 487 height 48
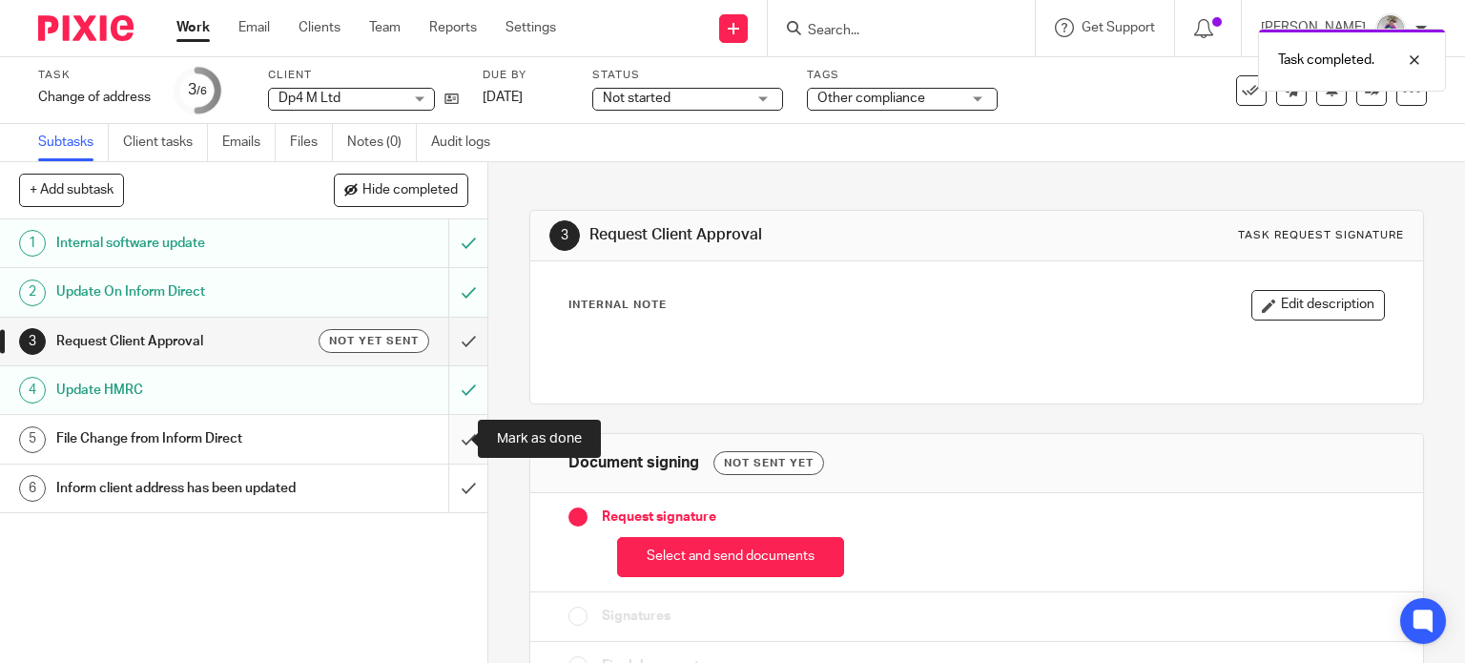
click at [446, 435] on input "submit" at bounding box center [243, 439] width 487 height 48
click at [196, 481] on h1 "Inform client address has been updated" at bounding box center [180, 488] width 249 height 29
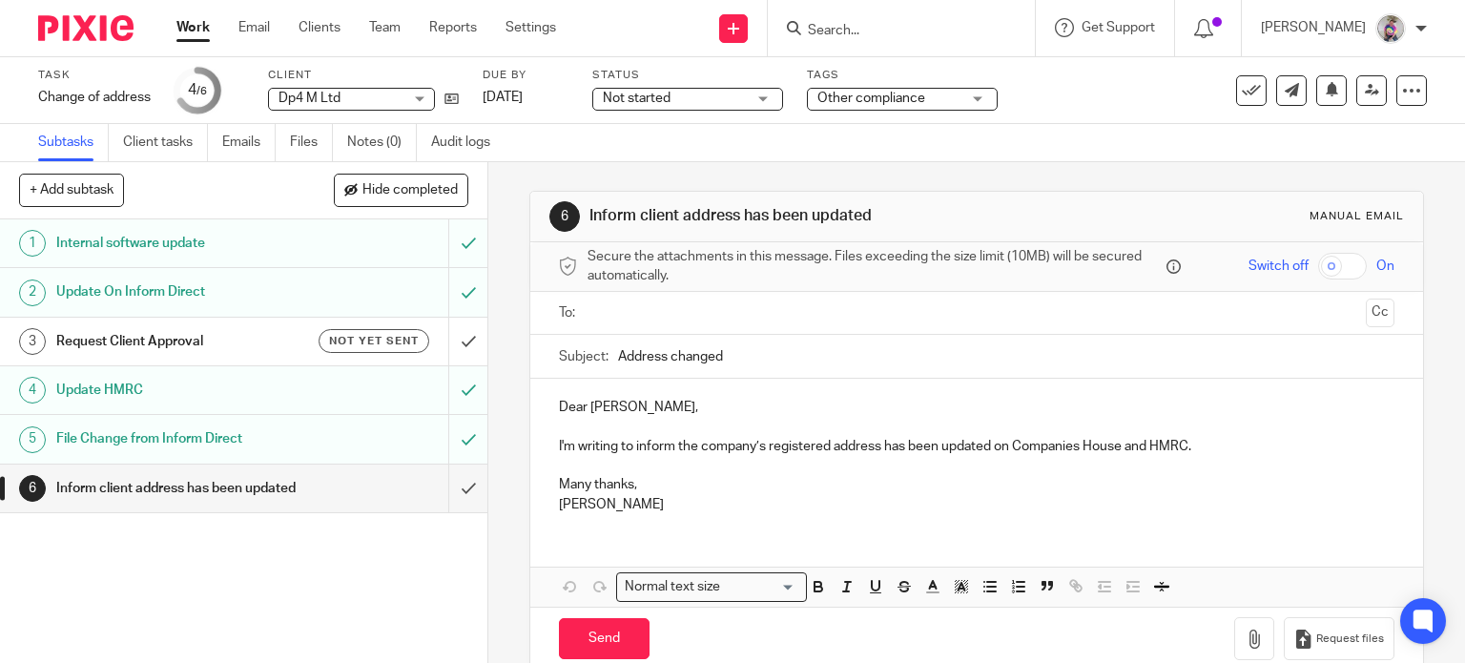
click at [641, 313] on input "text" at bounding box center [976, 313] width 764 height 22
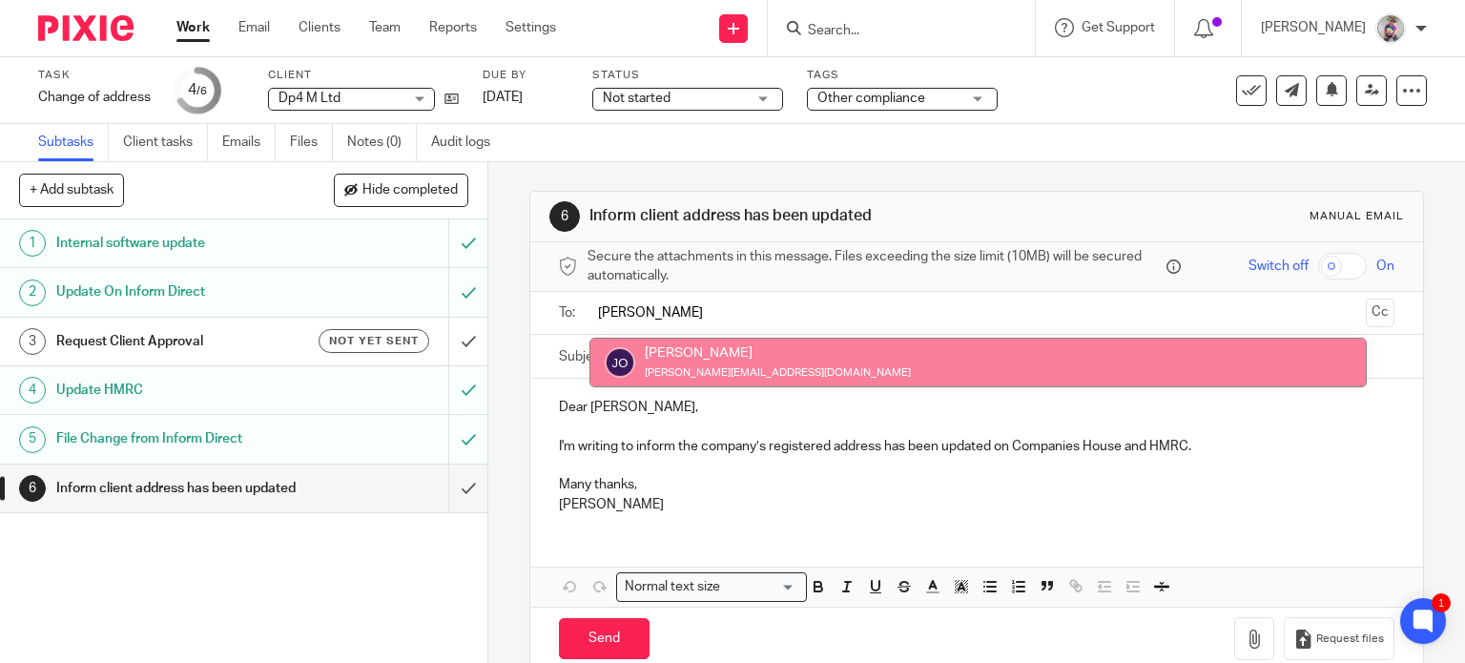
type input "[PERSON_NAME]"
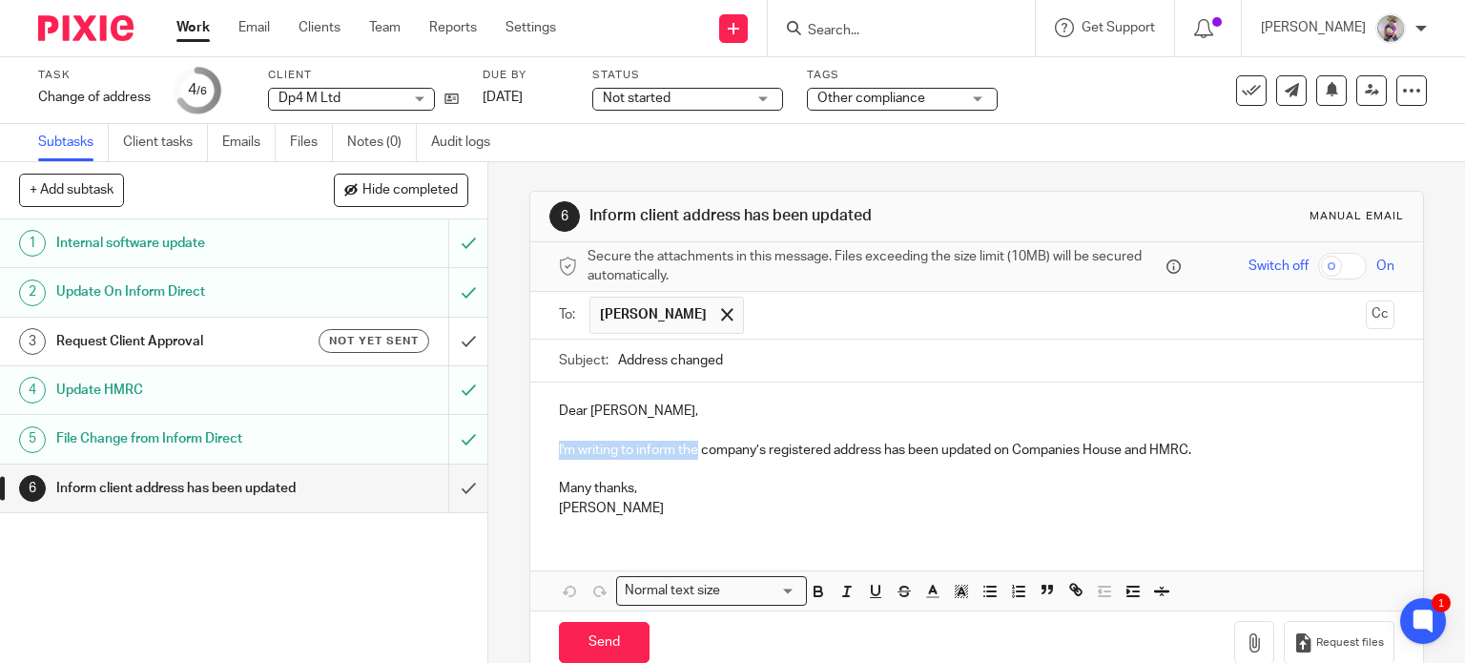
drag, startPoint x: 549, startPoint y: 453, endPoint x: 690, endPoint y: 459, distance: 140.3
click at [690, 459] on div "Dear [PERSON_NAME], I'm writing to inform the company’s registered address has …" at bounding box center [977, 457] width 894 height 150
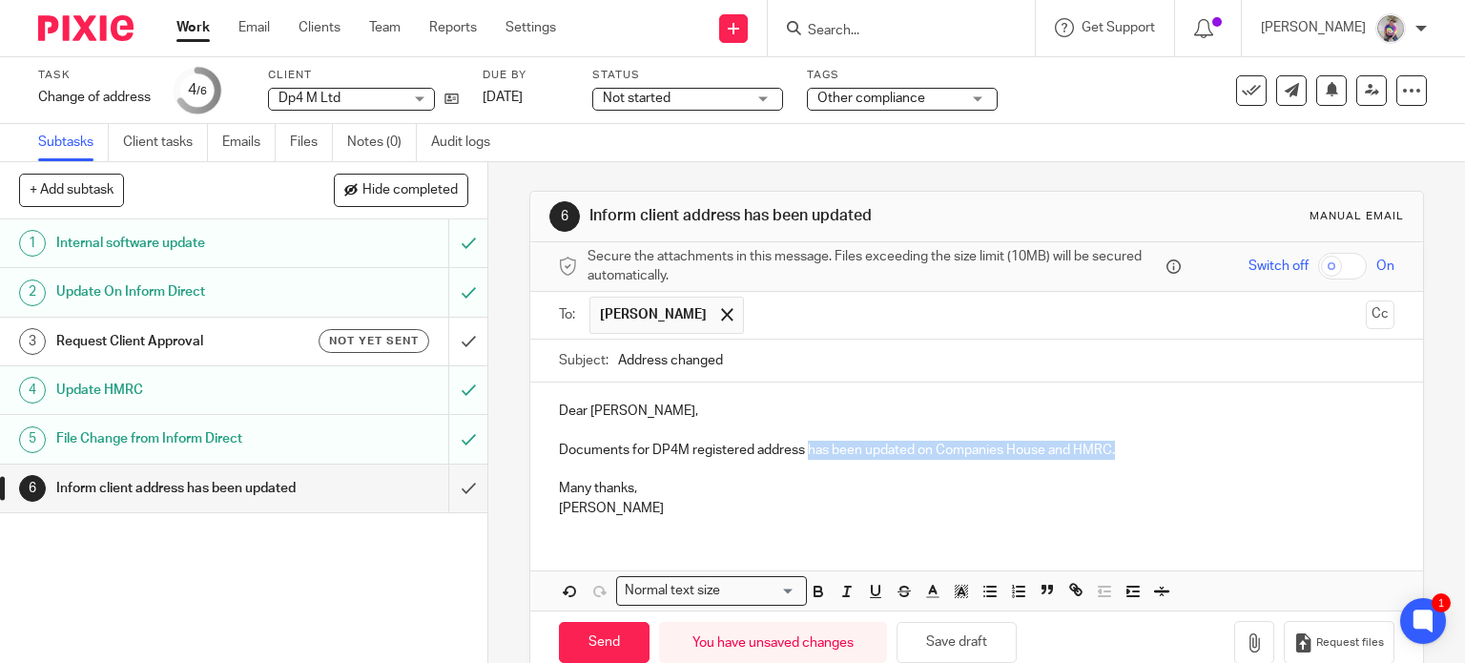
drag, startPoint x: 802, startPoint y: 456, endPoint x: 1120, endPoint y: 453, distance: 317.6
click at [1120, 453] on p "Documents for DP4M registered address has been updated on Companies House and H…" at bounding box center [977, 450] width 836 height 19
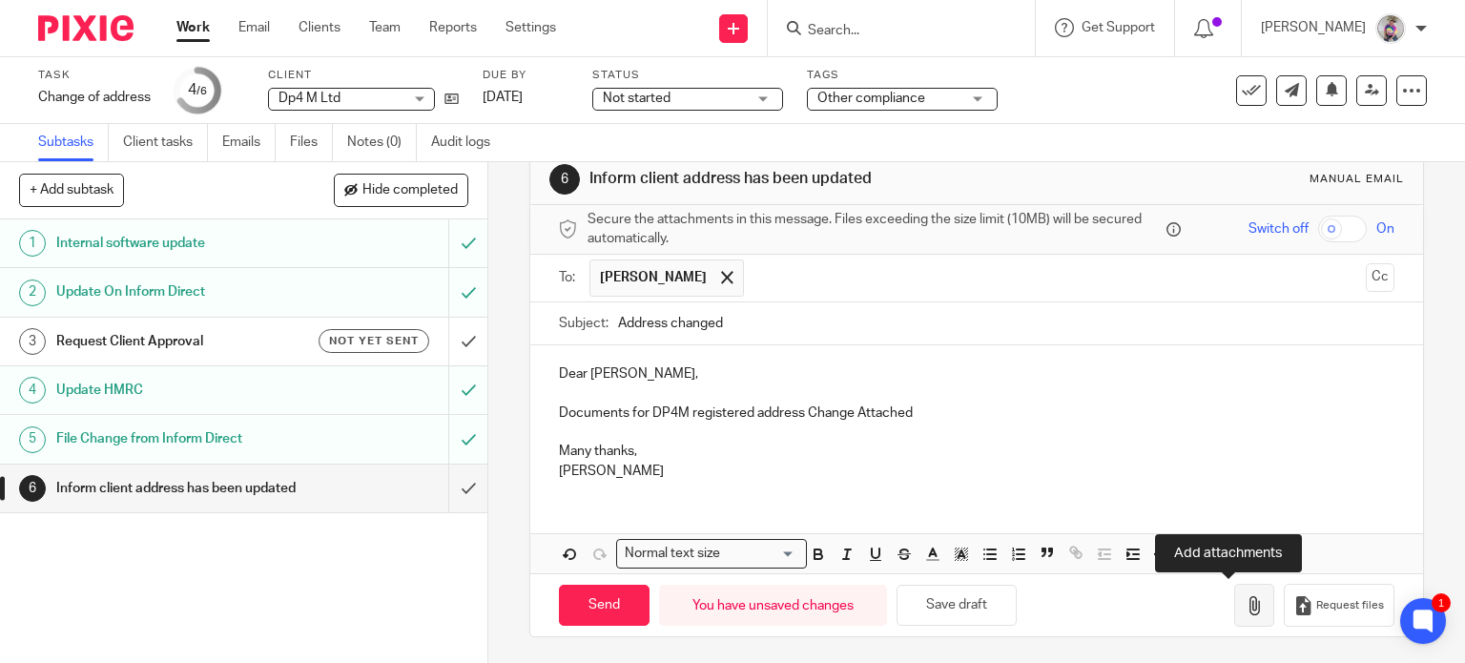
click at [1245, 607] on icon "button" at bounding box center [1254, 605] width 19 height 19
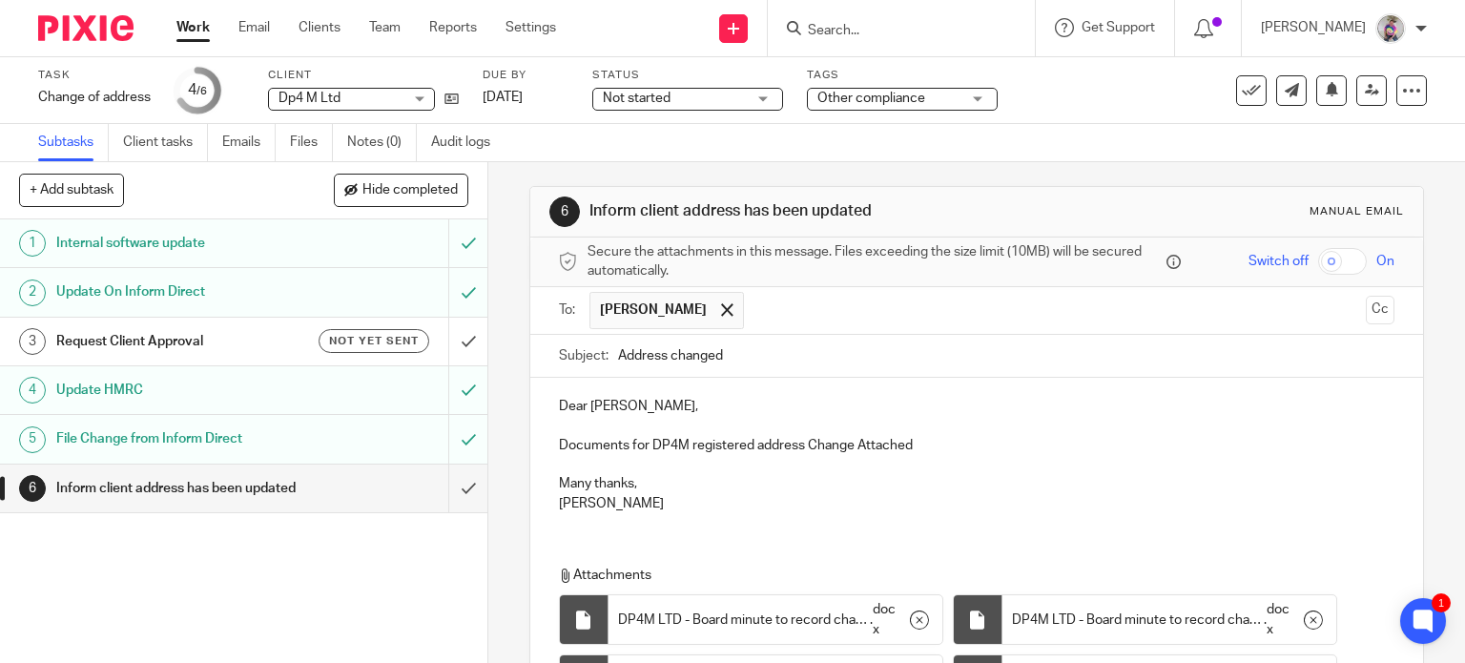
scroll to position [4, 0]
click at [918, 447] on p "Documents for DP4M registered address Change Attached" at bounding box center [977, 446] width 836 height 19
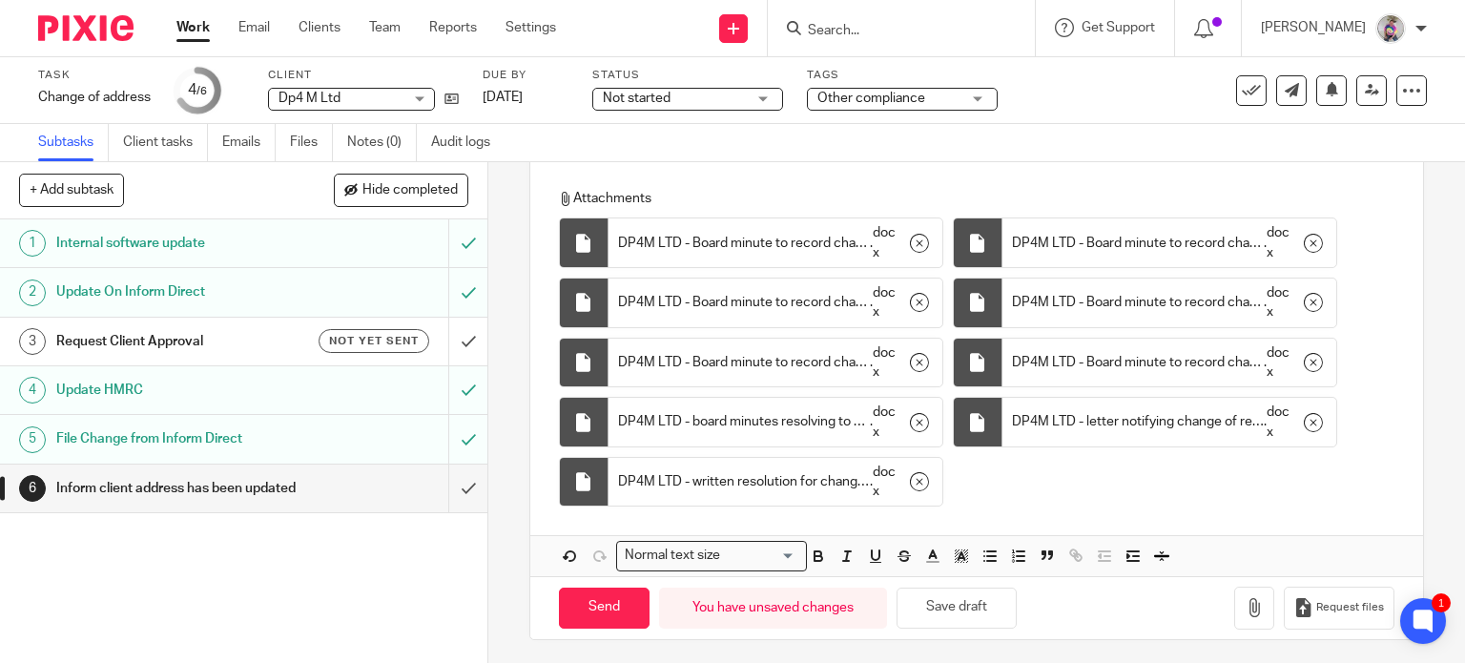
scroll to position [382, 0]
click at [615, 606] on input "Send" at bounding box center [604, 608] width 91 height 41
type input "Sent"
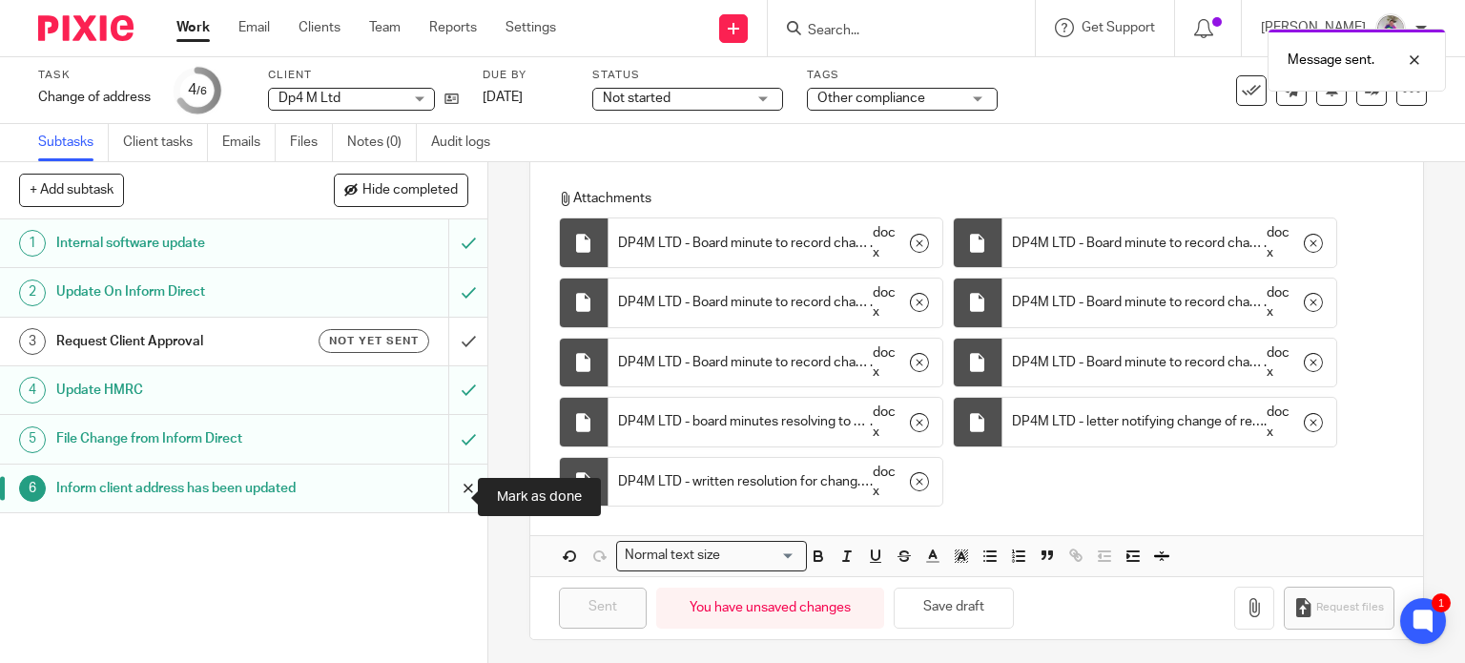
click at [450, 501] on input "submit" at bounding box center [243, 488] width 487 height 48
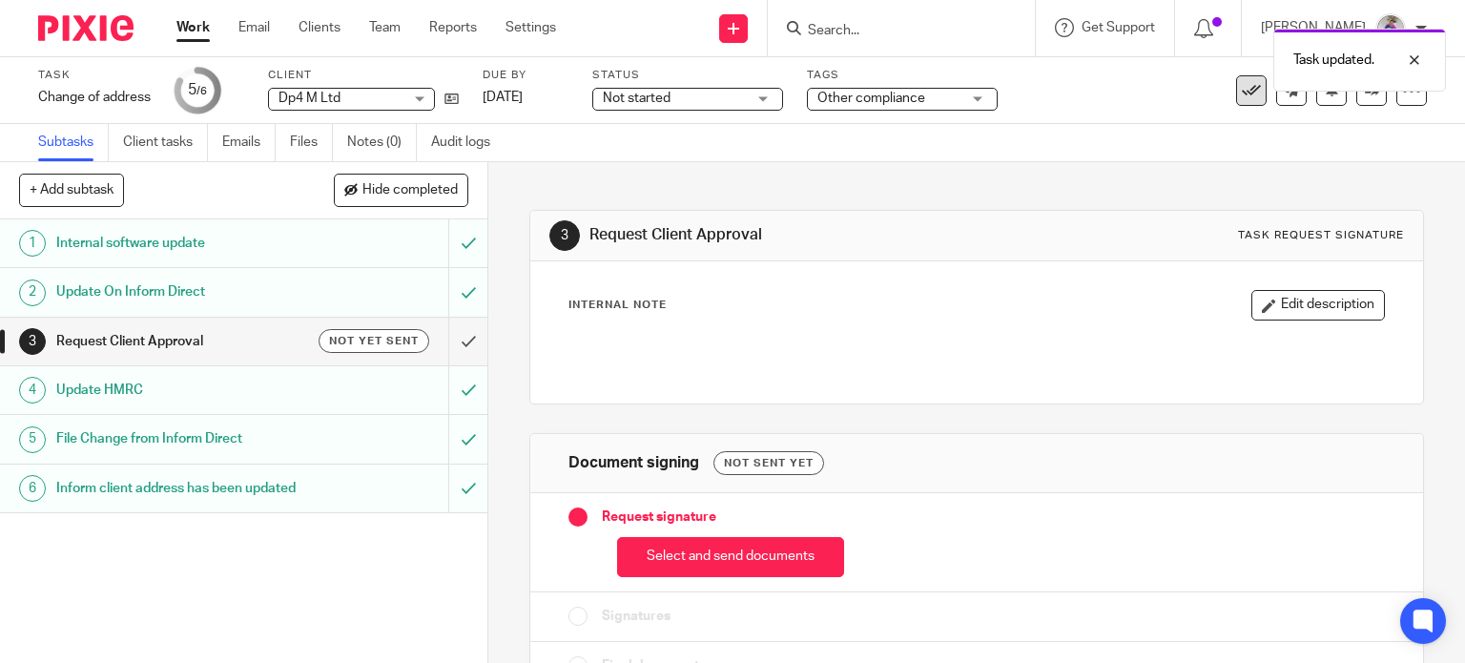
click at [1242, 93] on icon at bounding box center [1251, 90] width 19 height 19
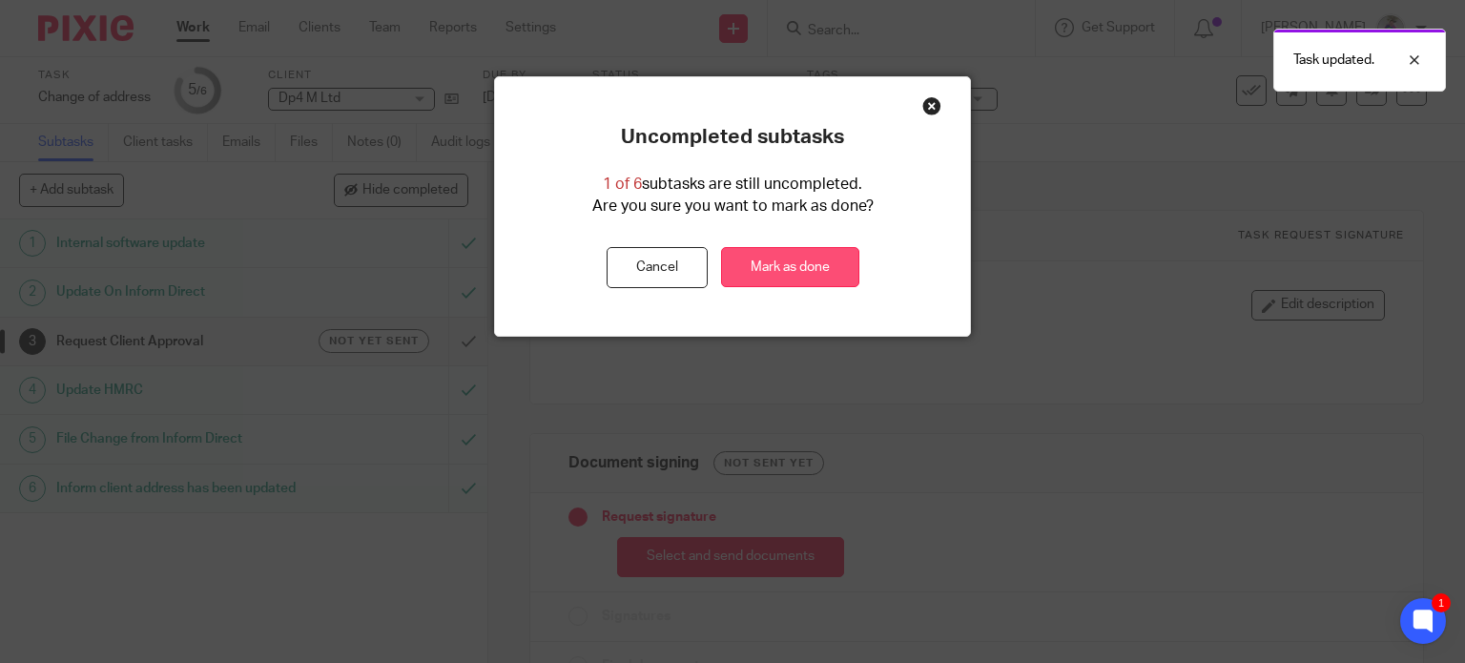
click at [780, 260] on link "Mark as done" at bounding box center [790, 267] width 138 height 41
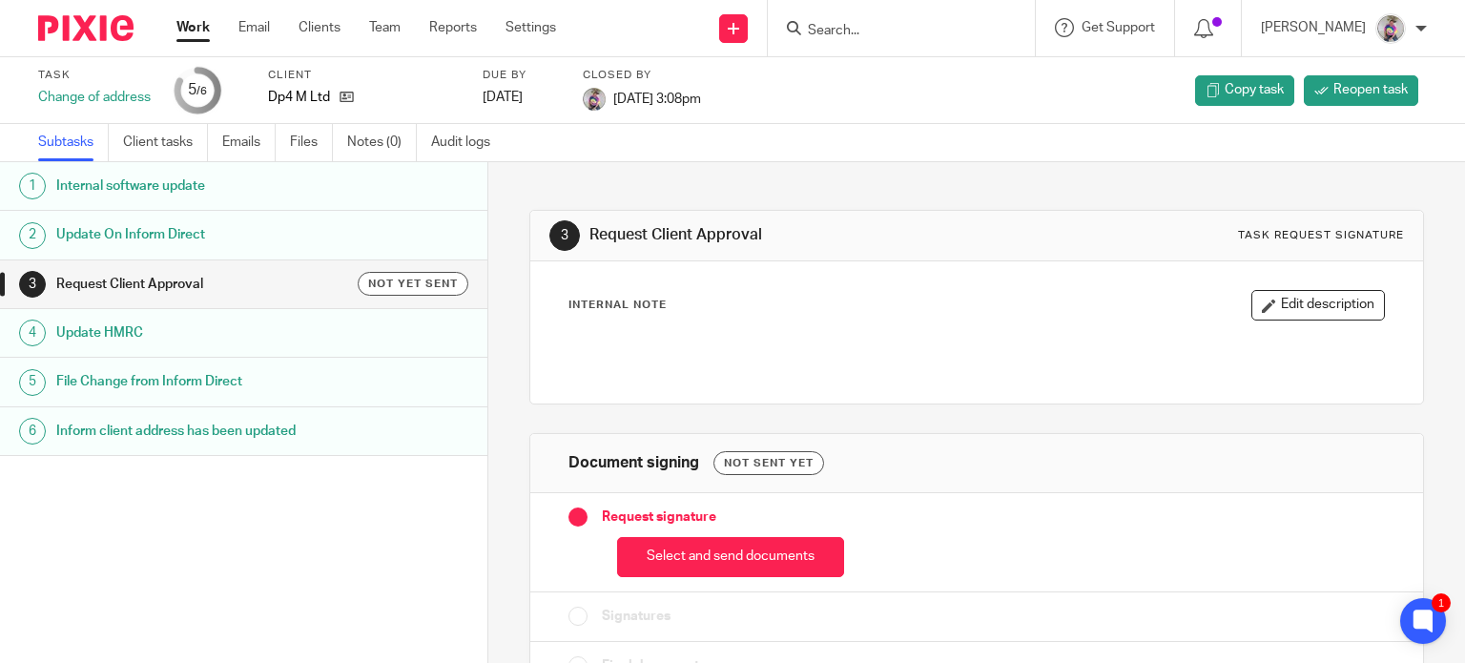
click at [883, 23] on input "Search" at bounding box center [892, 31] width 172 height 17
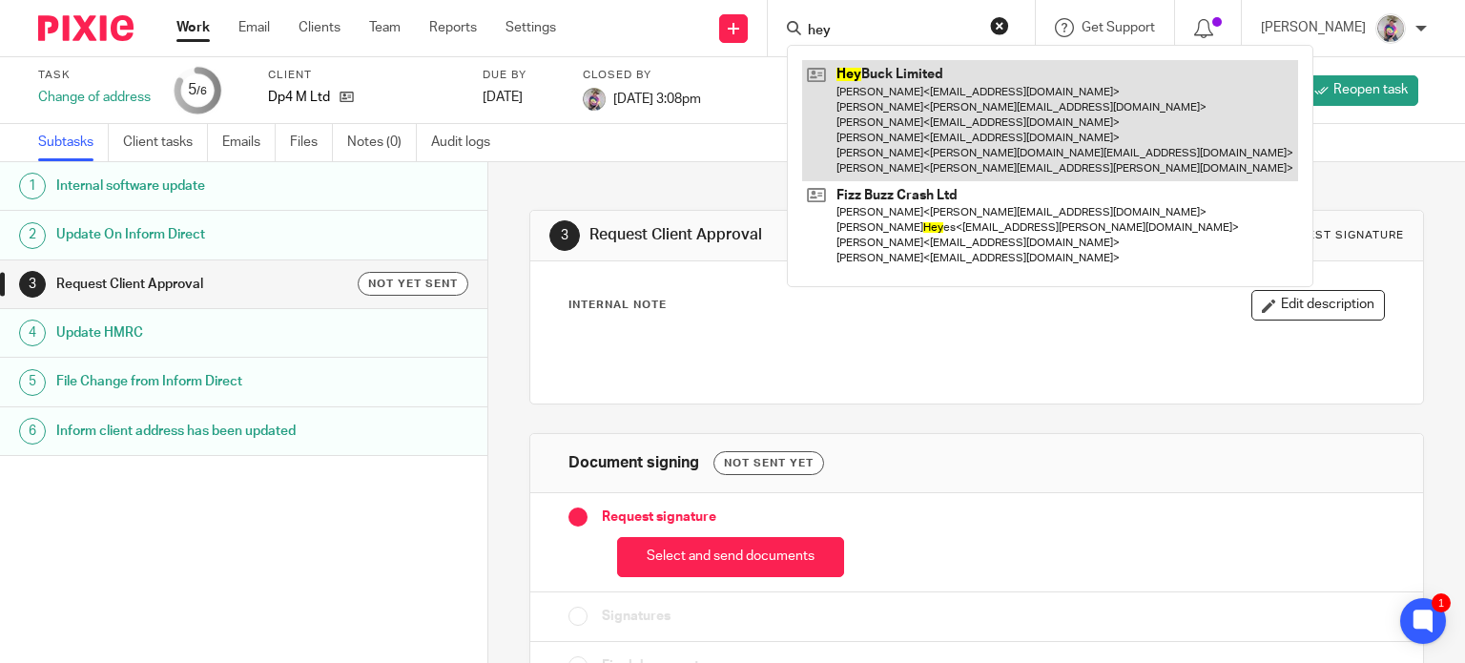
type input "hey"
click at [900, 76] on link at bounding box center [1050, 120] width 496 height 121
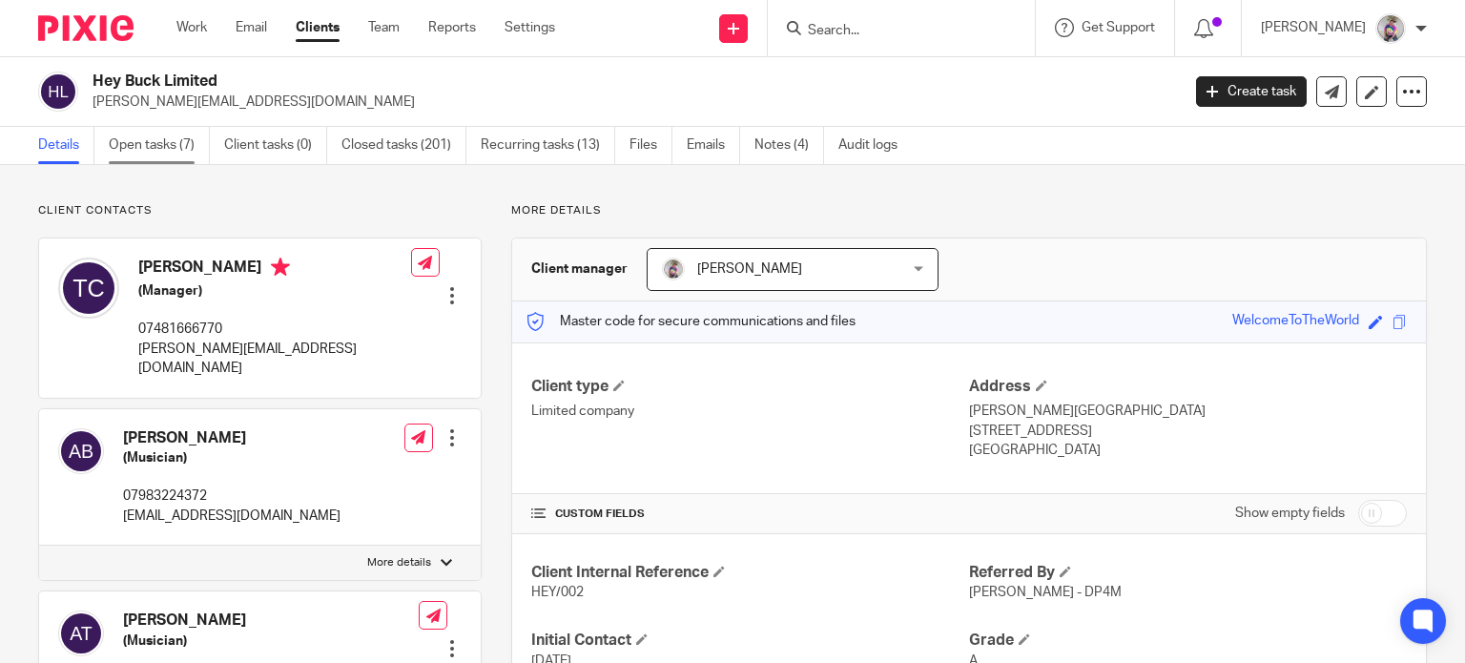
click at [181, 145] on link "Open tasks (7)" at bounding box center [159, 145] width 101 height 37
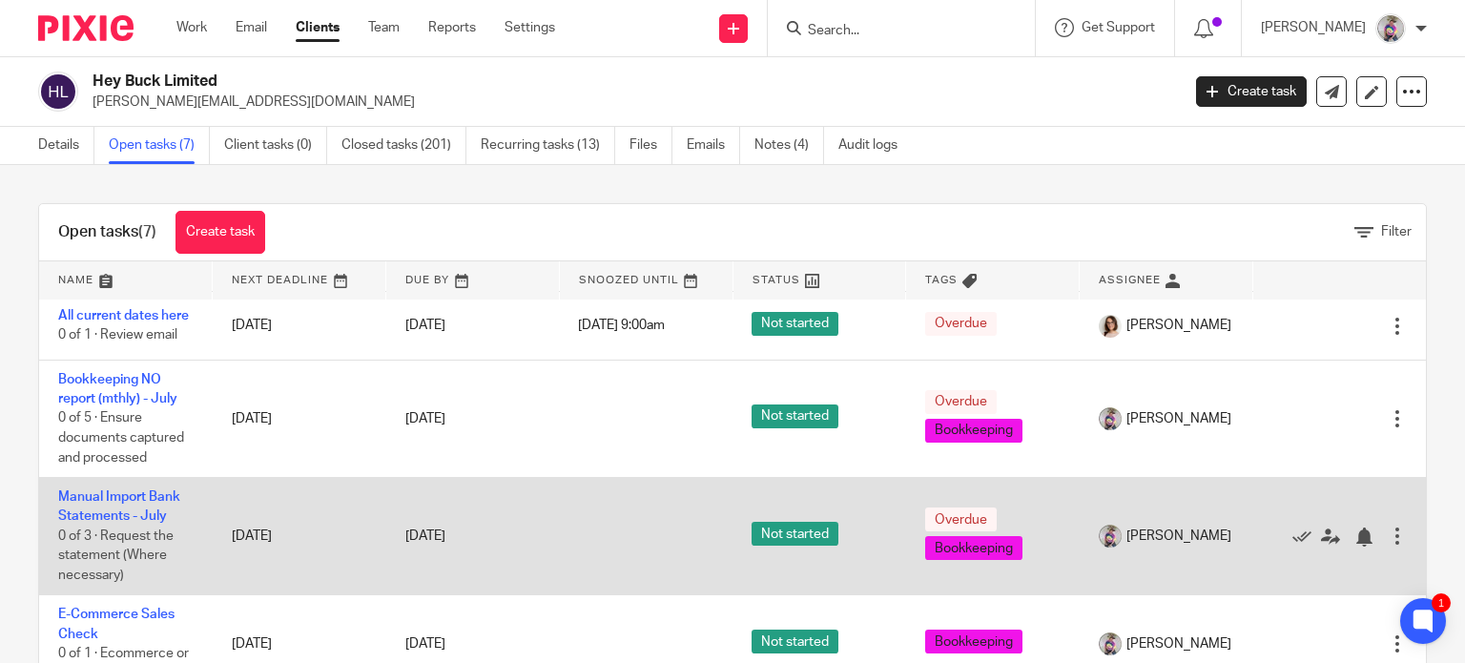
scroll to position [68, 0]
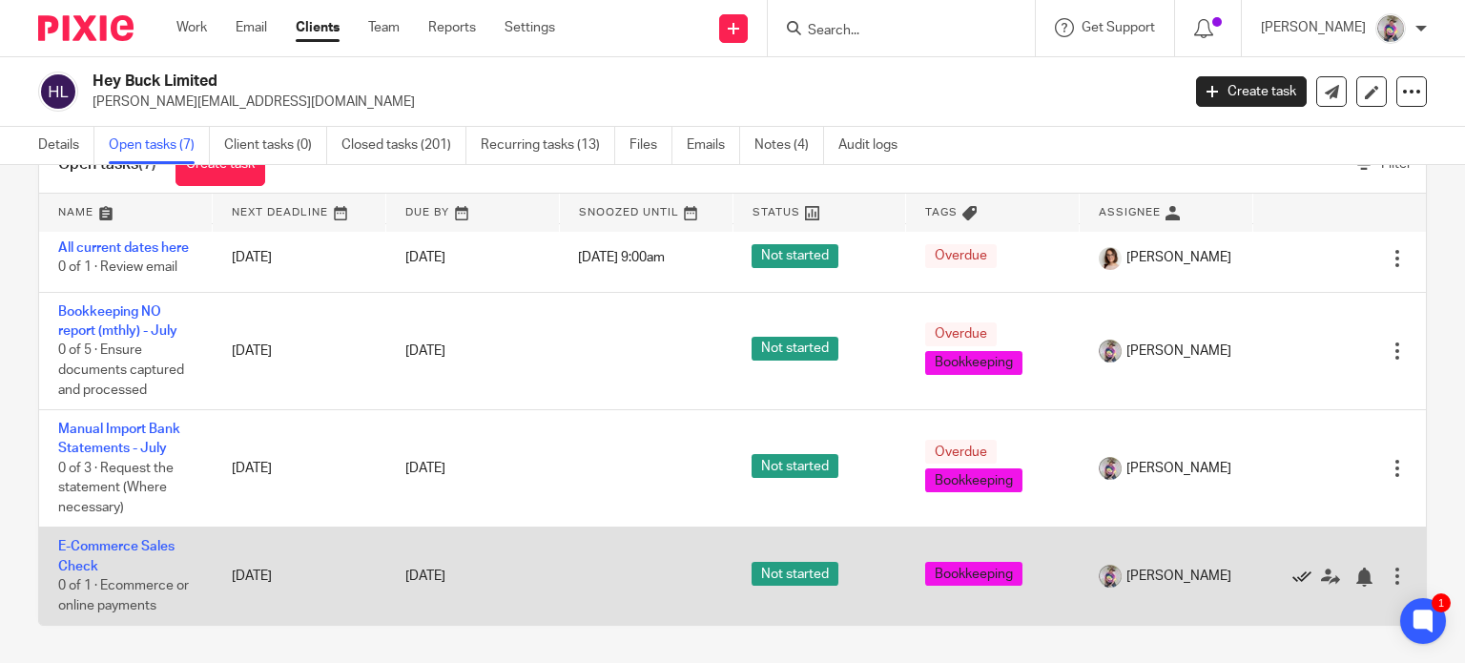
click at [1292, 575] on icon at bounding box center [1301, 576] width 19 height 19
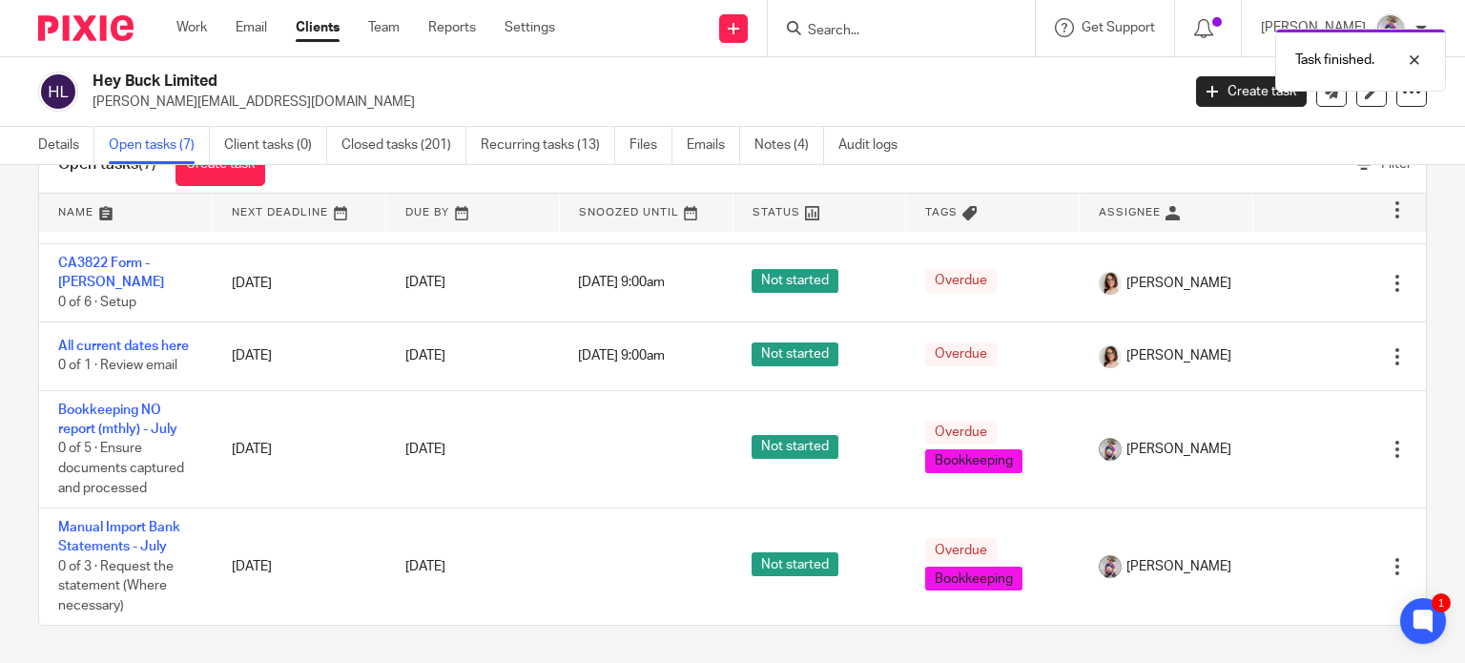
scroll to position [148, 0]
click at [1217, 101] on link "Create task" at bounding box center [1251, 91] width 111 height 31
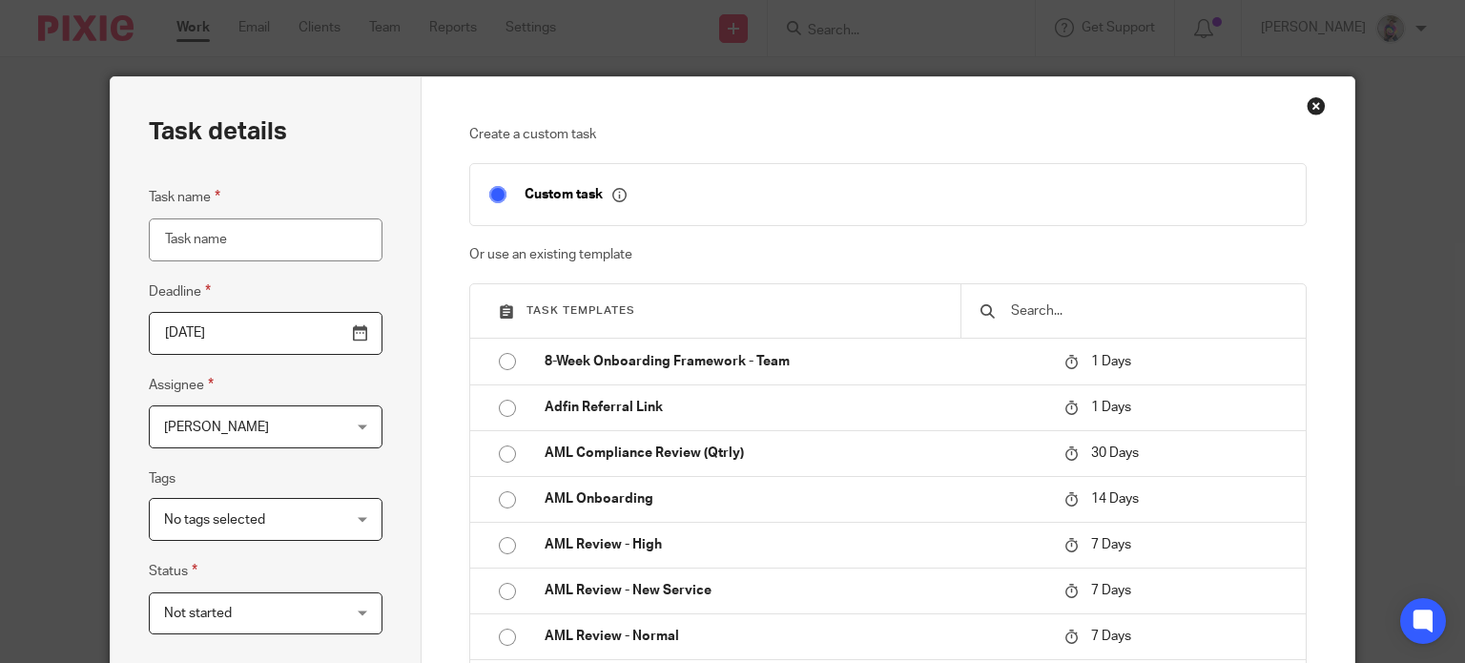
click at [1076, 299] on div at bounding box center [1132, 310] width 345 height 53
click at [1064, 312] on input "text" at bounding box center [1148, 310] width 278 height 21
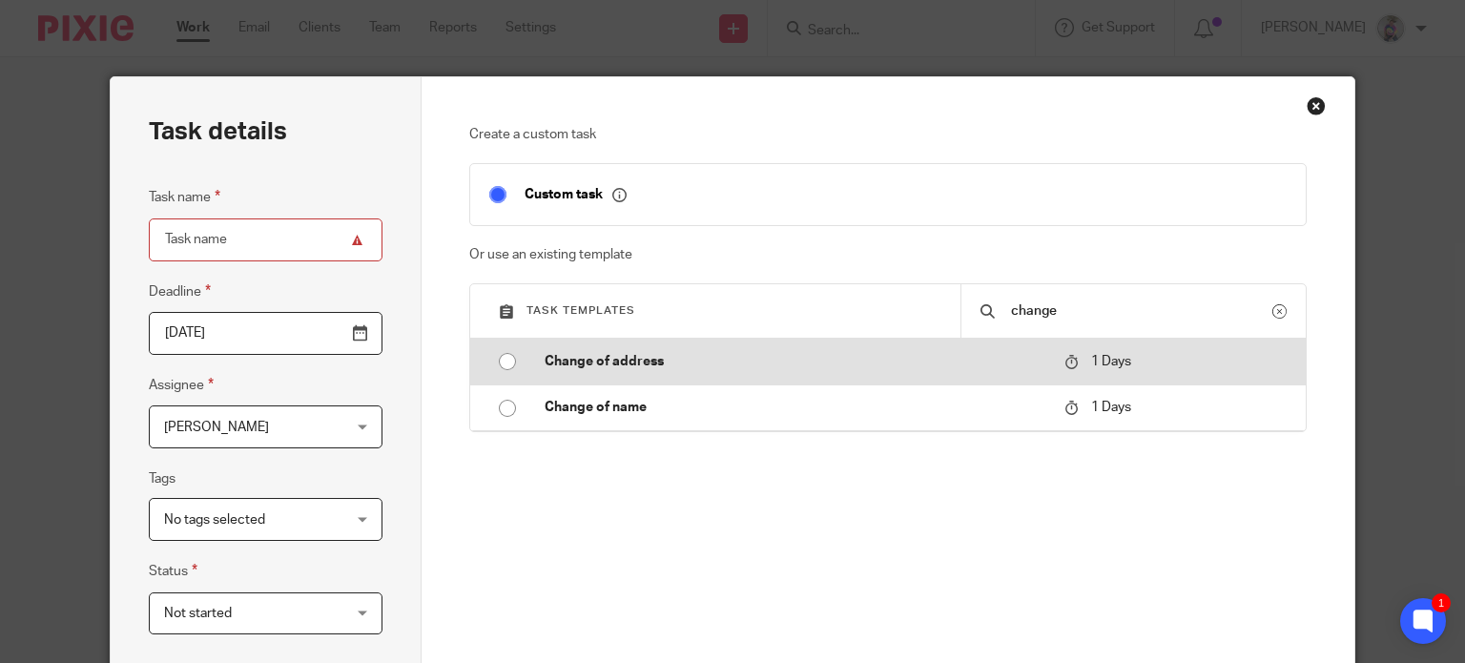
type input "change"
click at [492, 358] on input "radio" at bounding box center [507, 361] width 36 height 36
type input "[DATE]"
type input "Change of address"
checkbox input "false"
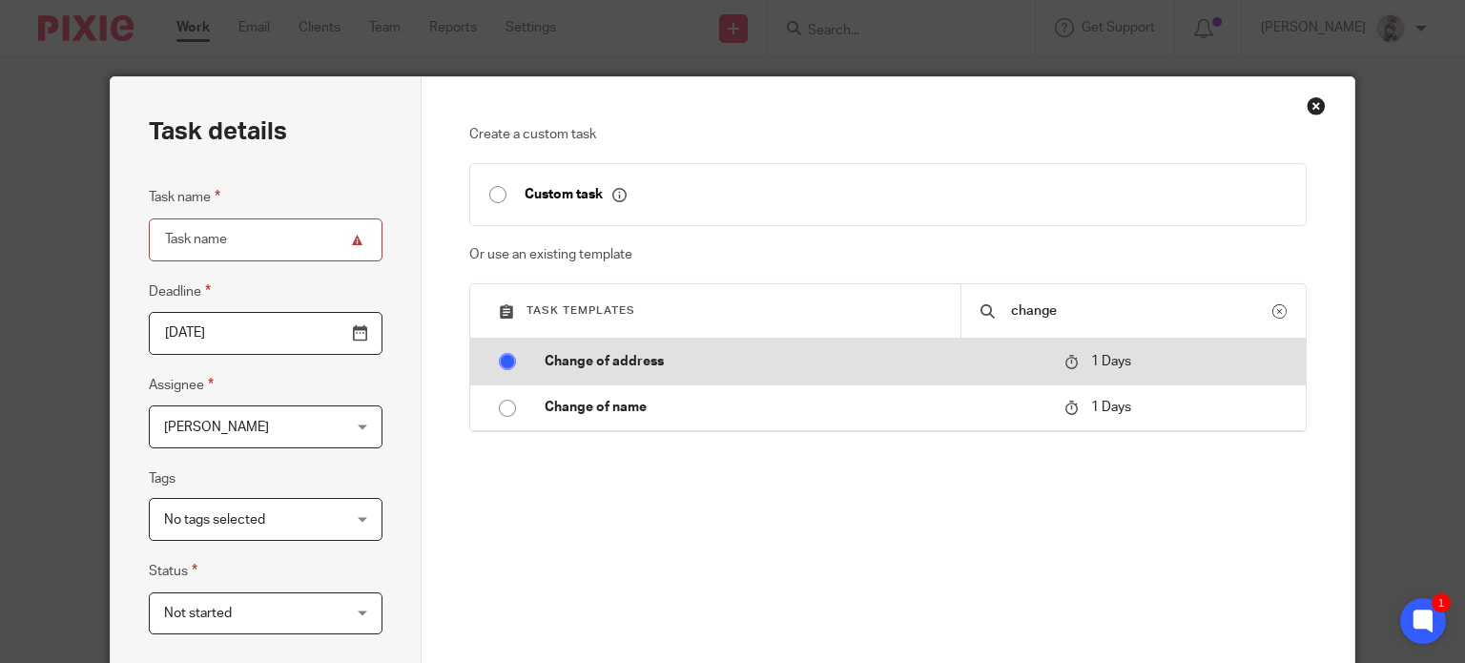
radio input "false"
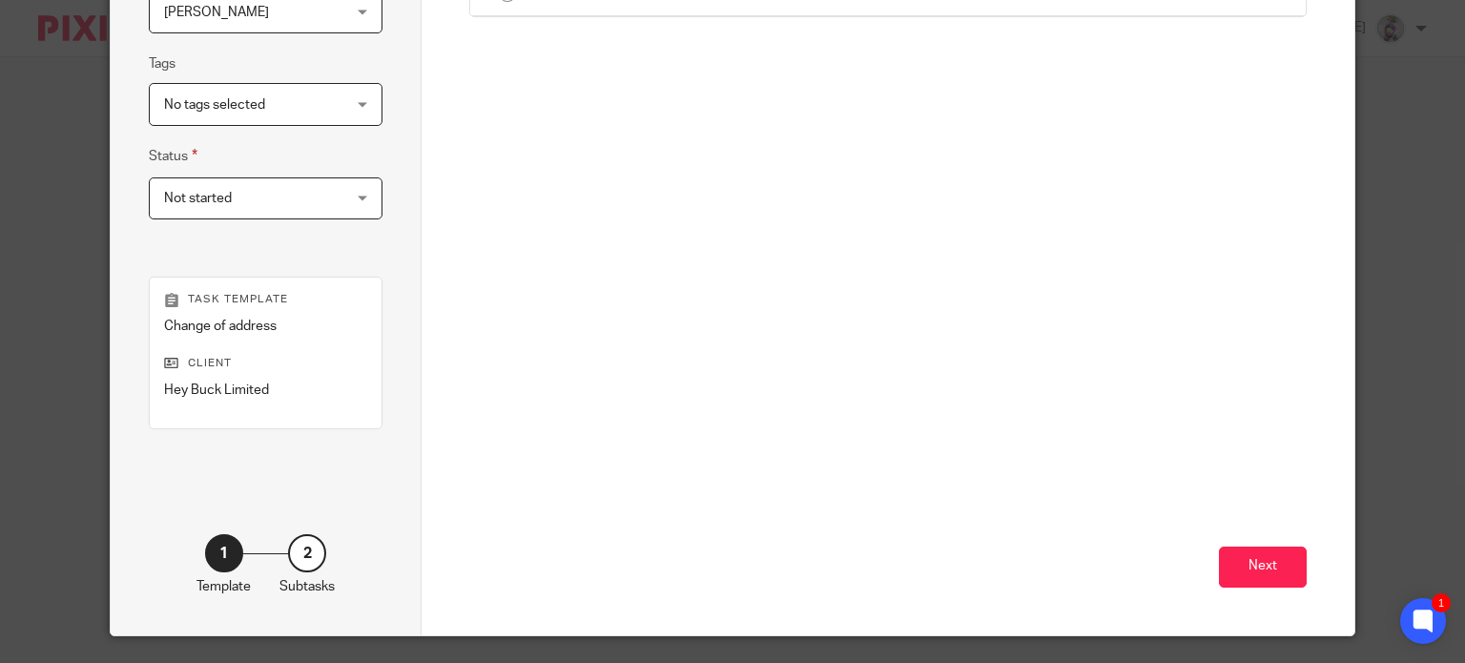
scroll to position [416, 0]
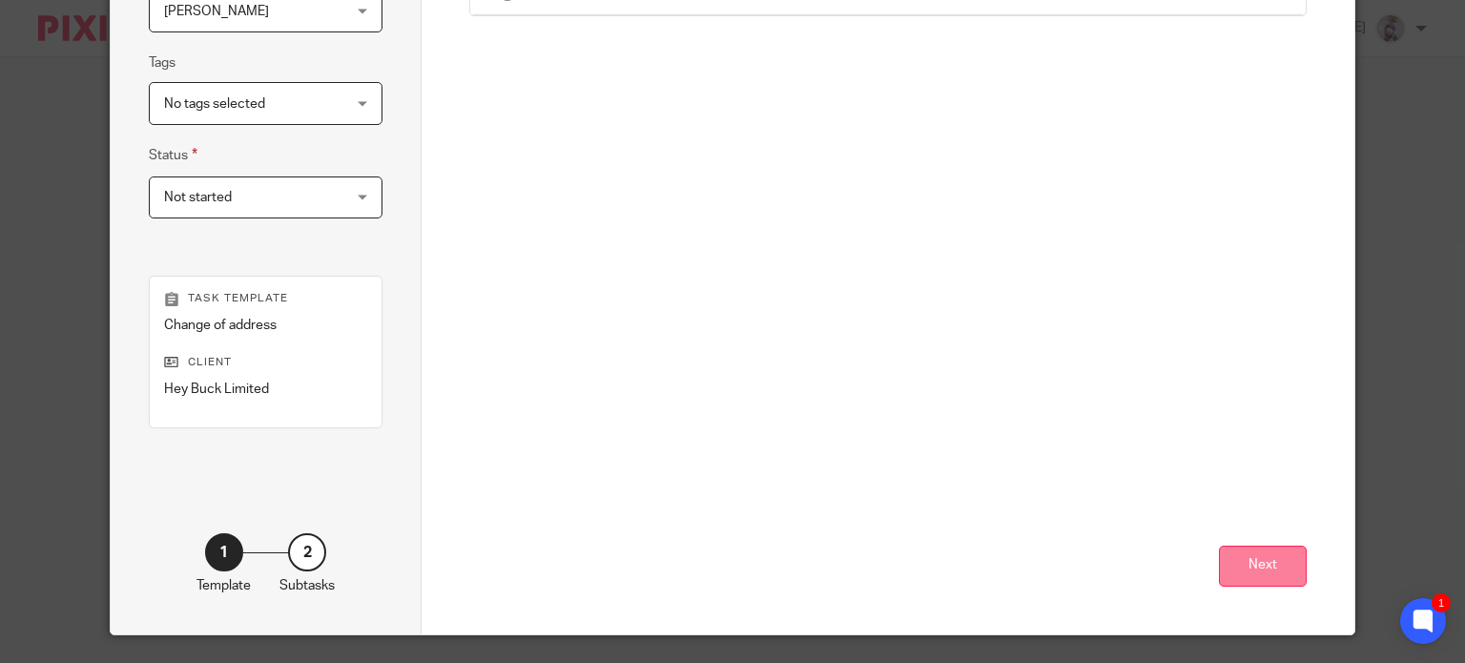
click at [1247, 577] on button "Next" at bounding box center [1263, 566] width 88 height 41
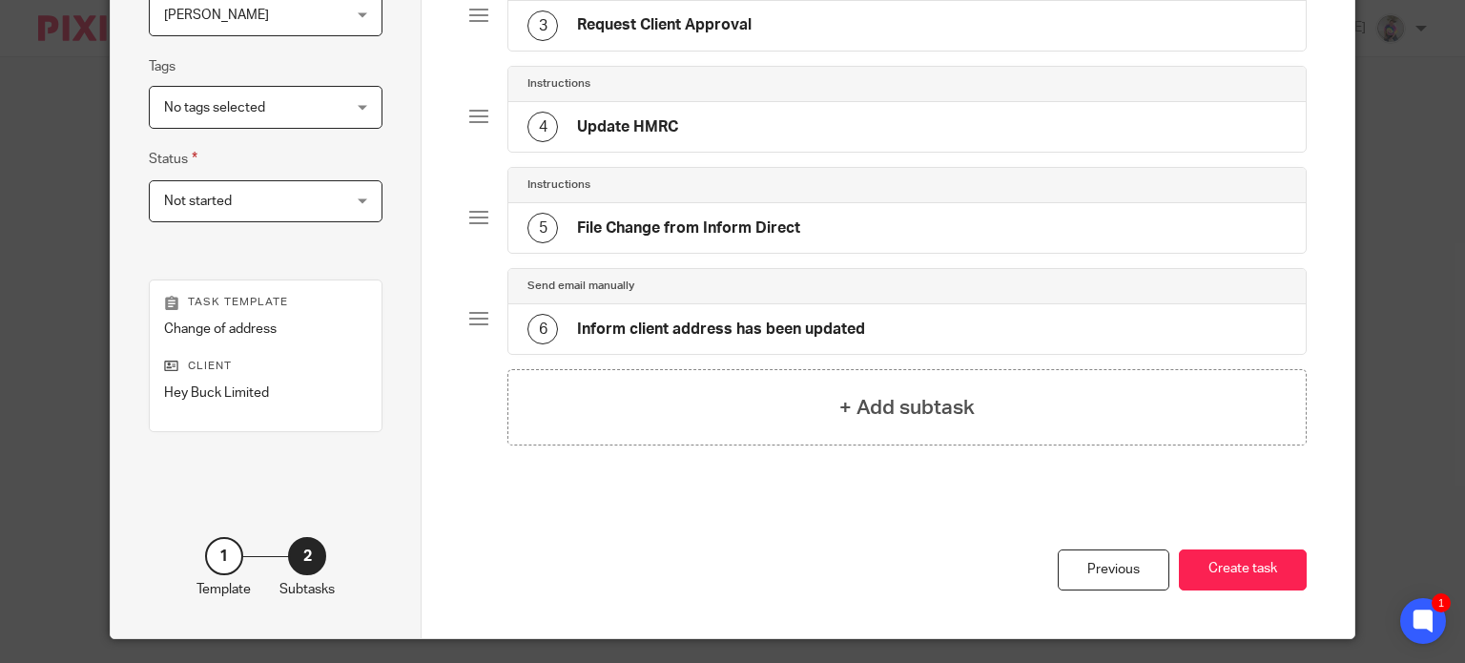
scroll to position [412, 0]
click at [1246, 567] on button "Create task" at bounding box center [1243, 569] width 128 height 41
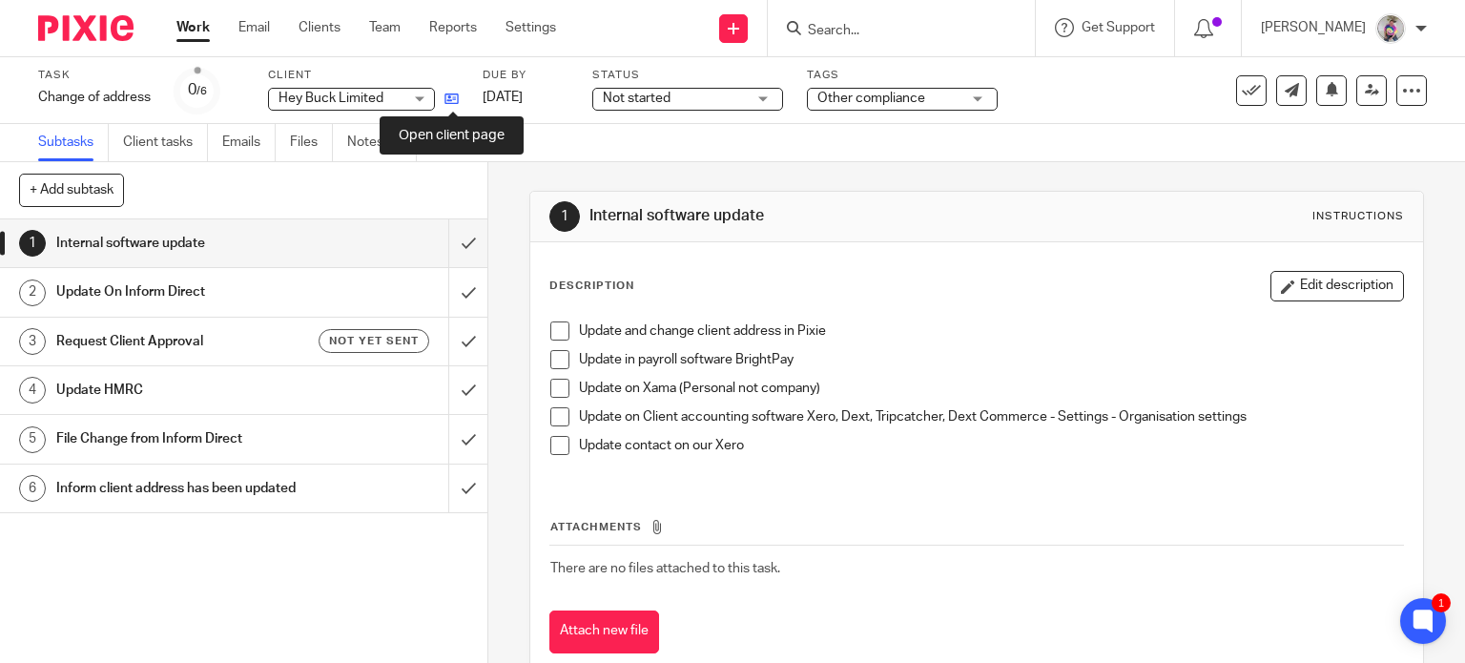
click at [454, 95] on icon at bounding box center [451, 99] width 14 height 14
click at [550, 328] on span at bounding box center [559, 330] width 19 height 19
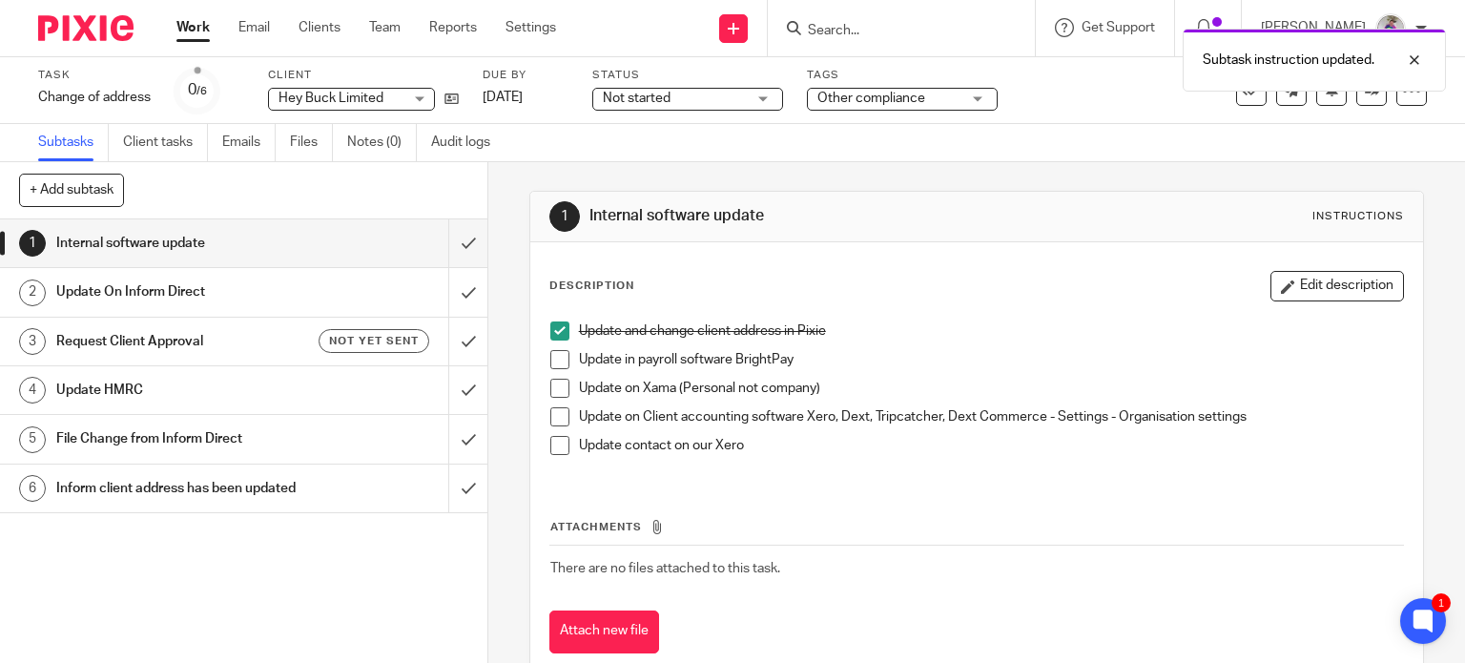
click at [556, 387] on span at bounding box center [559, 388] width 19 height 19
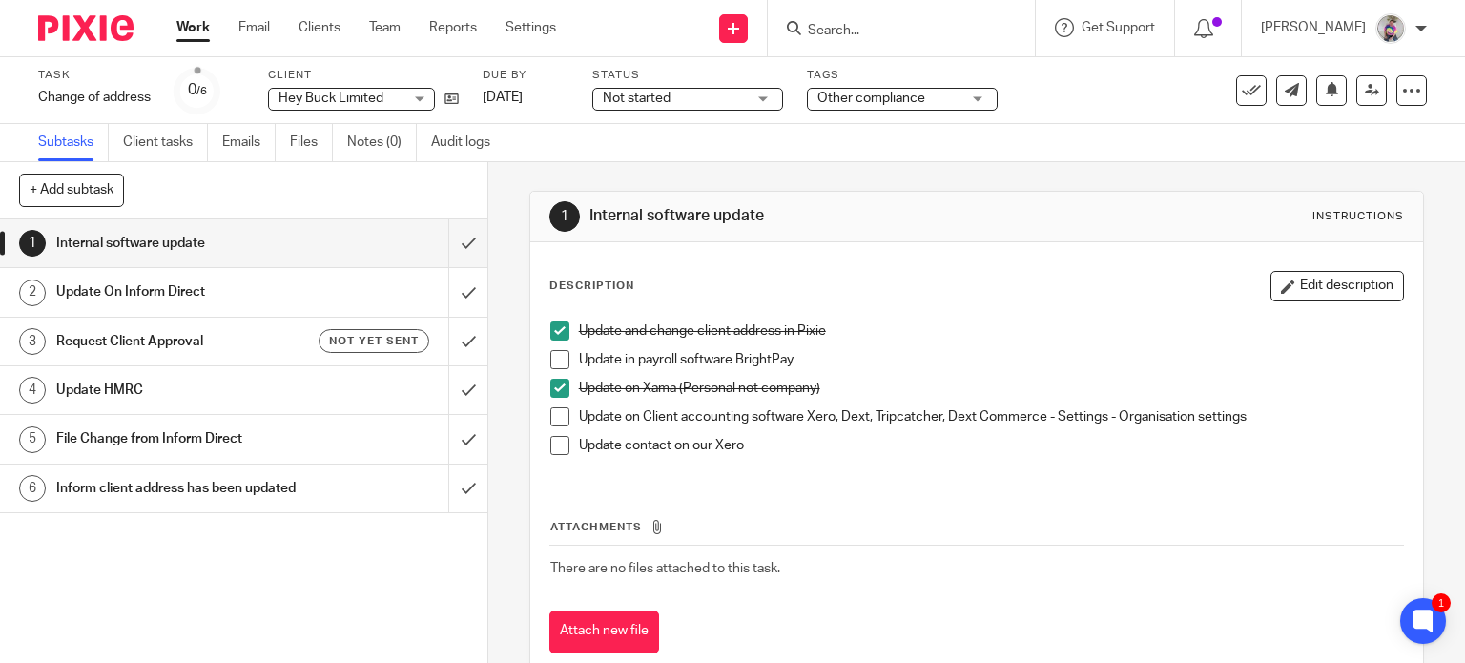
click at [619, 426] on div "Update on Client accounting software Xero, Dext, Tripcatcher, Dext Commerce - S…" at bounding box center [991, 421] width 825 height 29
click at [559, 419] on span at bounding box center [559, 416] width 19 height 19
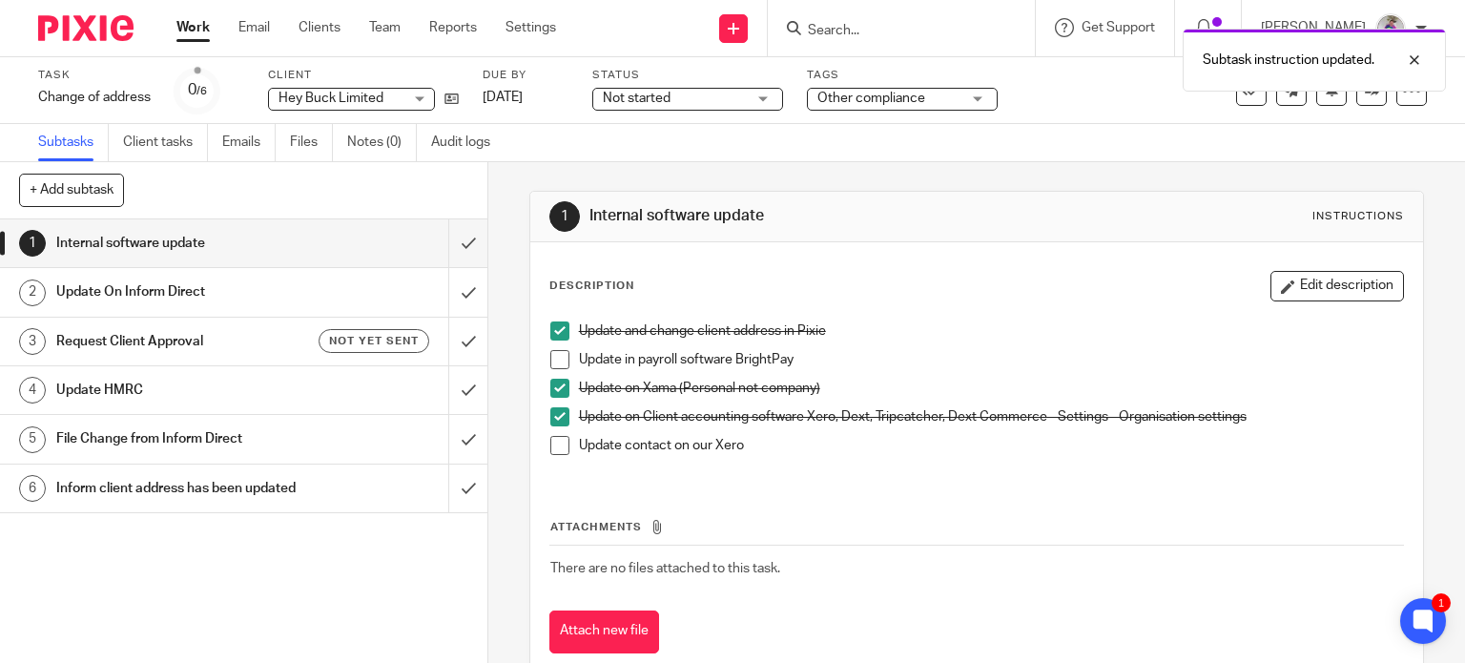
click at [551, 452] on span at bounding box center [559, 445] width 19 height 19
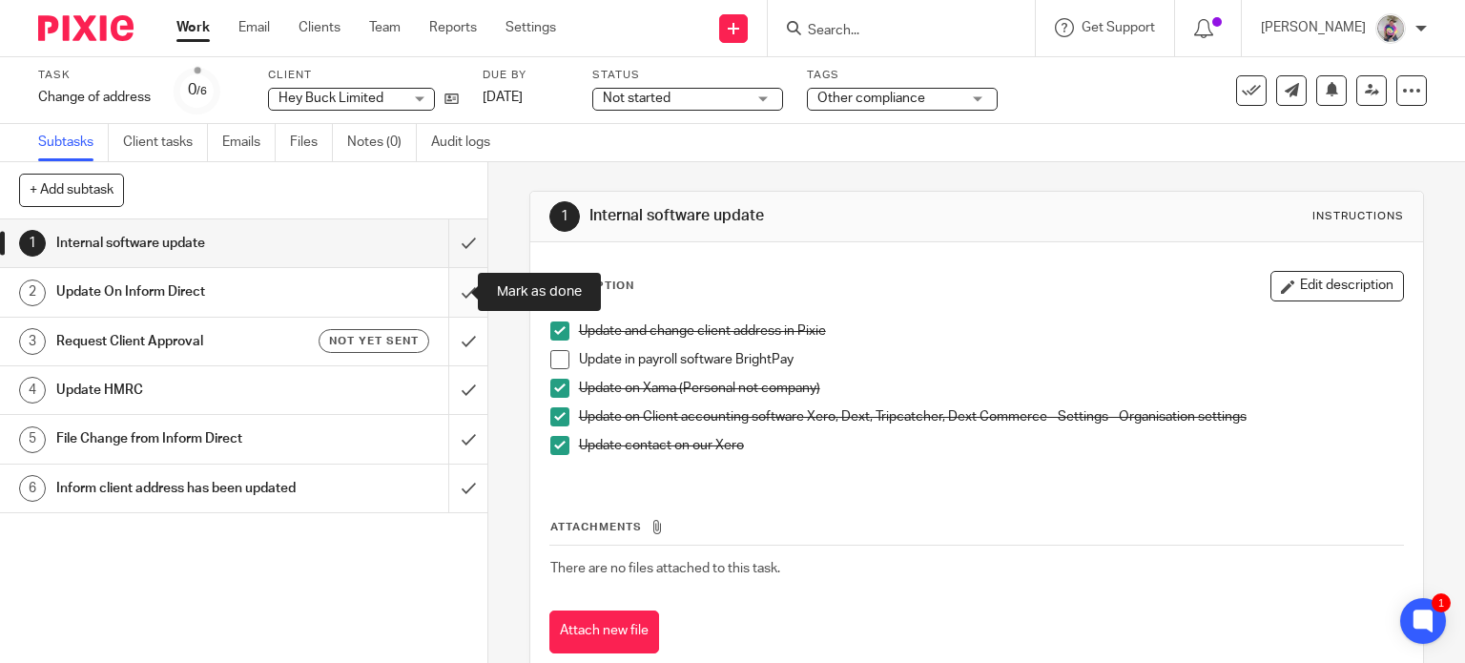
click at [443, 294] on input "submit" at bounding box center [243, 292] width 487 height 48
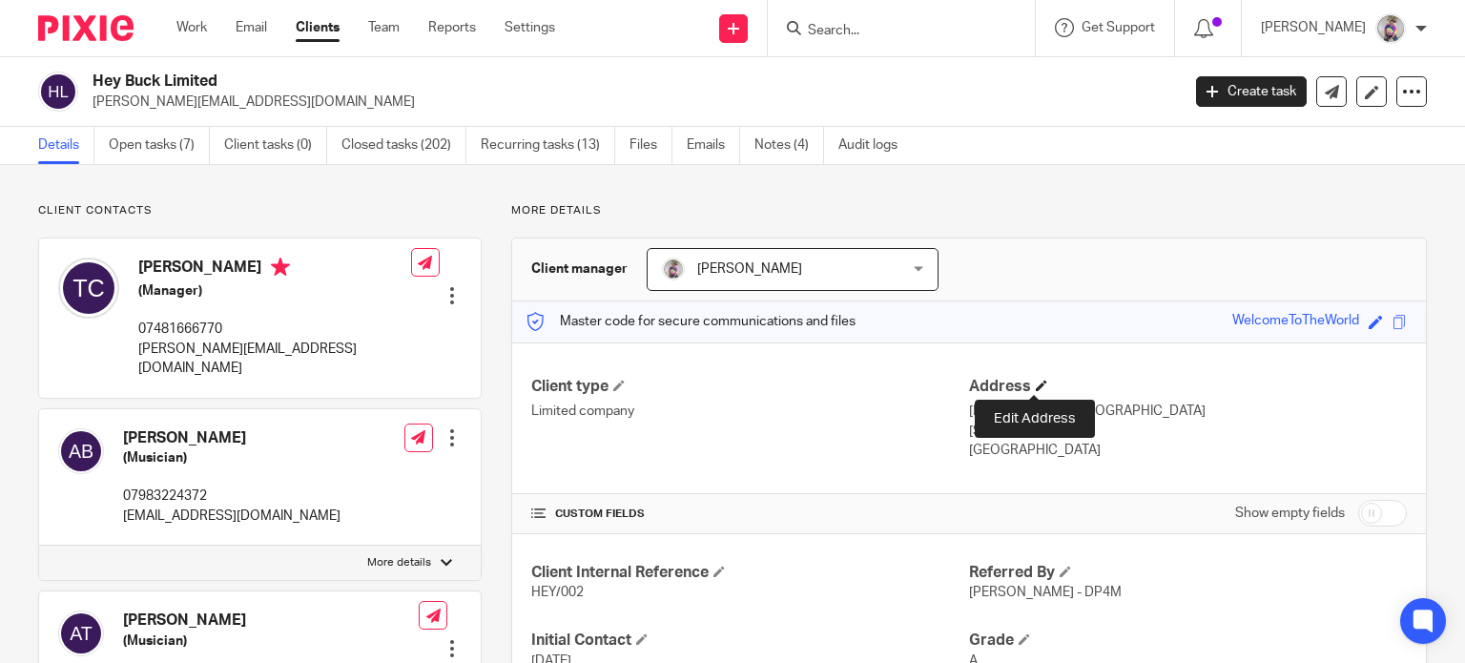
click at [1036, 387] on span at bounding box center [1041, 385] width 11 height 11
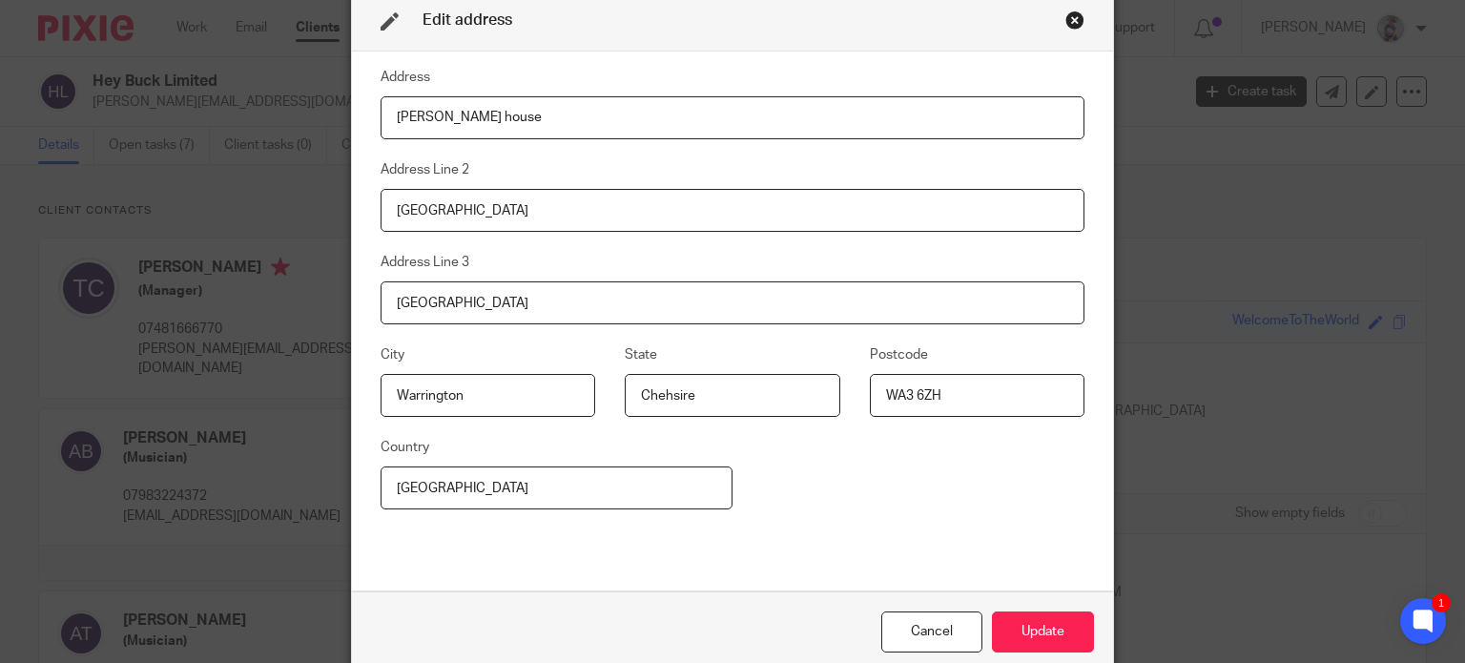
drag, startPoint x: 518, startPoint y: 115, endPoint x: 192, endPoint y: 157, distance: 328.9
click at [192, 157] on div "Edit address Address Rutherford house Address Line 2 Warrington Road Address Li…" at bounding box center [732, 331] width 1465 height 663
type input "Genesis Centre"
type input "Garrett Field"
type input "Birchwood"
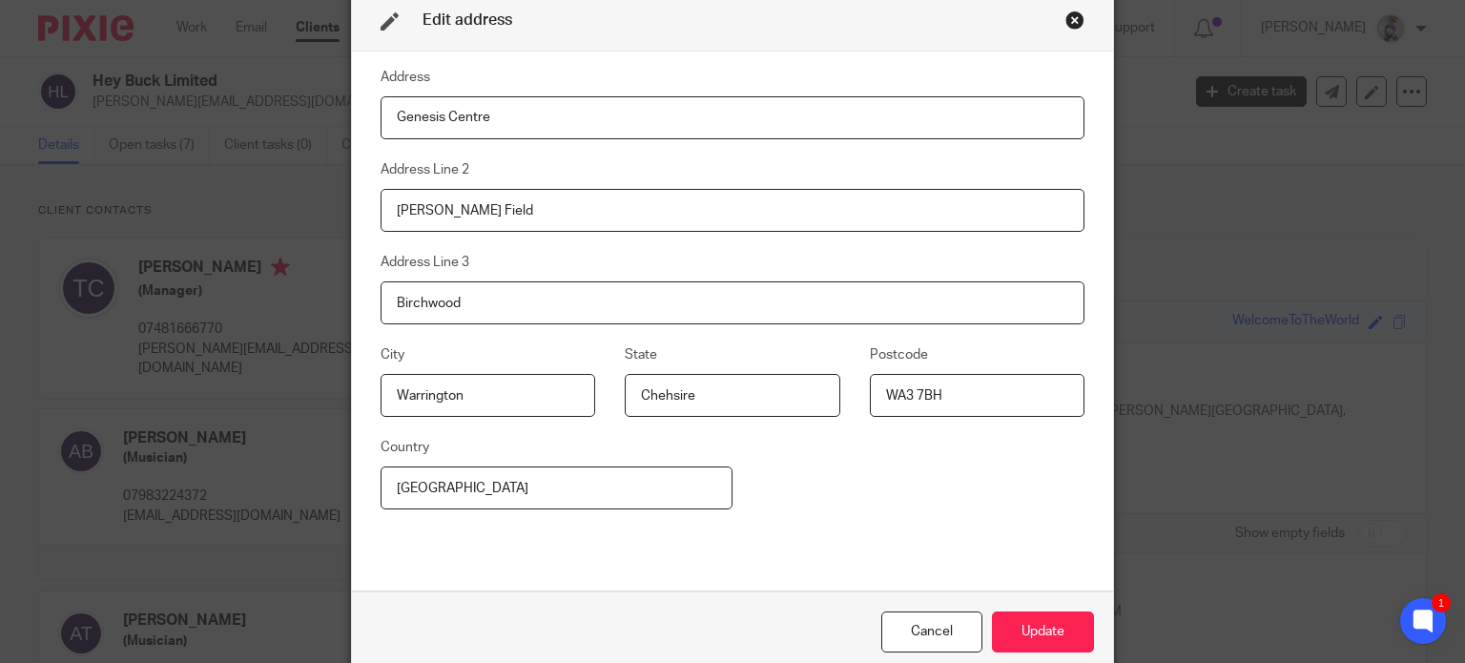
type input "WA3 7BH"
click at [1015, 608] on div "Cancel Update" at bounding box center [732, 631] width 761 height 80
click at [1015, 616] on button "Update" at bounding box center [1043, 631] width 102 height 41
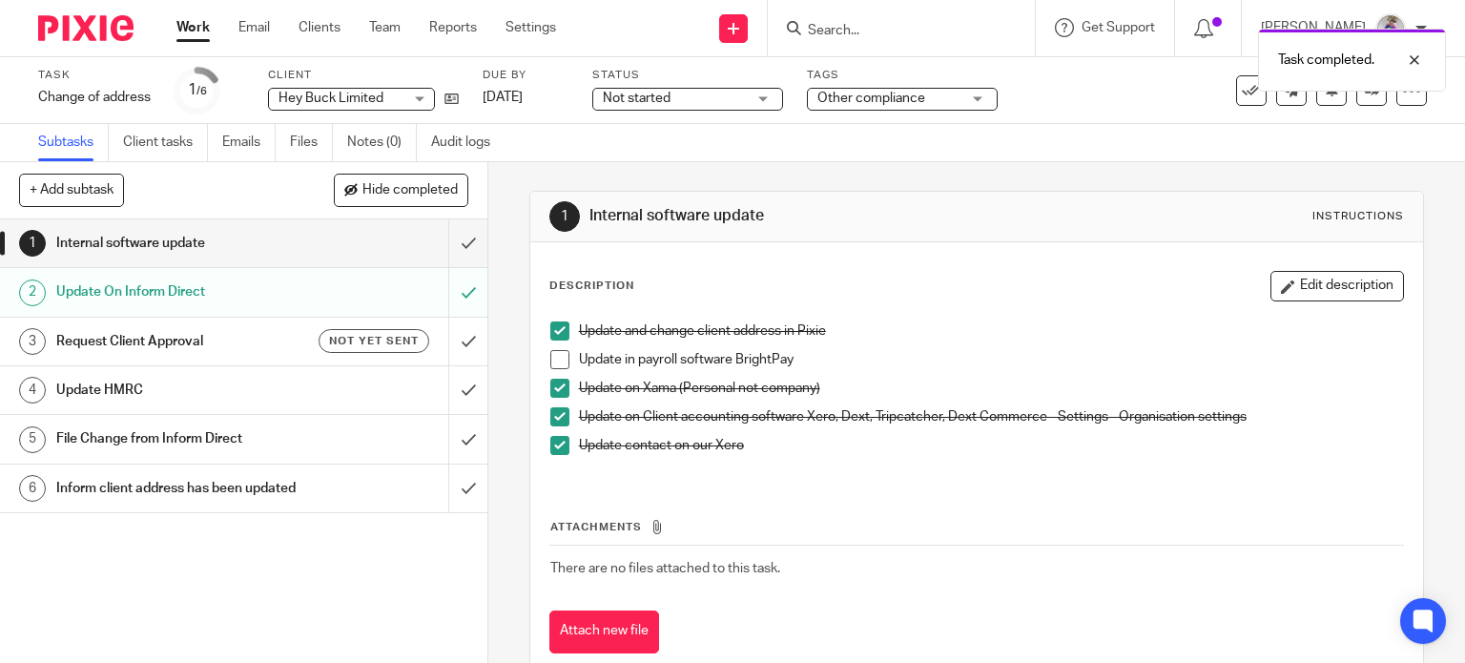
click at [122, 381] on h1 "Update HMRC" at bounding box center [180, 390] width 249 height 29
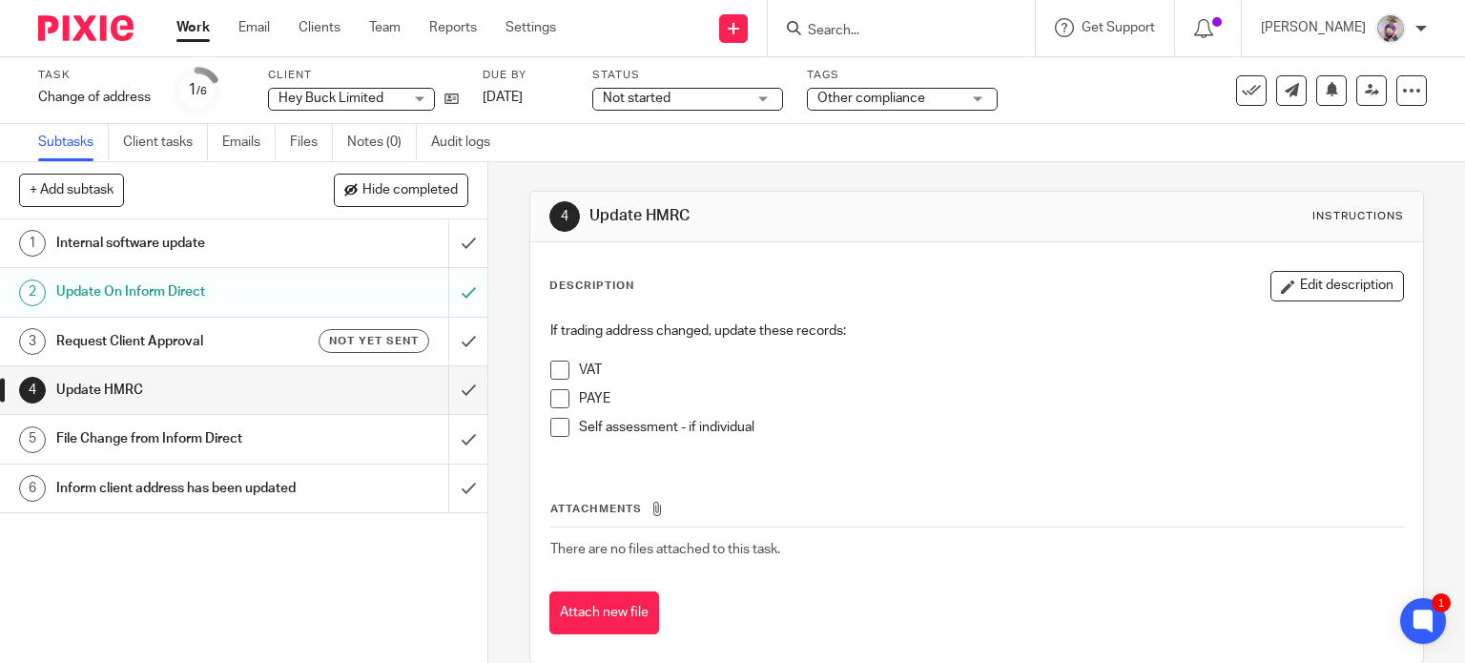
click at [553, 366] on span at bounding box center [559, 370] width 19 height 19
click at [221, 396] on h1 "Update HMRC" at bounding box center [180, 390] width 249 height 29
click at [555, 399] on span at bounding box center [559, 398] width 19 height 19
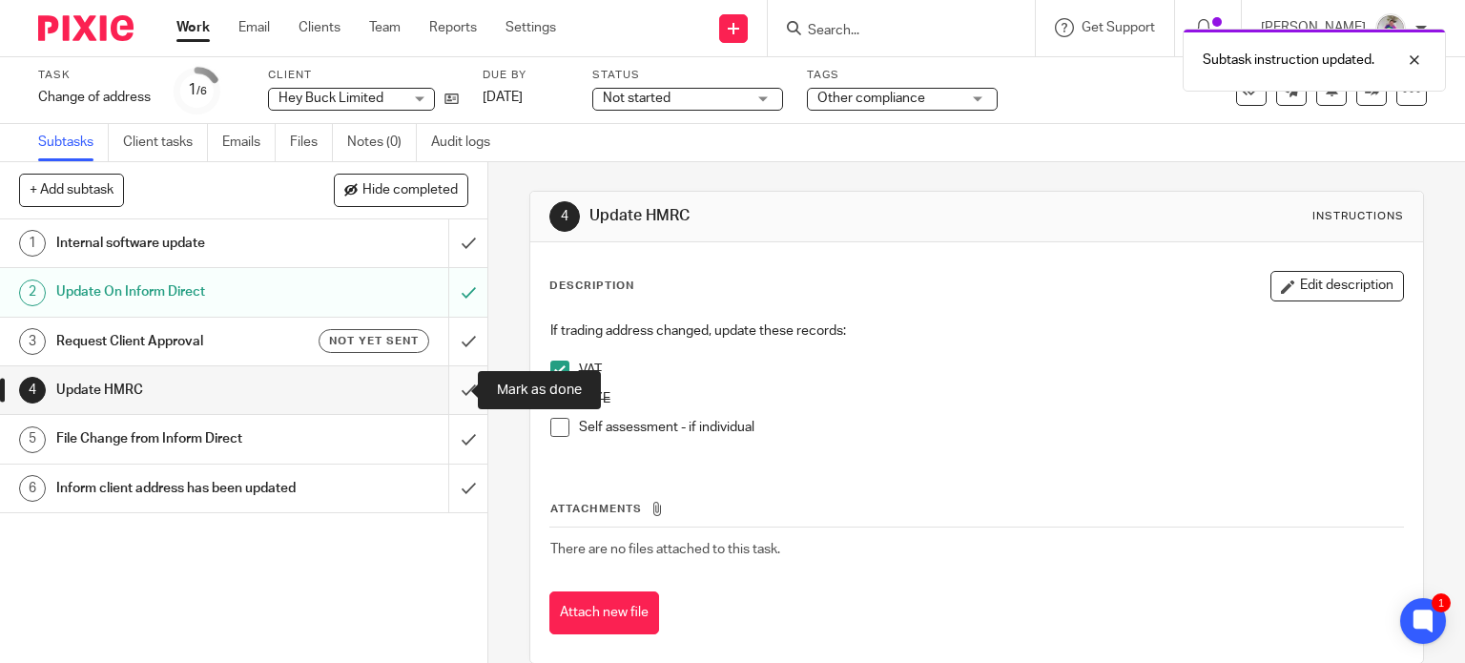
click at [452, 392] on input "submit" at bounding box center [243, 390] width 487 height 48
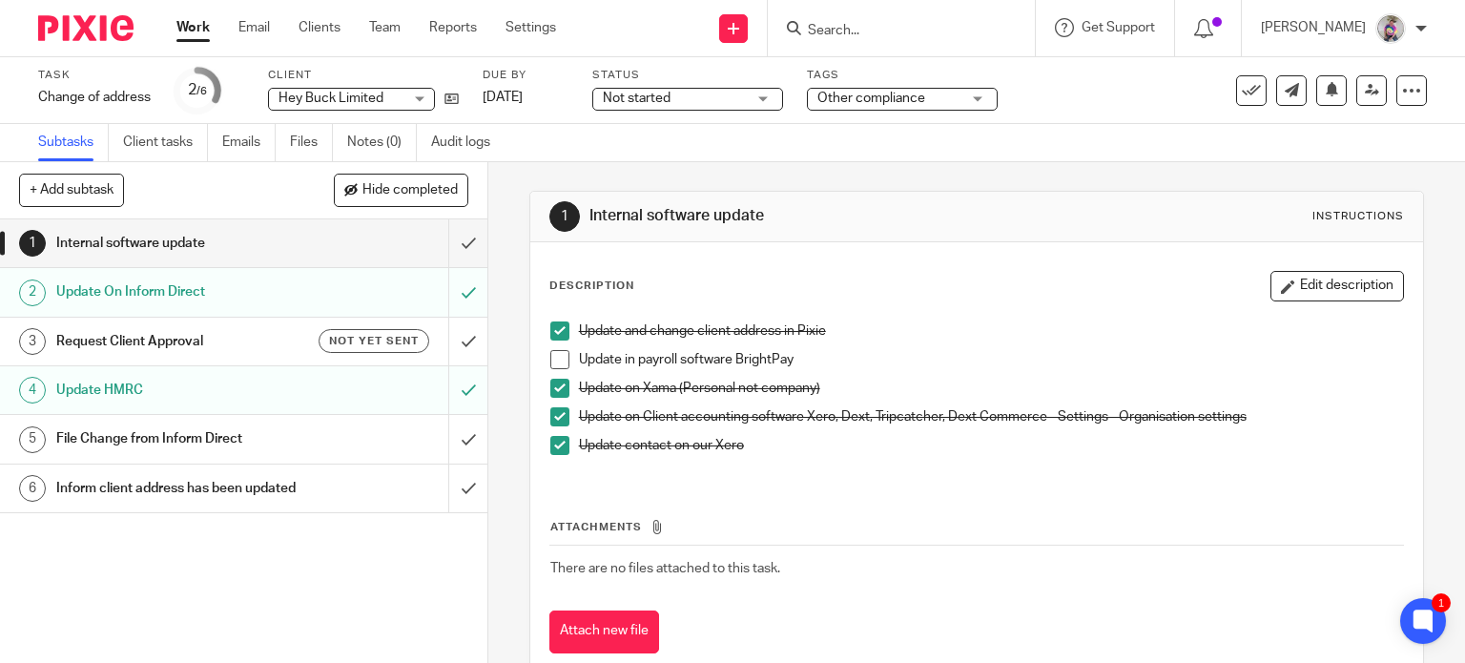
click at [263, 440] on h1 "File Change from Inform Direct" at bounding box center [180, 438] width 249 height 29
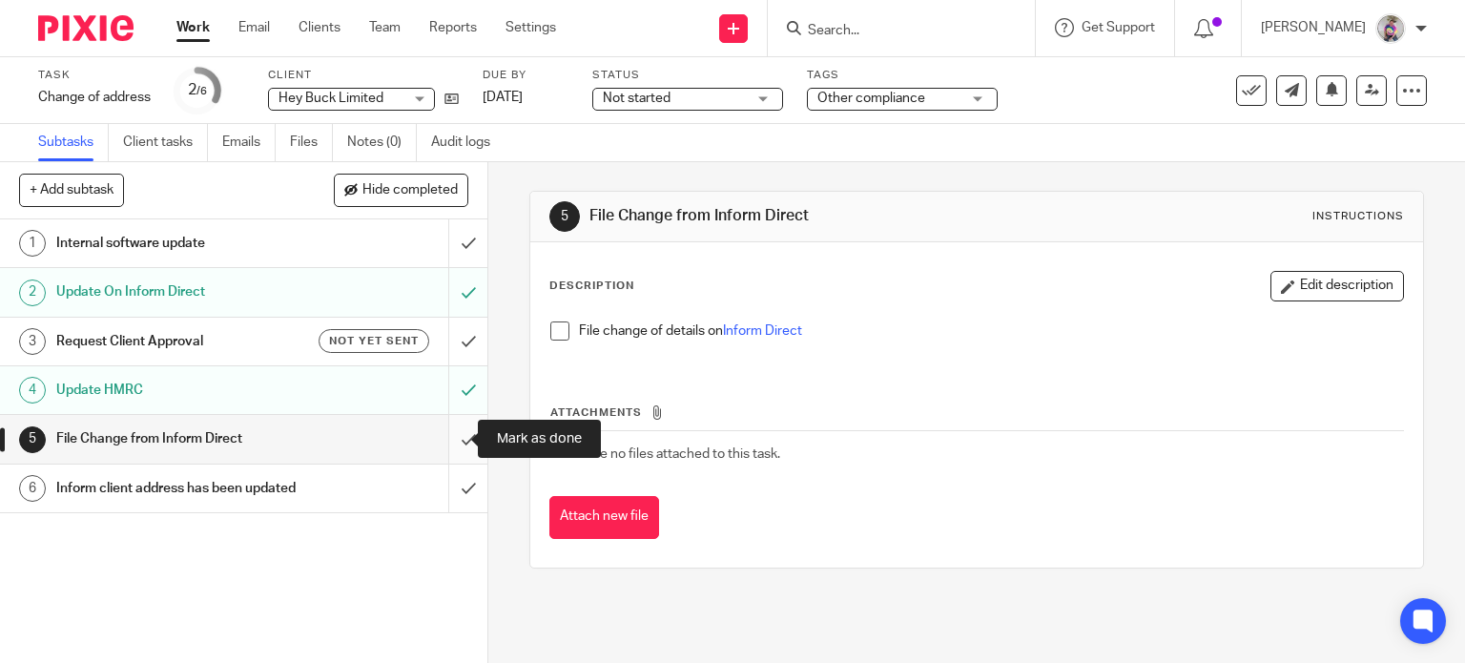
click at [451, 442] on input "submit" at bounding box center [243, 439] width 487 height 48
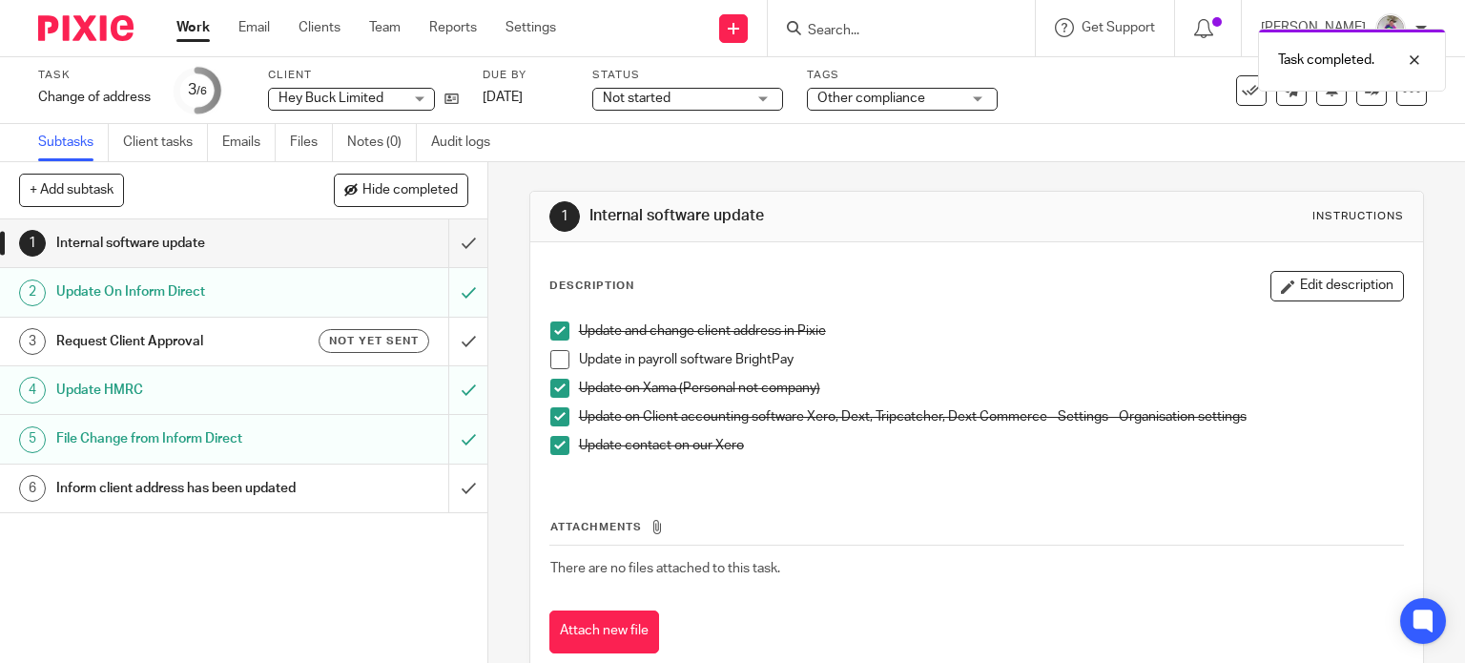
click at [257, 493] on h1 "Inform client address has been updated" at bounding box center [180, 488] width 249 height 29
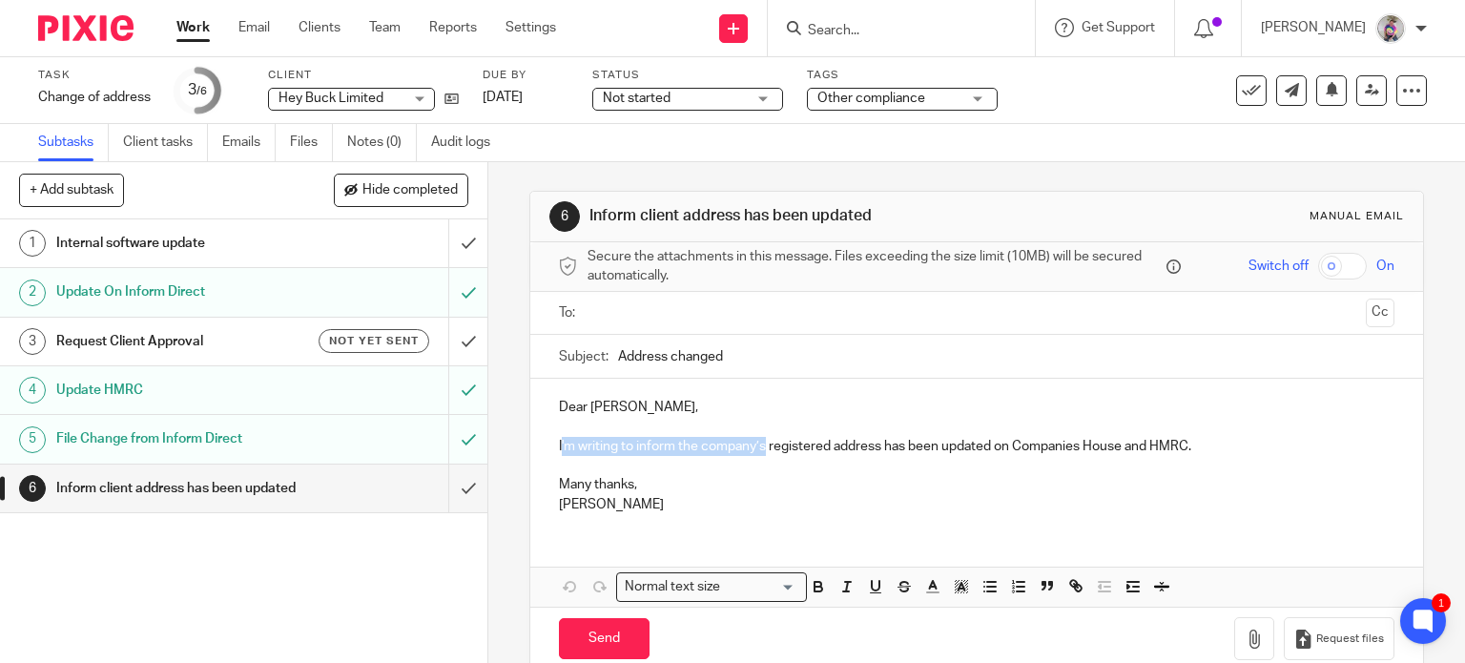
drag, startPoint x: 554, startPoint y: 441, endPoint x: 760, endPoint y: 441, distance: 206.0
click at [760, 441] on p "I'm writing to inform the company’s registered address has been updated on Comp…" at bounding box center [977, 446] width 836 height 19
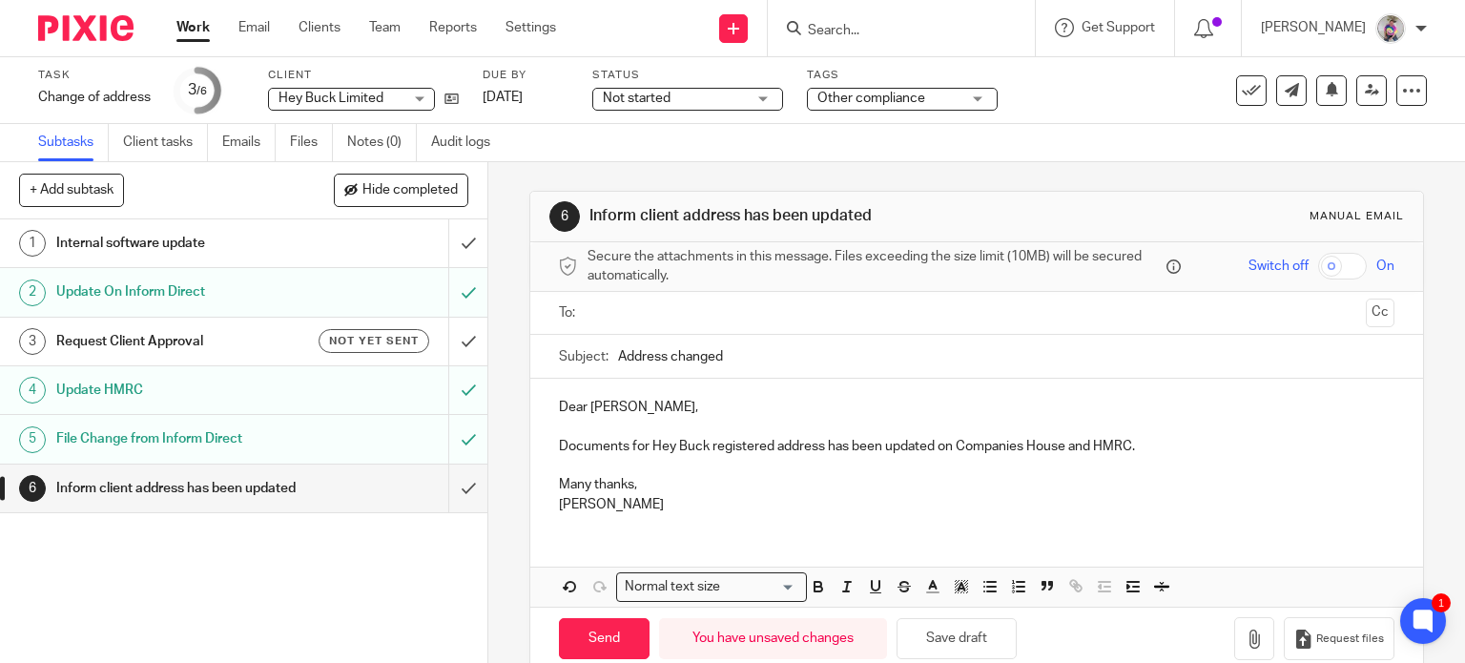
click at [769, 445] on p "Documents for Hey Buck registered address has been updated on Companies House a…" at bounding box center [977, 446] width 836 height 19
click at [857, 449] on p "Documents for Hey Buck registered office address has been updated on Companies …" at bounding box center [977, 446] width 836 height 19
click at [949, 448] on p "Documents for Hey Buck registered office address change attahce for your records" at bounding box center [977, 446] width 836 height 19
click at [1245, 631] on icon "button" at bounding box center [1254, 638] width 19 height 19
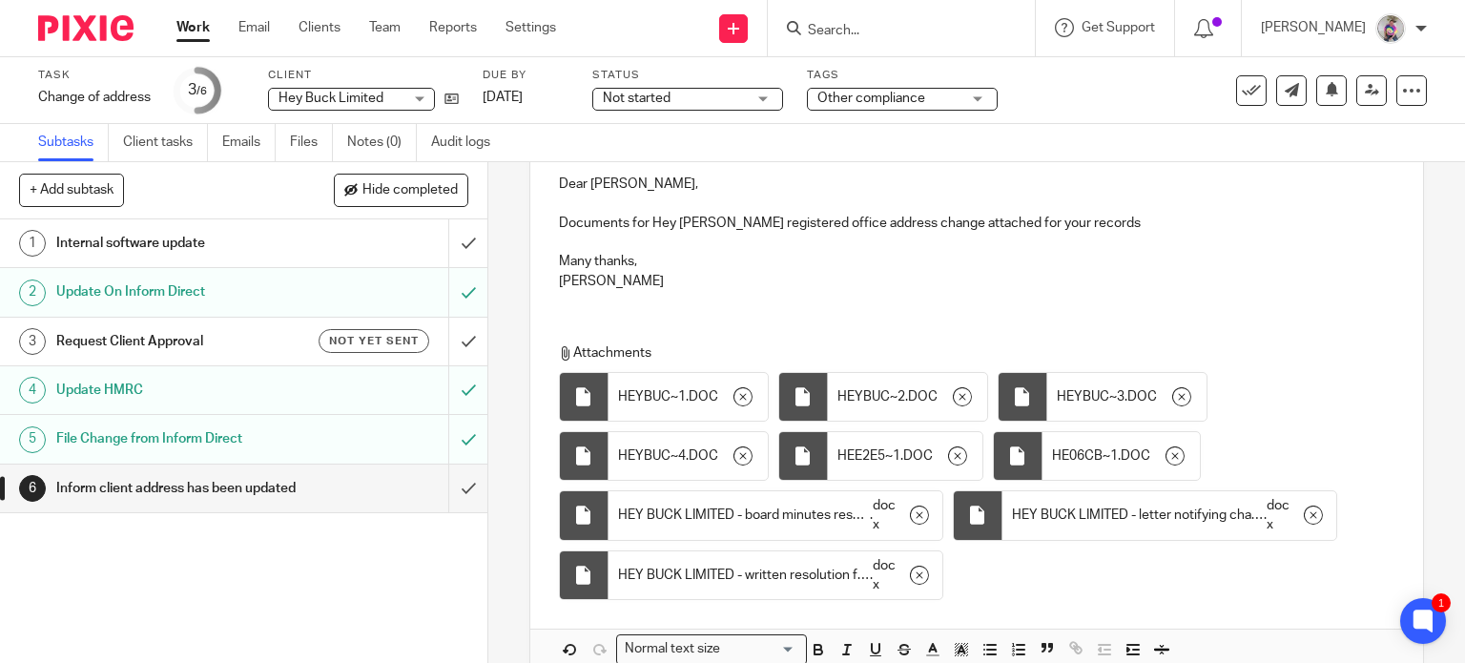
scroll to position [317, 0]
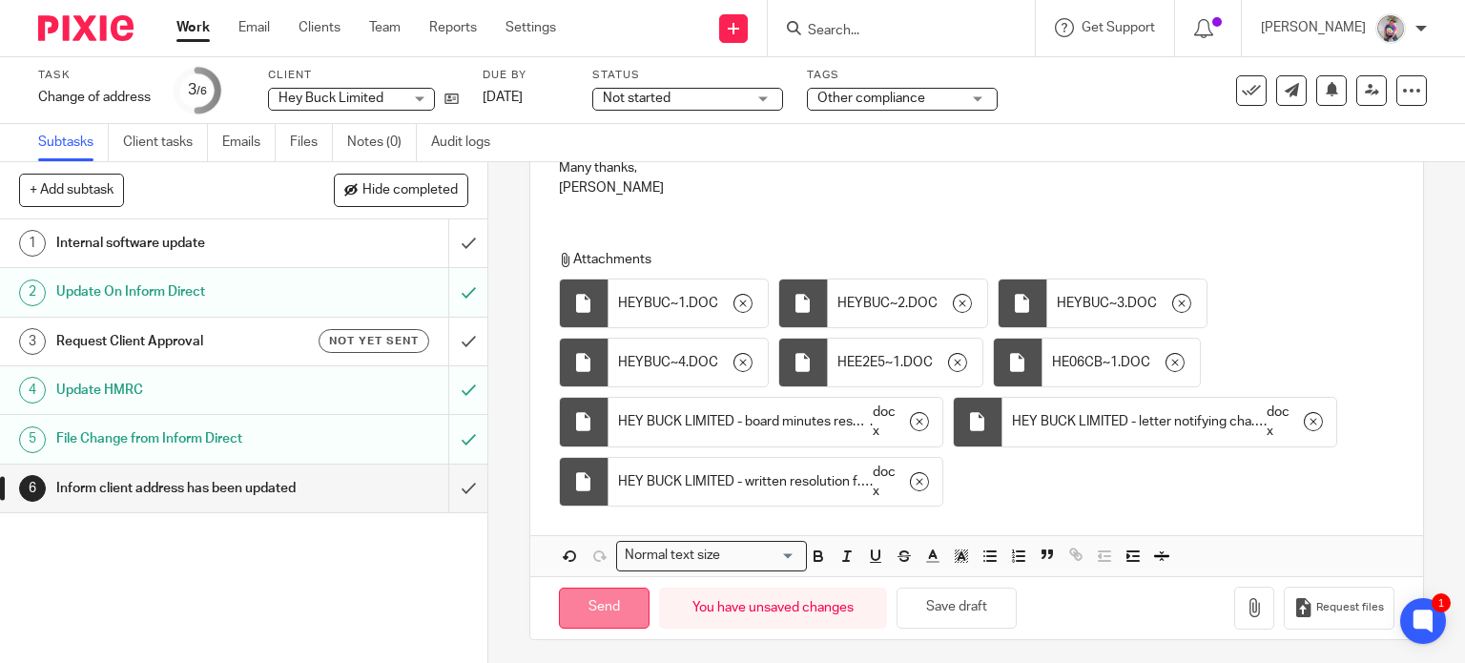
click at [596, 614] on input "Send" at bounding box center [604, 608] width 91 height 41
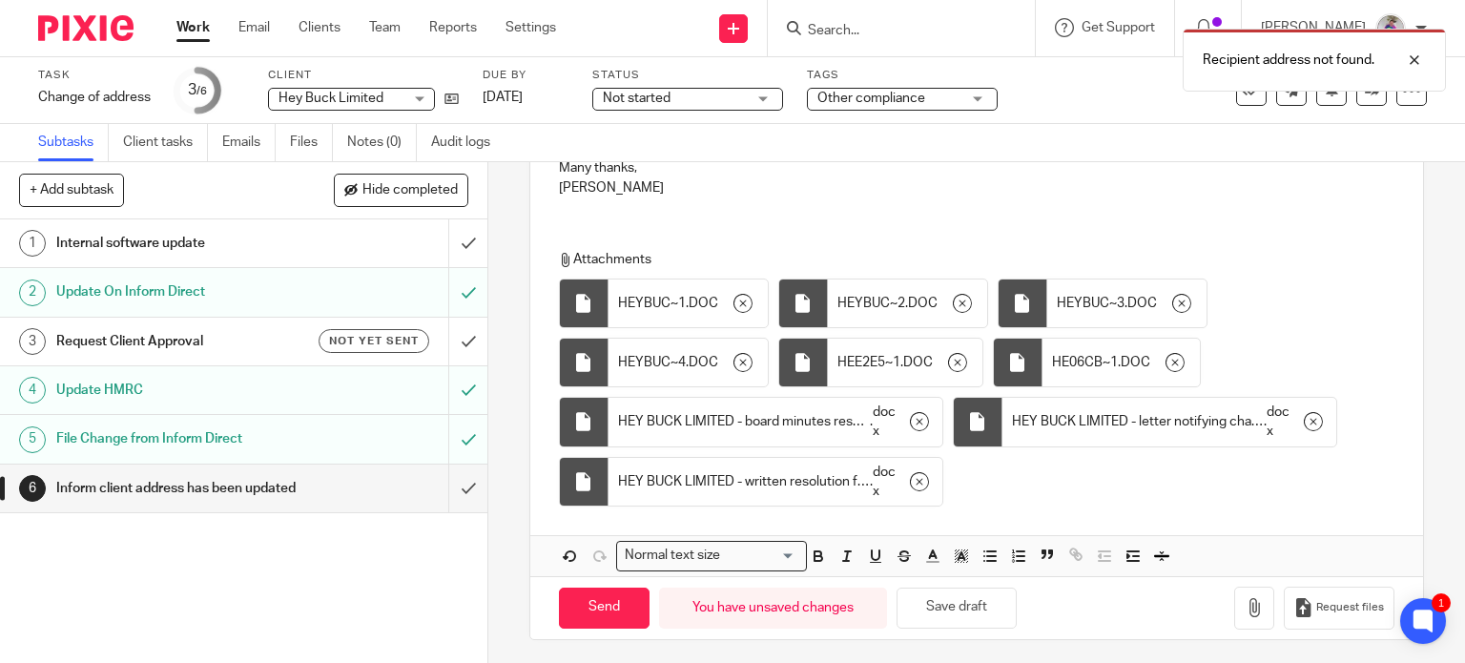
scroll to position [0, 0]
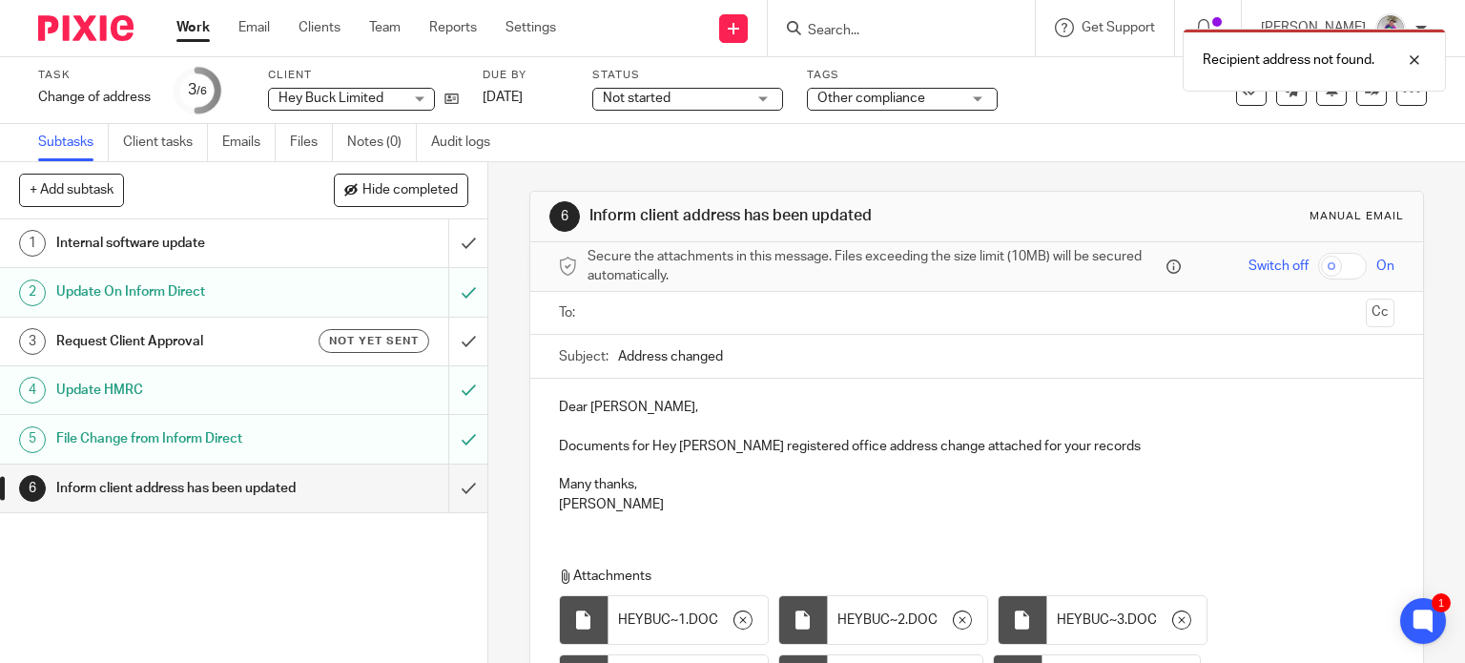
click at [654, 312] on input "text" at bounding box center [976, 313] width 764 height 22
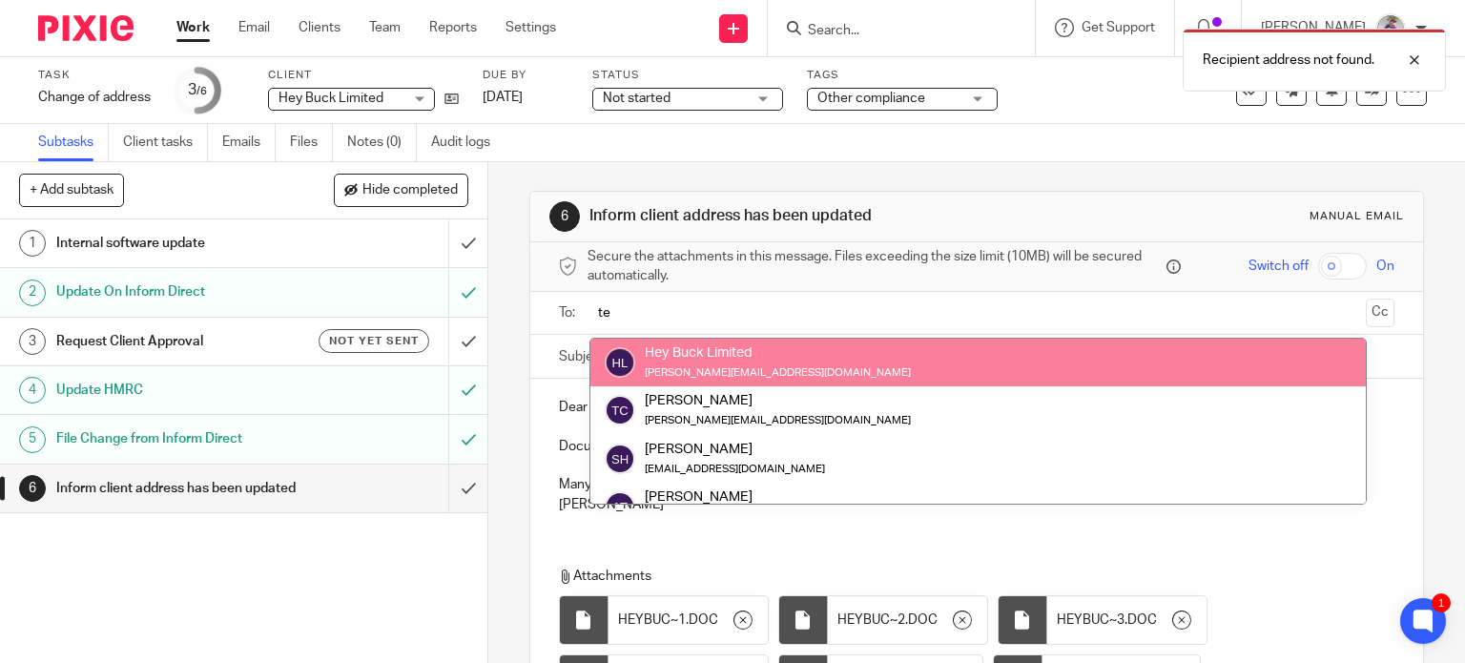
type input "te"
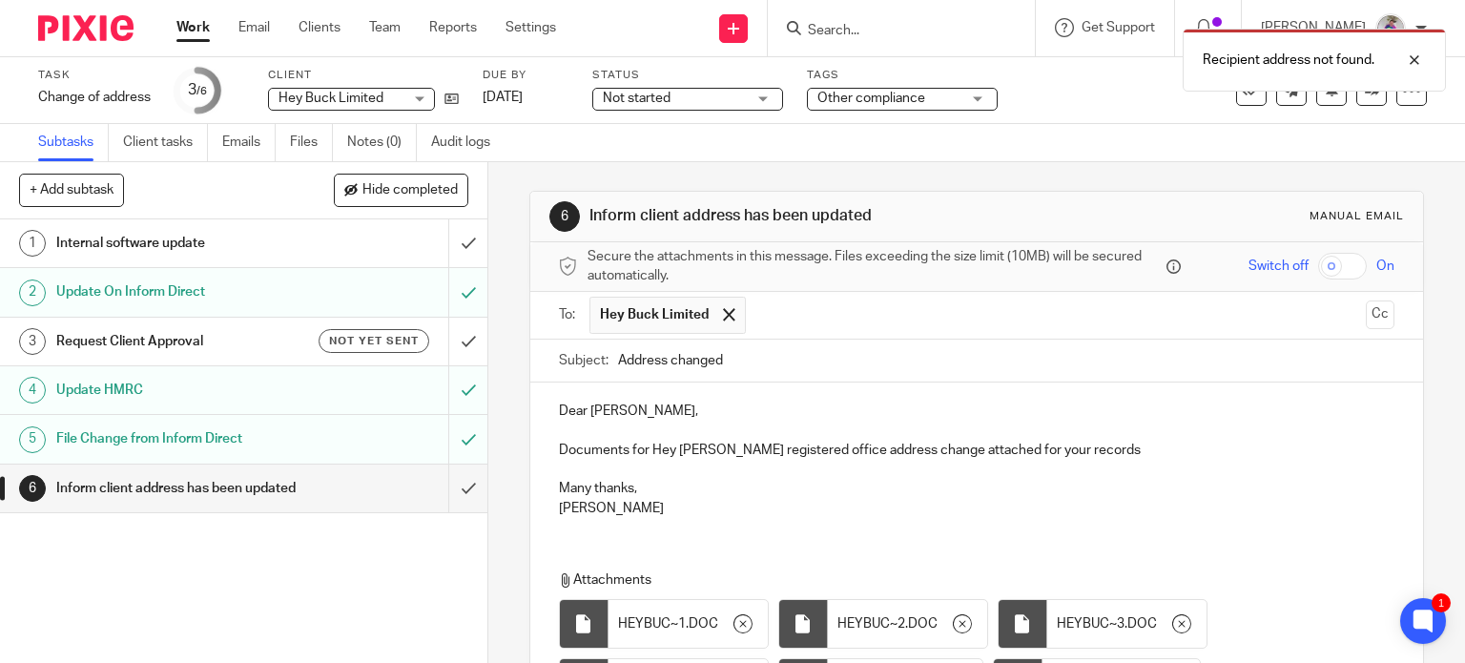
scroll to position [320, 0]
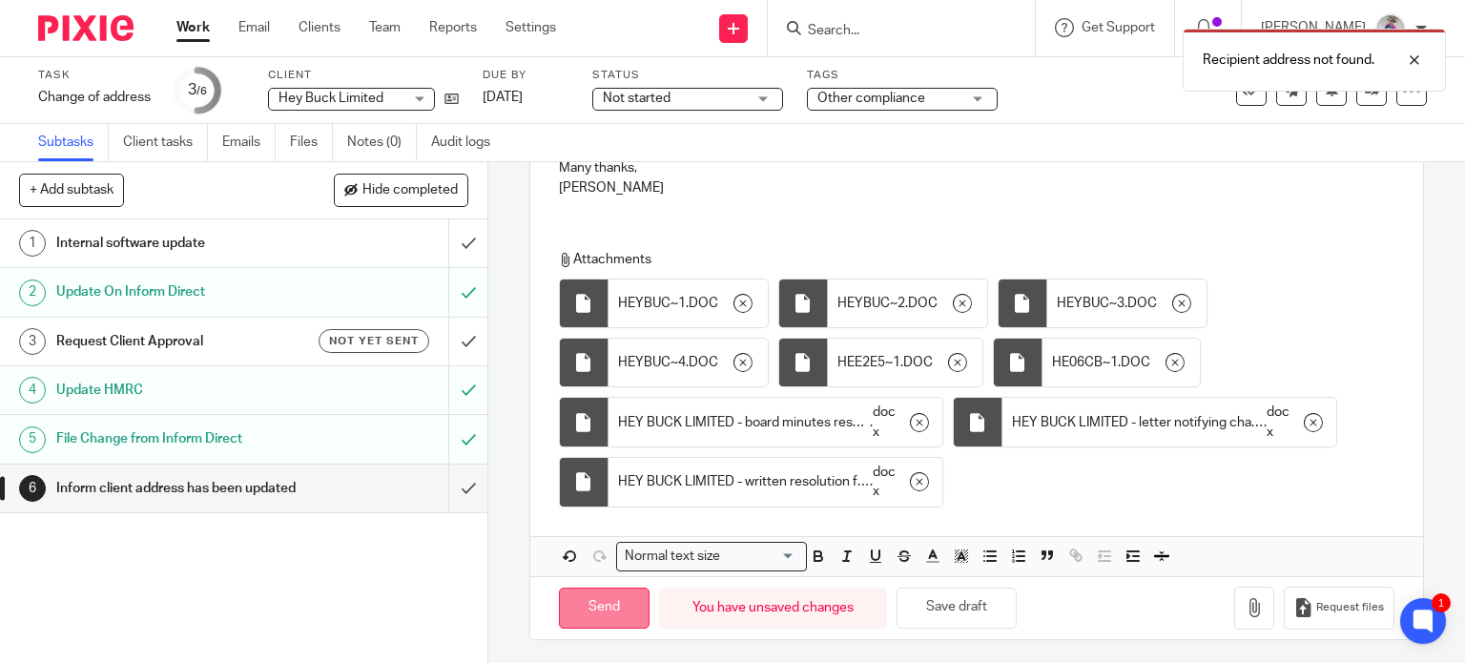
click at [598, 605] on input "Send" at bounding box center [604, 608] width 91 height 41
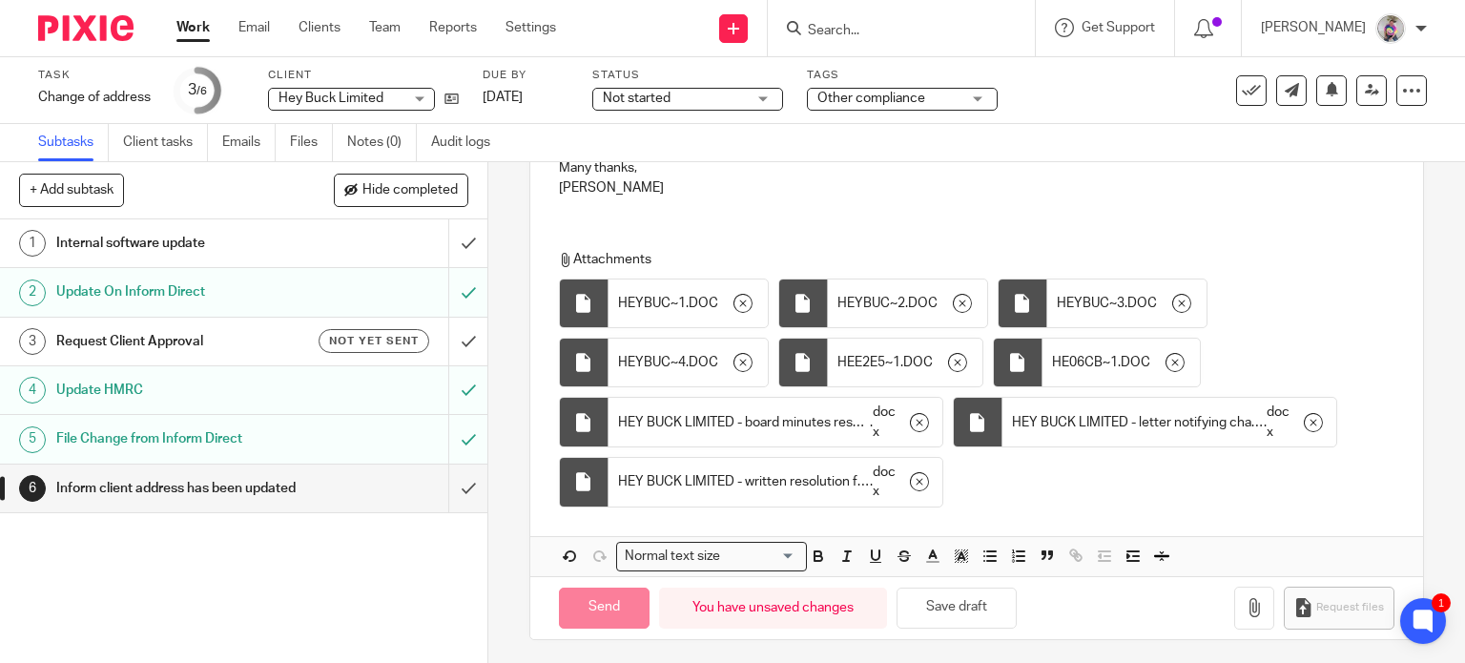
type input "Sent"
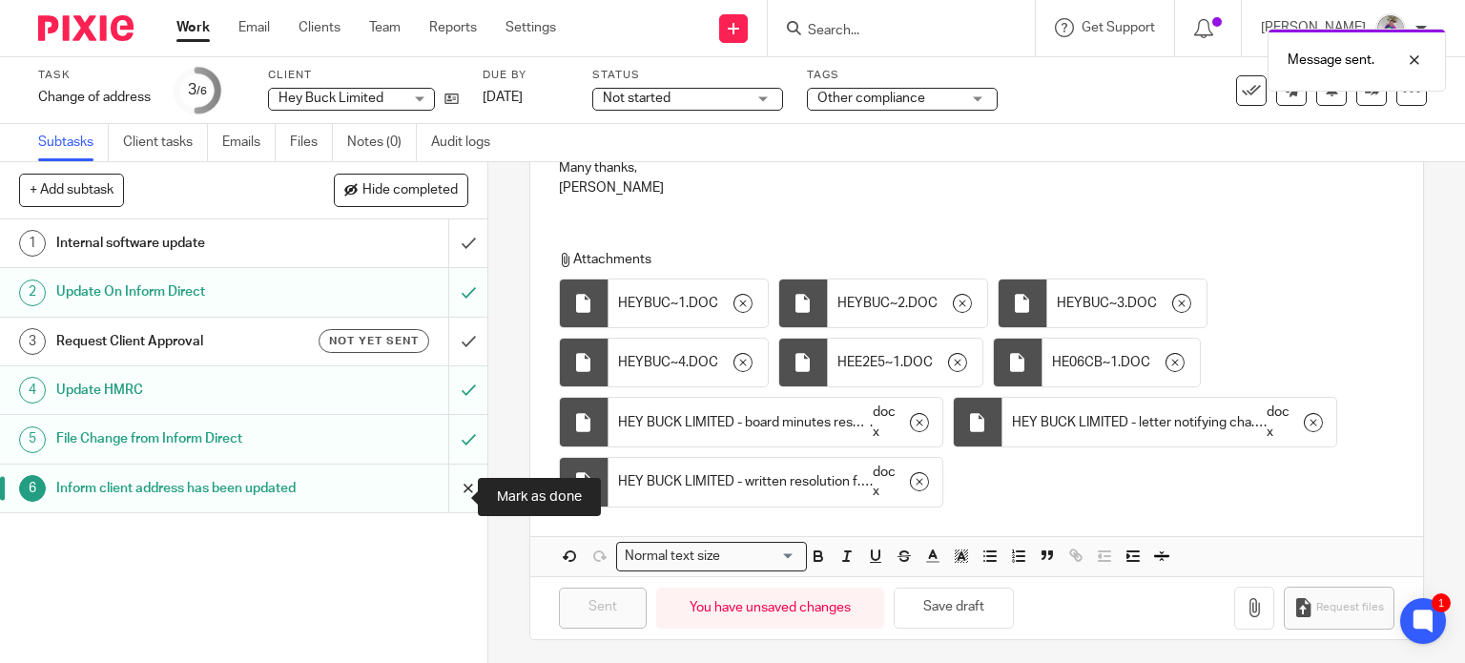
click at [447, 499] on input "submit" at bounding box center [243, 488] width 487 height 48
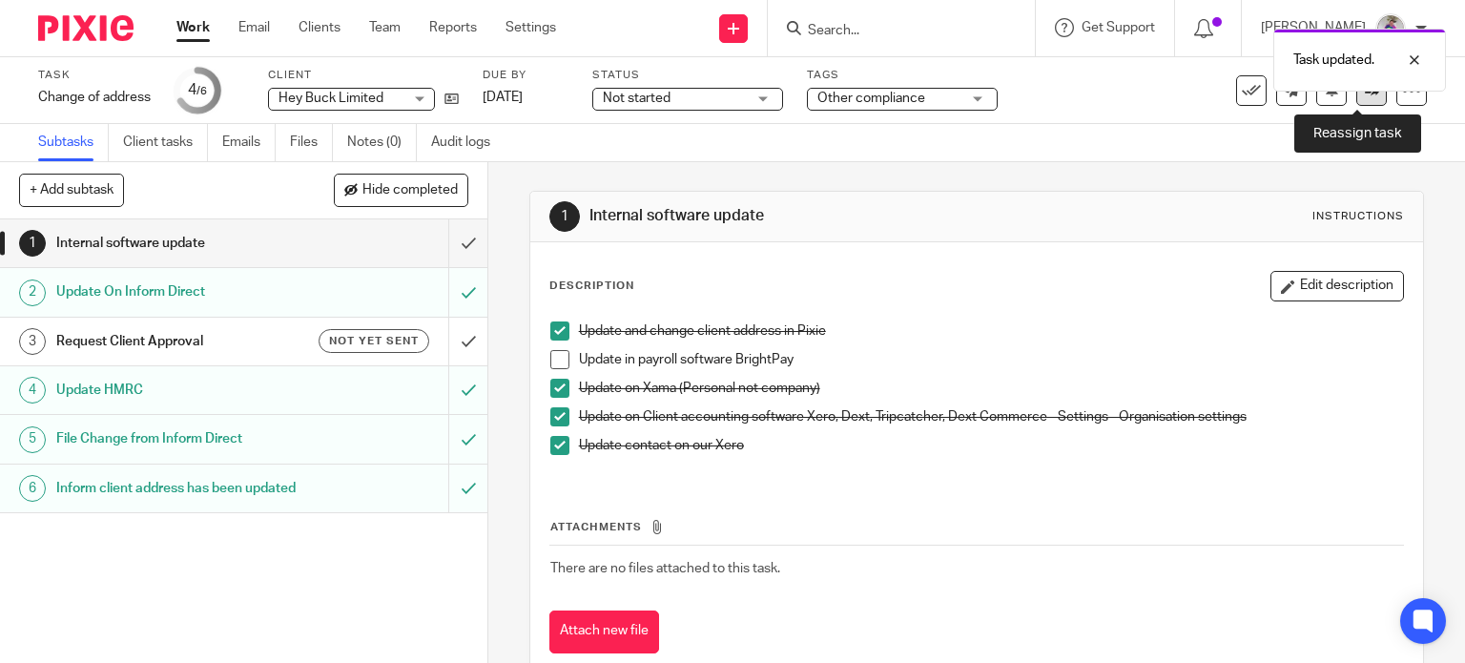
click at [1358, 99] on link at bounding box center [1371, 90] width 31 height 31
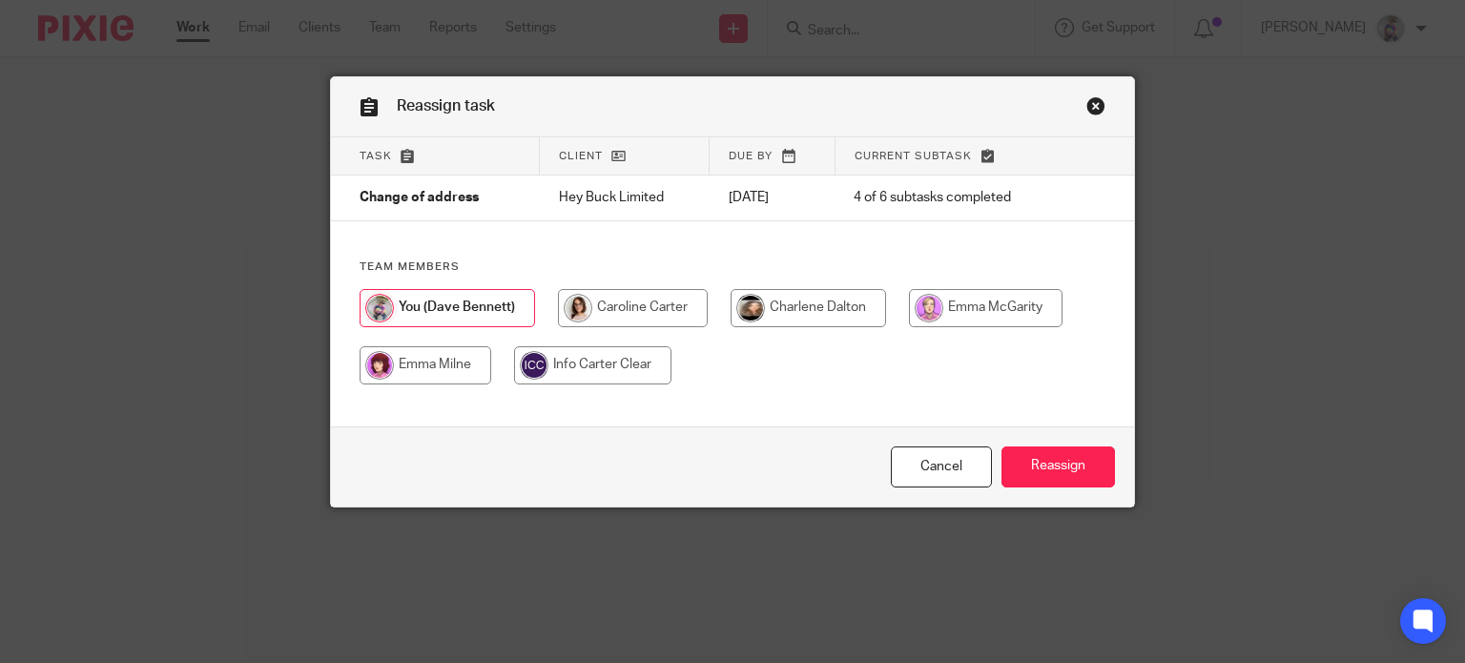
click at [658, 300] on input "radio" at bounding box center [633, 308] width 150 height 38
radio input "true"
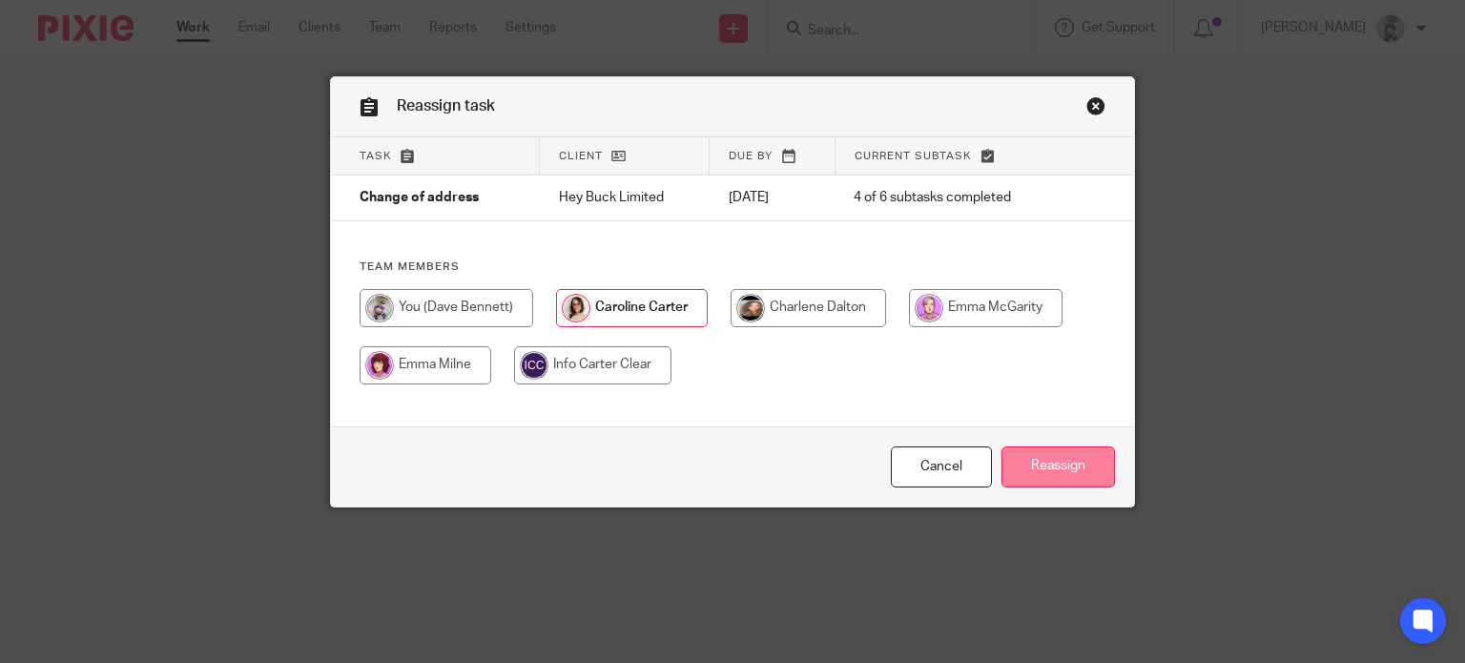
click at [1061, 472] on input "Reassign" at bounding box center [1057, 466] width 113 height 41
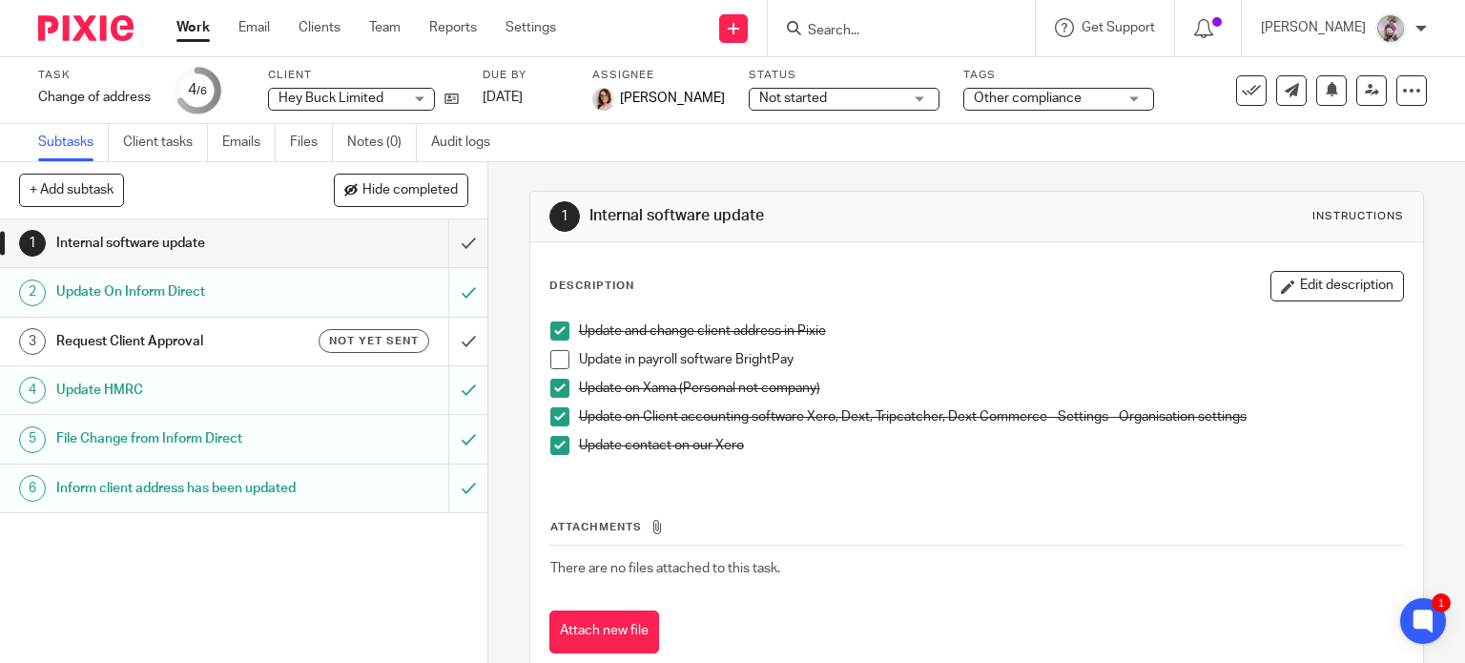
click at [185, 23] on link "Work" at bounding box center [192, 27] width 33 height 19
